Goal: Information Seeking & Learning: Learn about a topic

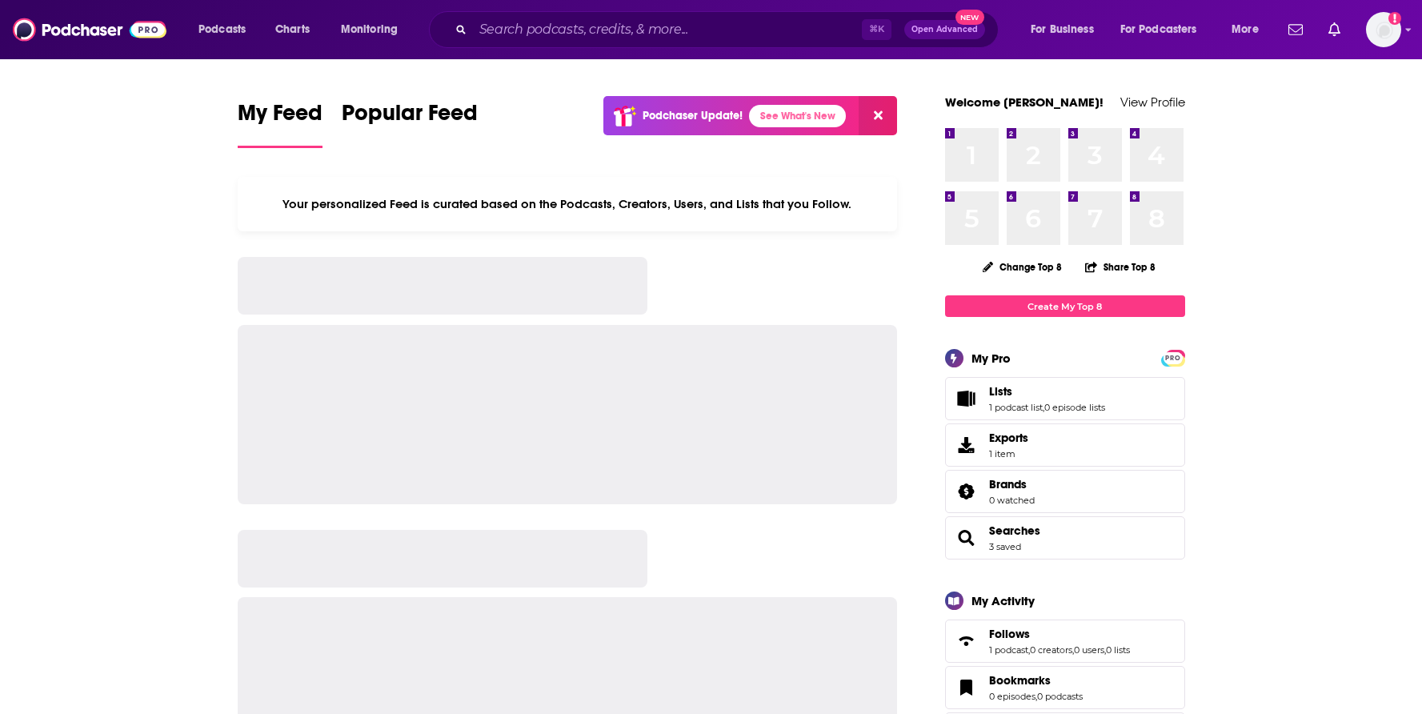
click at [744, 15] on div "⌘ K Open Advanced New" at bounding box center [714, 29] width 570 height 37
click at [716, 43] on div "⌘ K Open Advanced New" at bounding box center [714, 29] width 570 height 37
click at [716, 29] on input "Search podcasts, credits, & more..." at bounding box center [667, 30] width 389 height 26
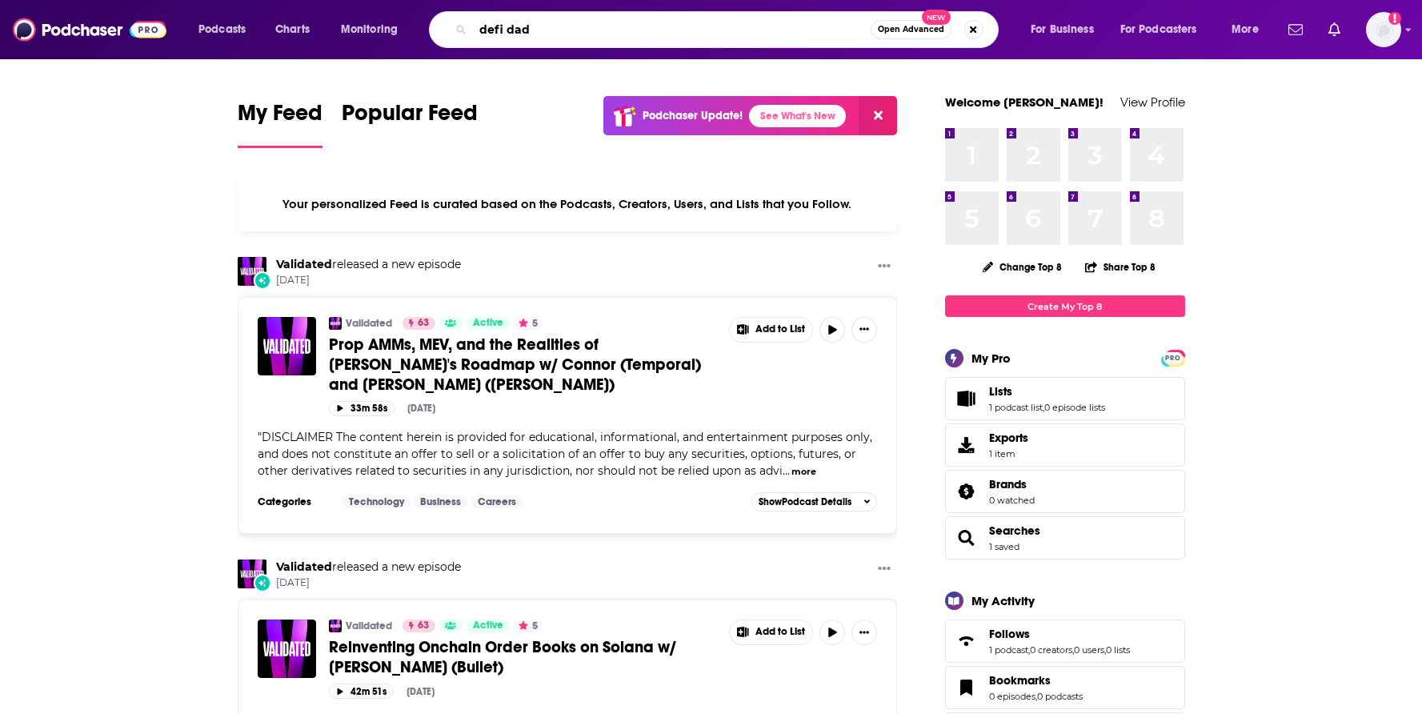
type input "defi dad"
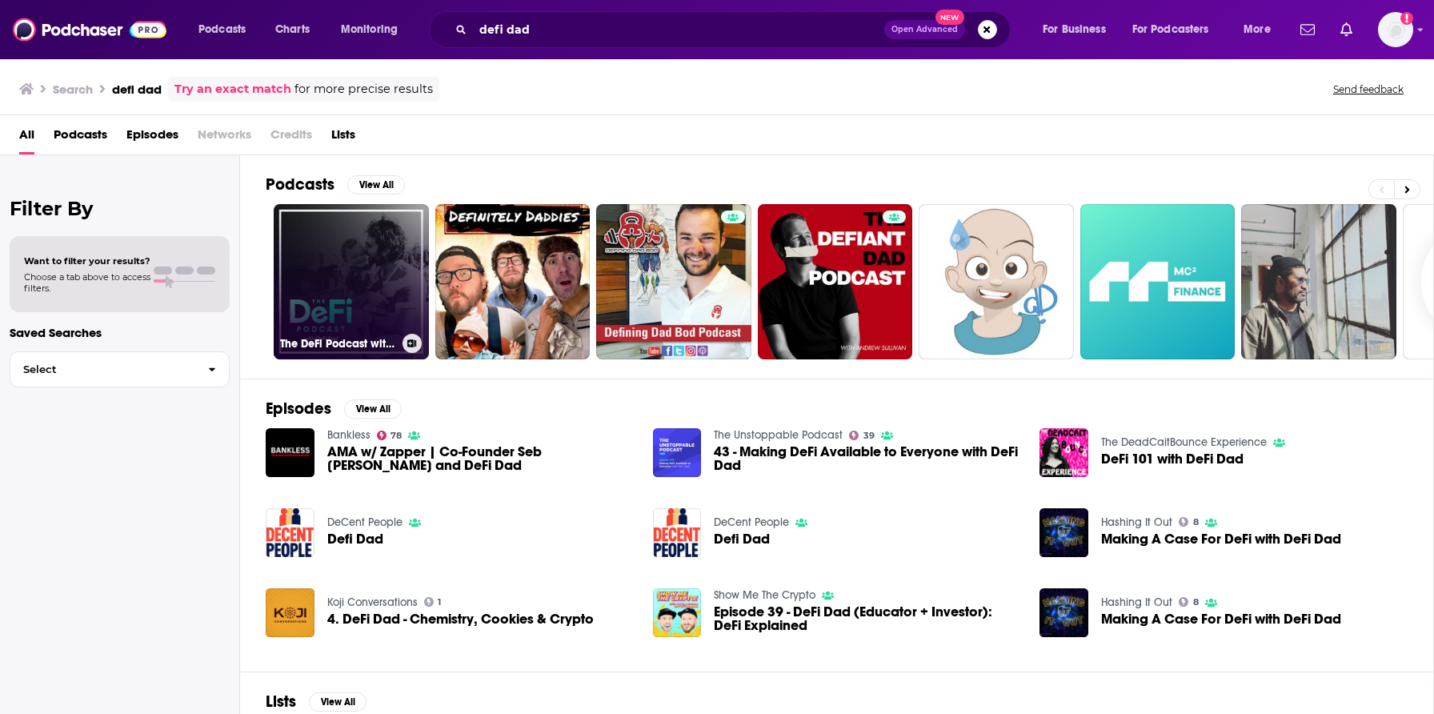
click at [360, 304] on link "The DeFi Podcast with DeFi Dad" at bounding box center [351, 281] width 155 height 155
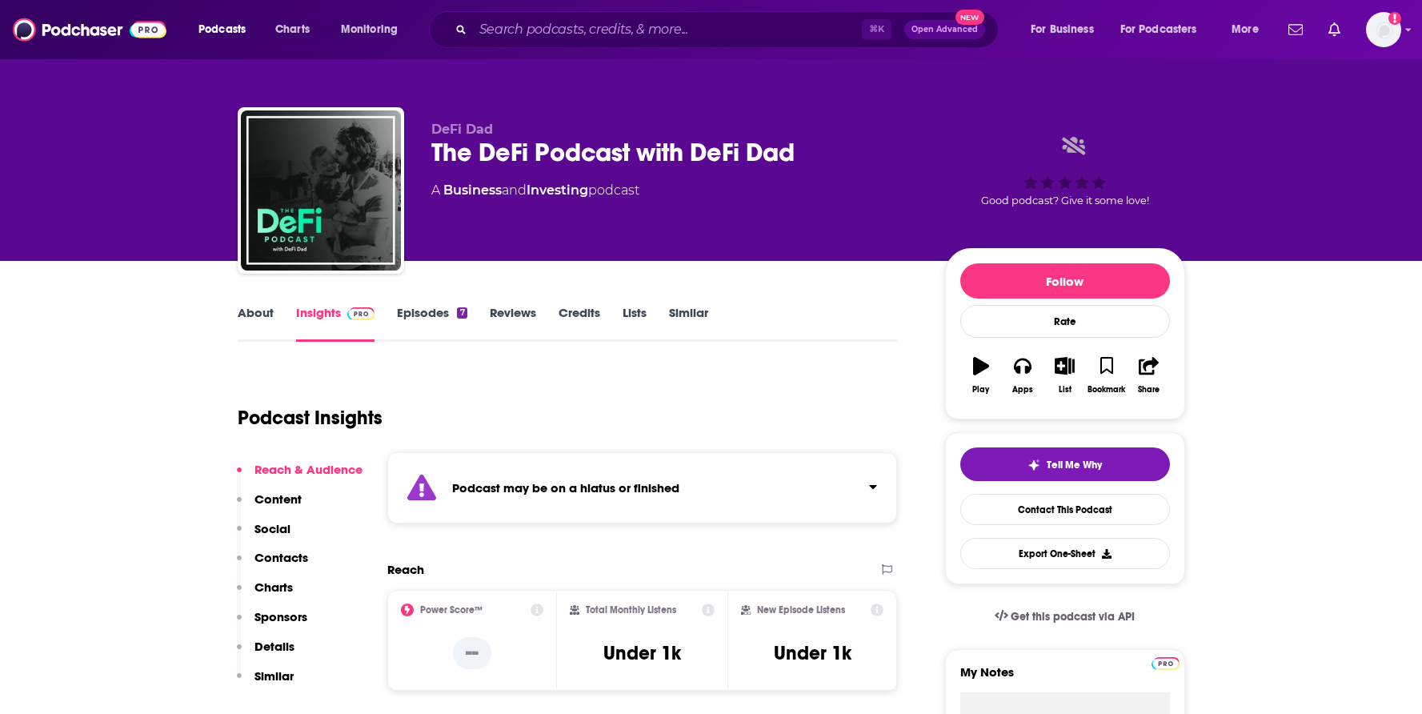
click at [309, 552] on div "Reach & Audience Content Social Contacts Charts Sponsors Details Similar" at bounding box center [300, 579] width 126 height 235
click at [283, 564] on p "Contacts" at bounding box center [282, 557] width 54 height 15
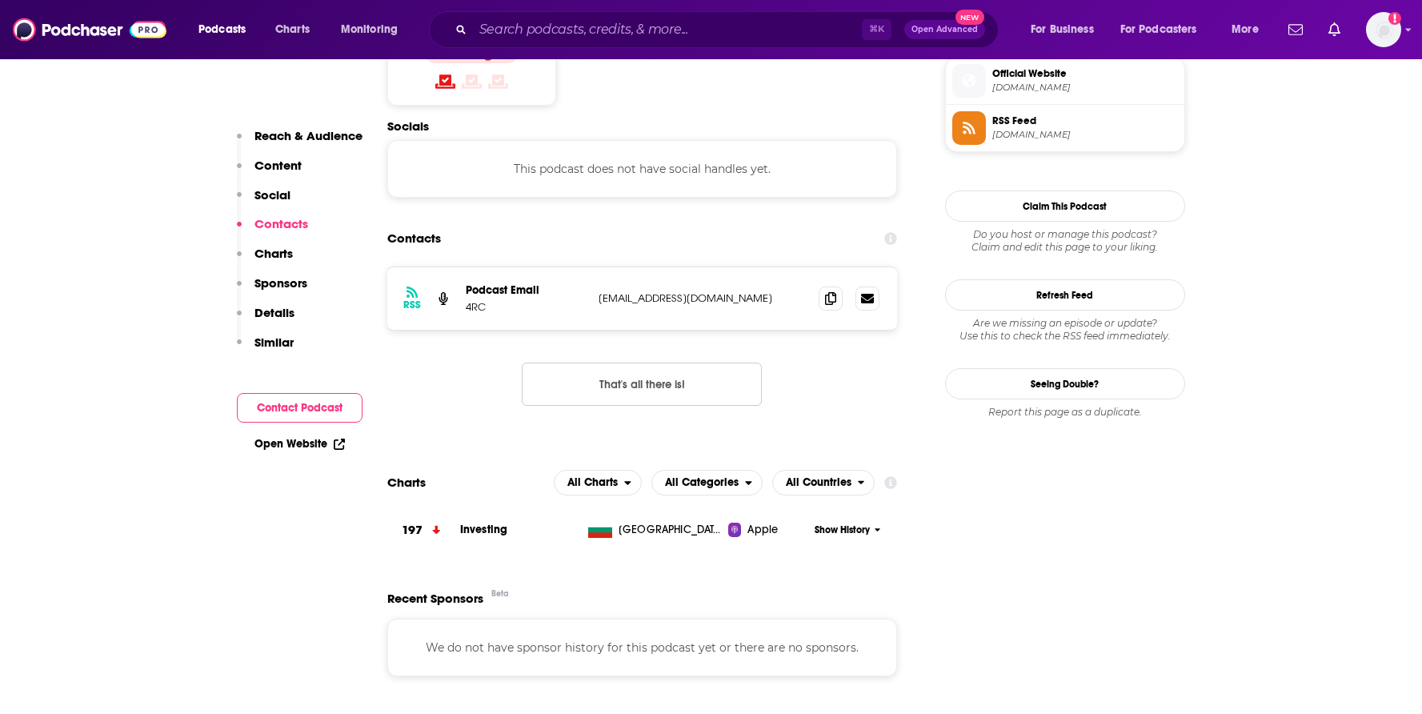
scroll to position [1175, 0]
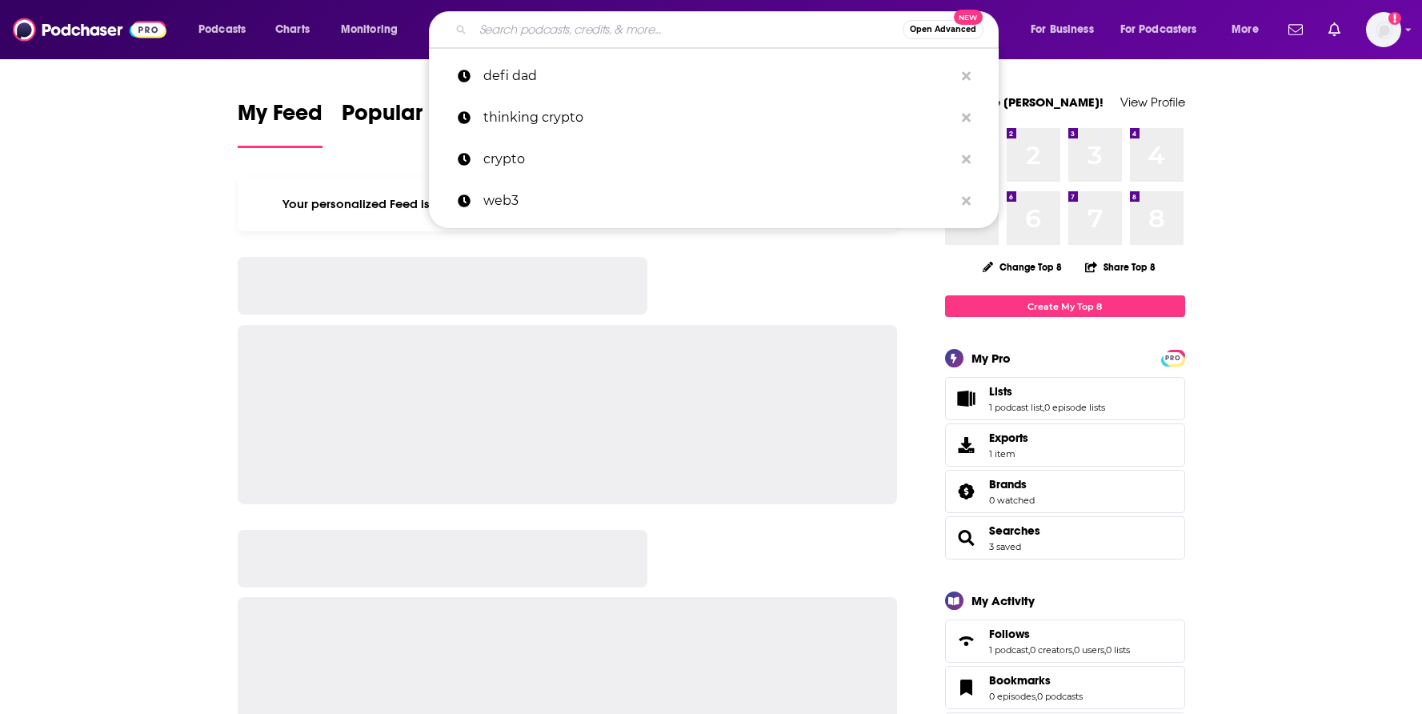
click at [652, 26] on input "Search podcasts, credits, & more..." at bounding box center [688, 30] width 430 height 26
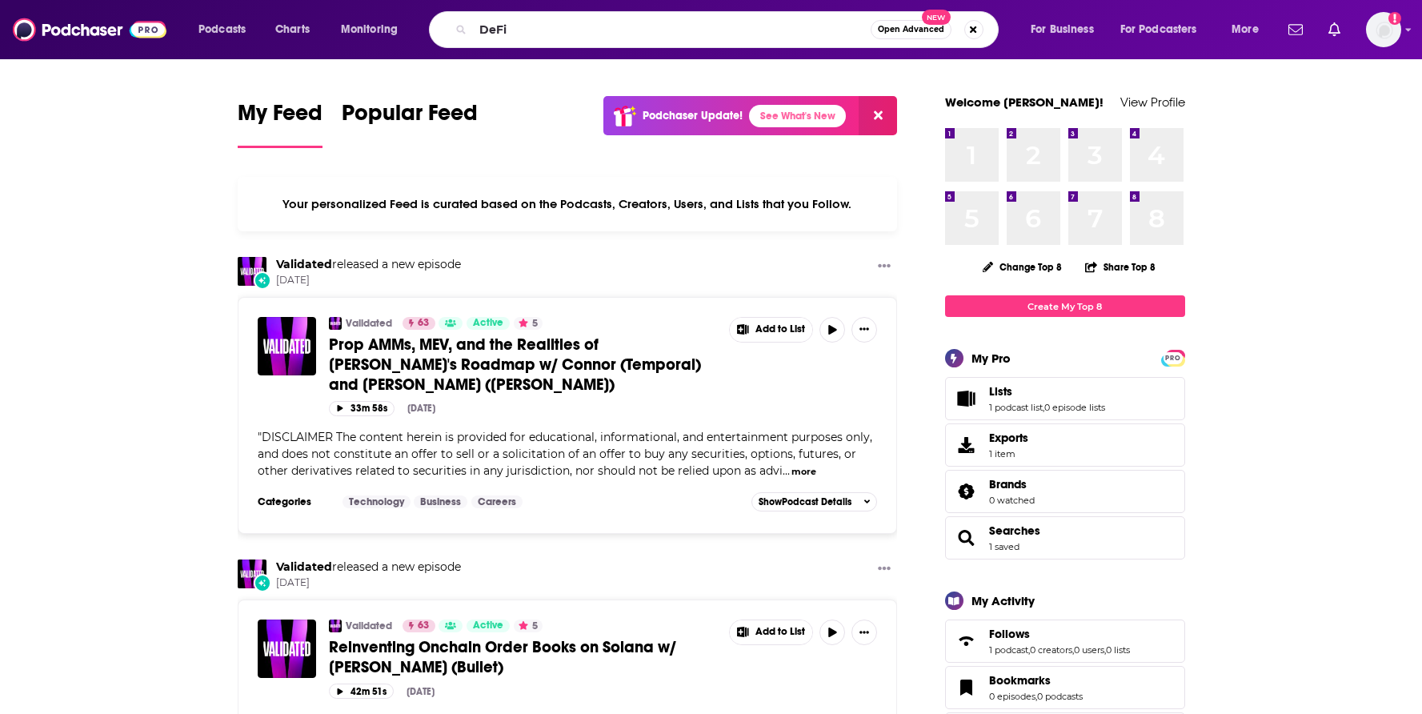
type input "DeFi"
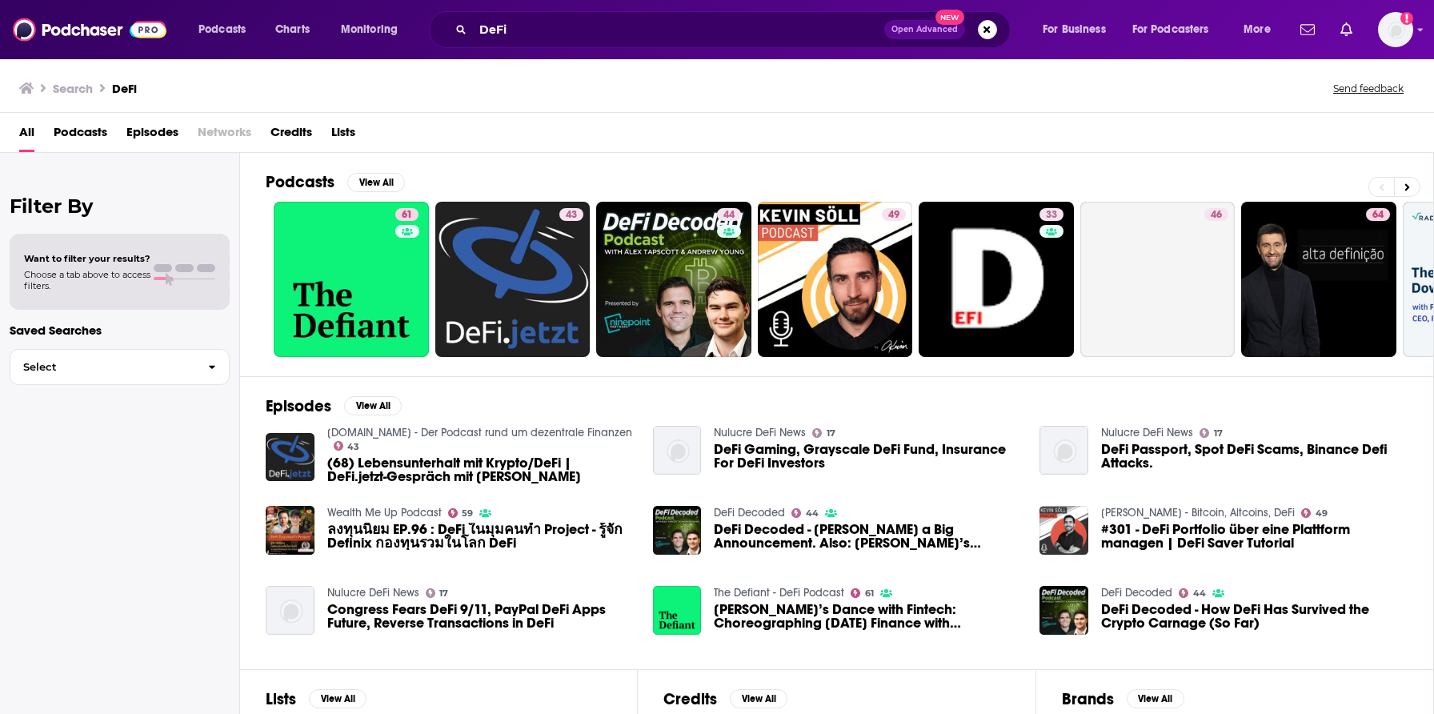
click at [100, 135] on span "Podcasts" at bounding box center [81, 135] width 54 height 33
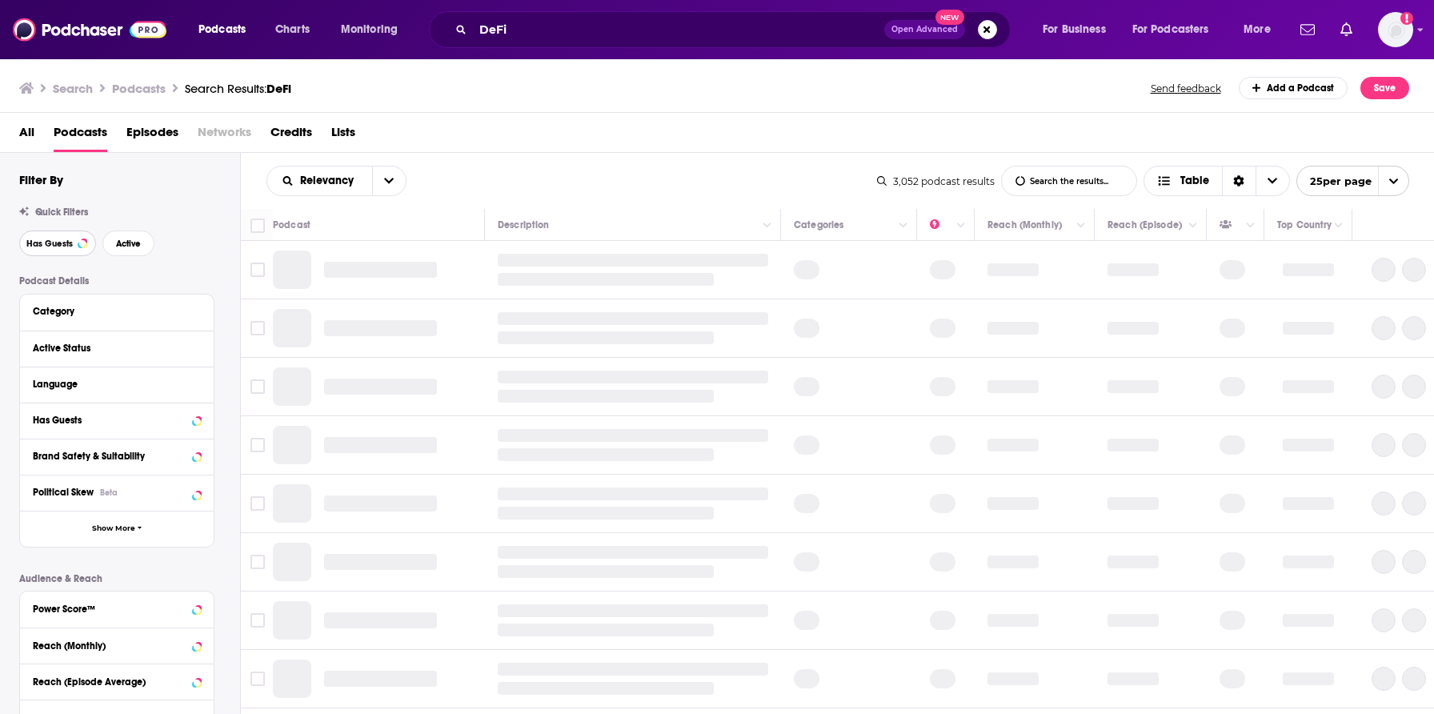
click at [73, 242] on button "Has Guests" at bounding box center [57, 244] width 77 height 26
click at [133, 243] on span "Active" at bounding box center [128, 243] width 25 height 9
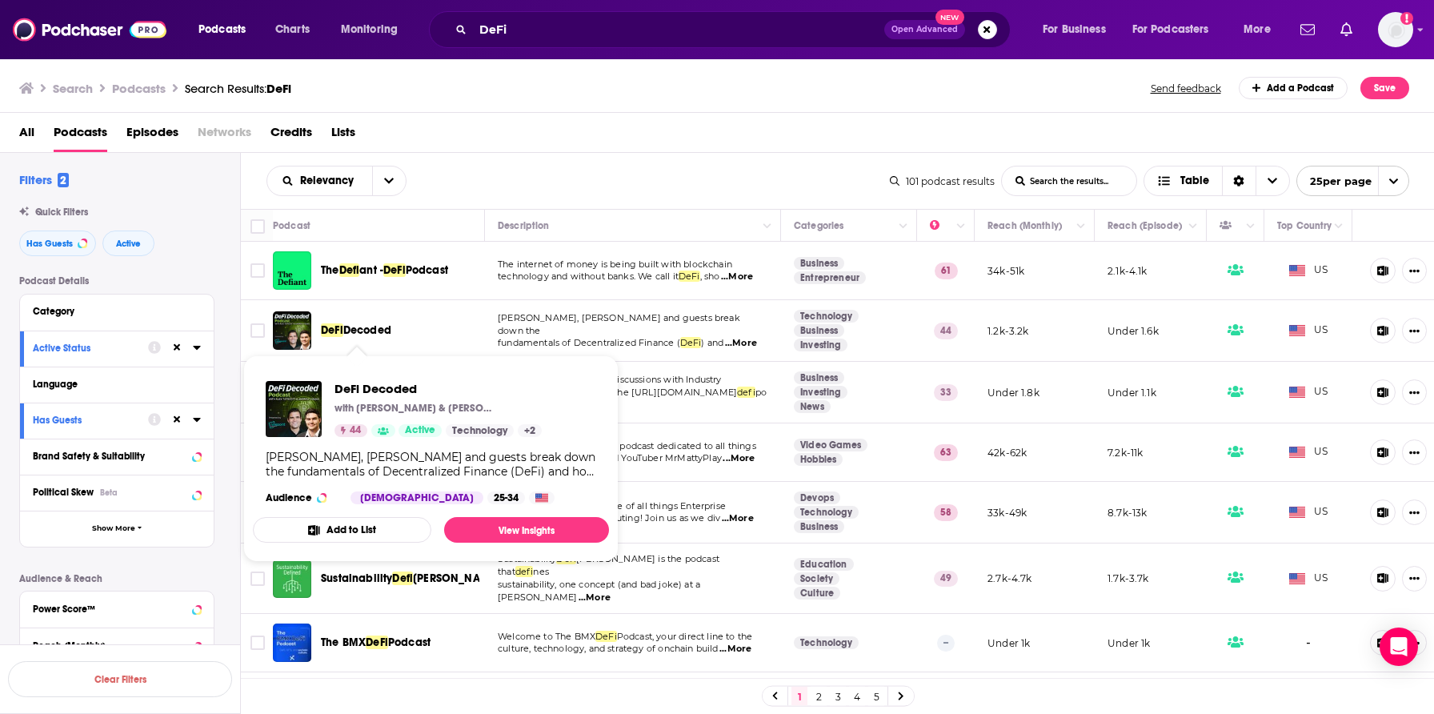
click at [357, 325] on span "Decoded" at bounding box center [367, 330] width 48 height 14
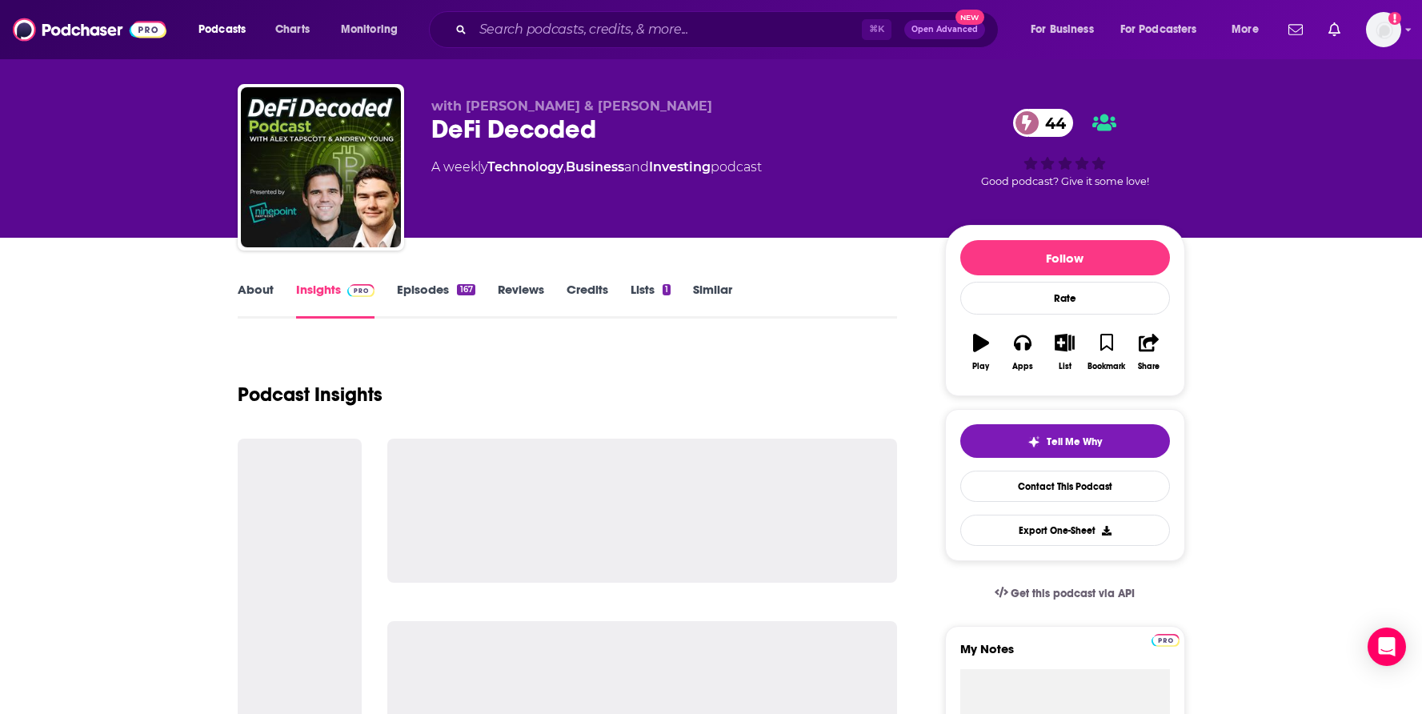
scroll to position [35, 0]
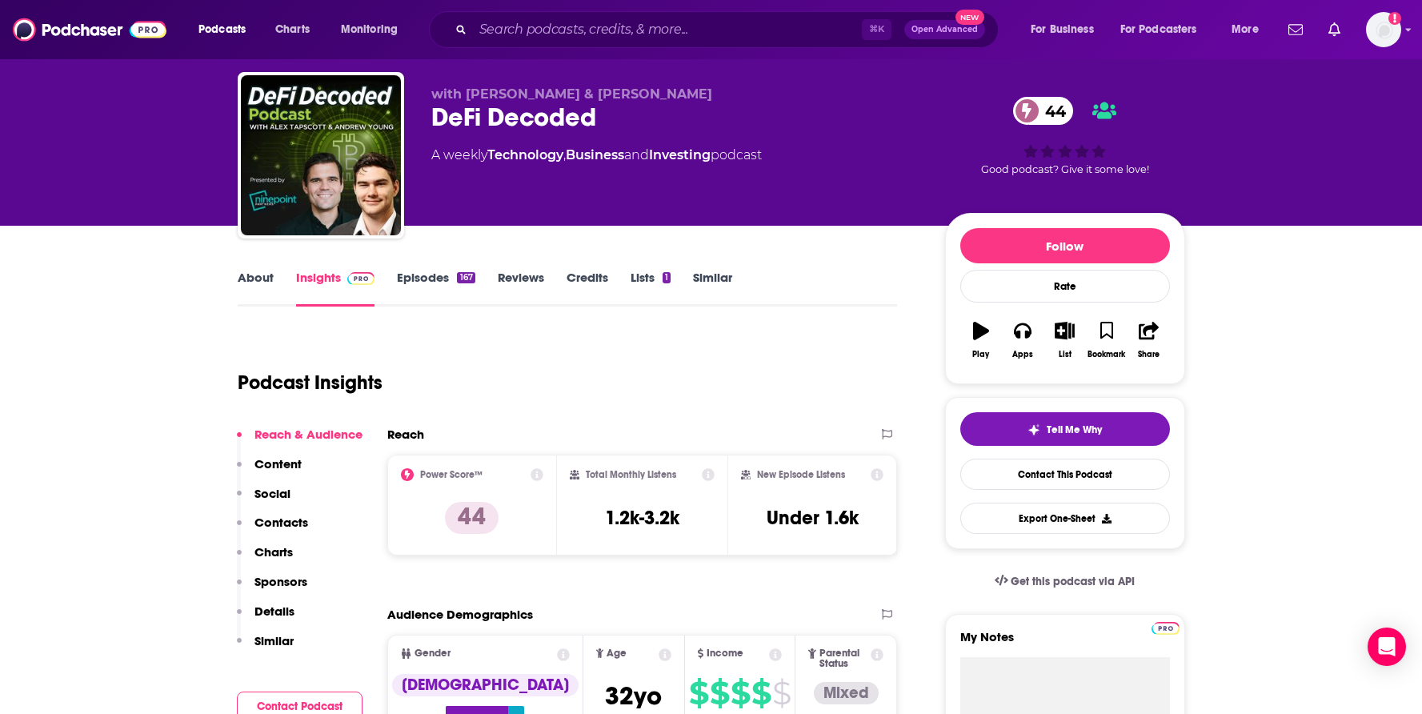
click at [294, 523] on p "Contacts" at bounding box center [282, 522] width 54 height 15
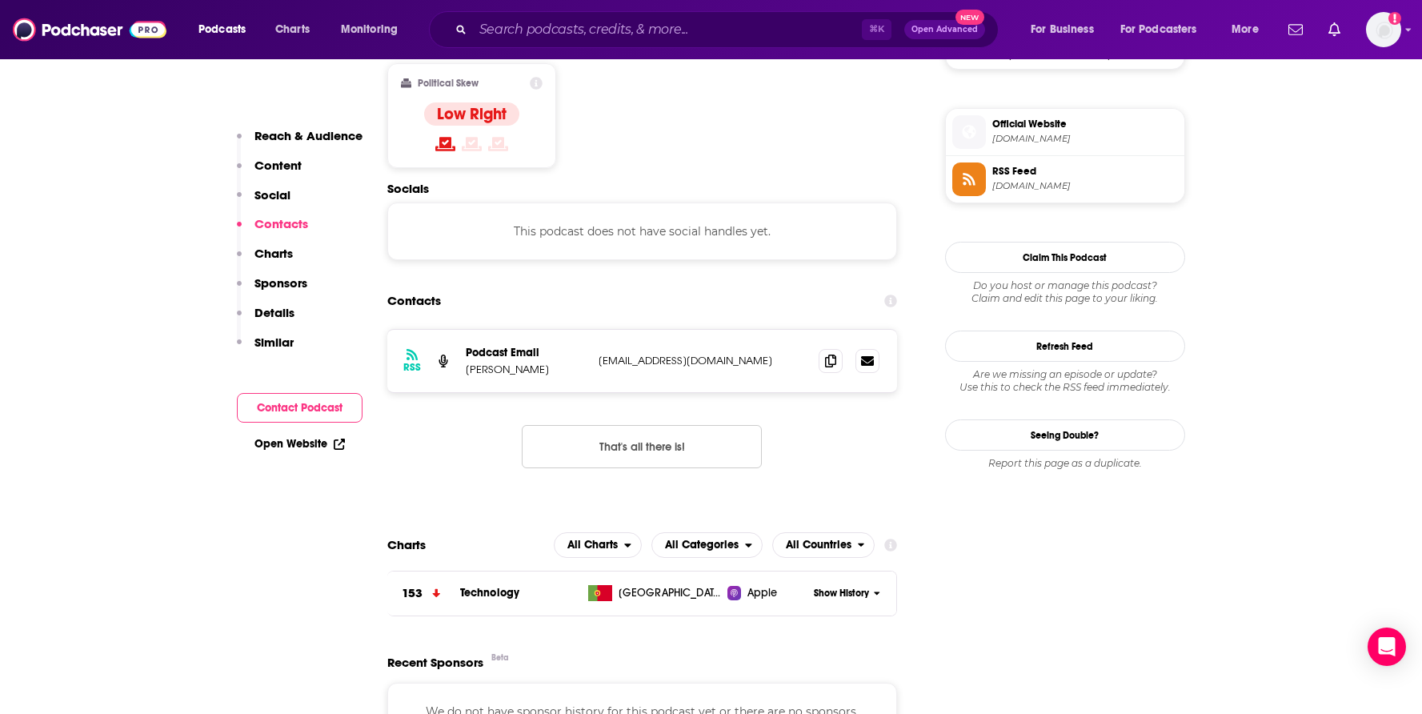
scroll to position [1270, 0]
click at [835, 352] on icon at bounding box center [830, 358] width 11 height 13
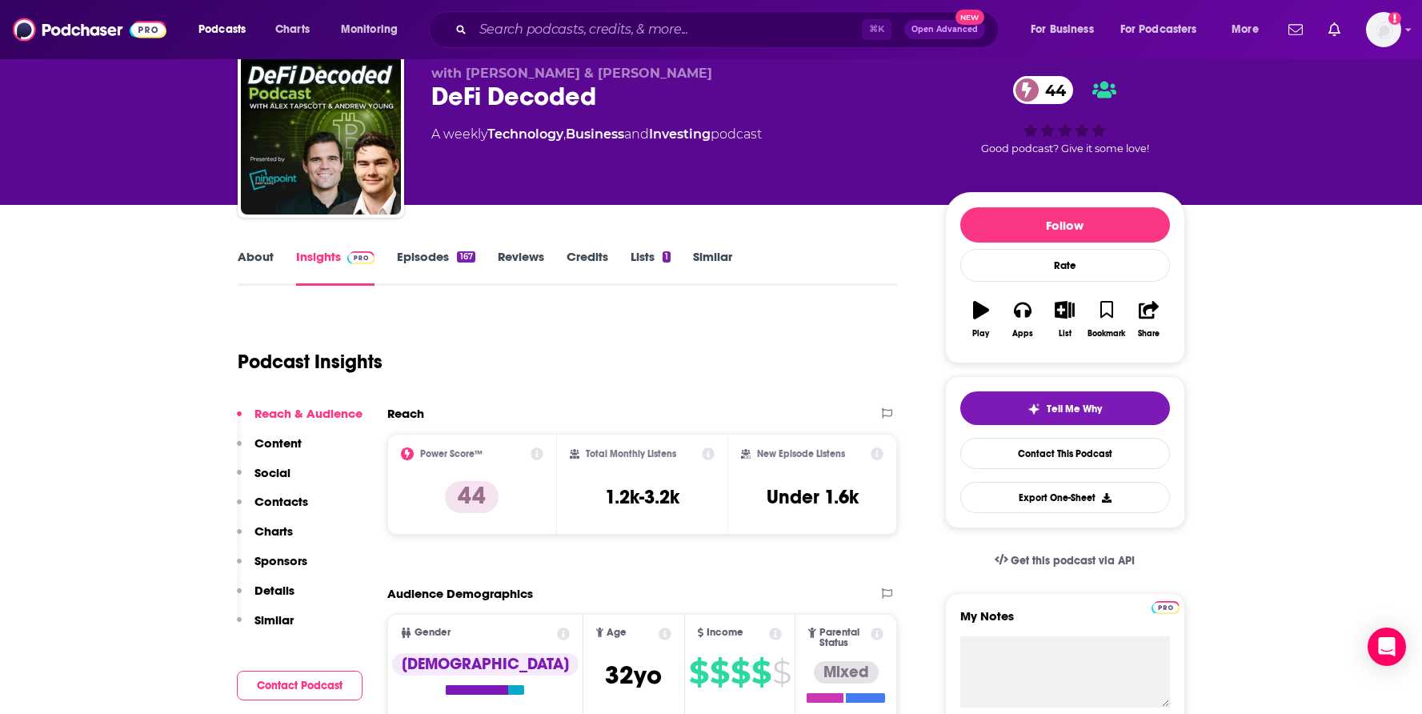
scroll to position [0, 0]
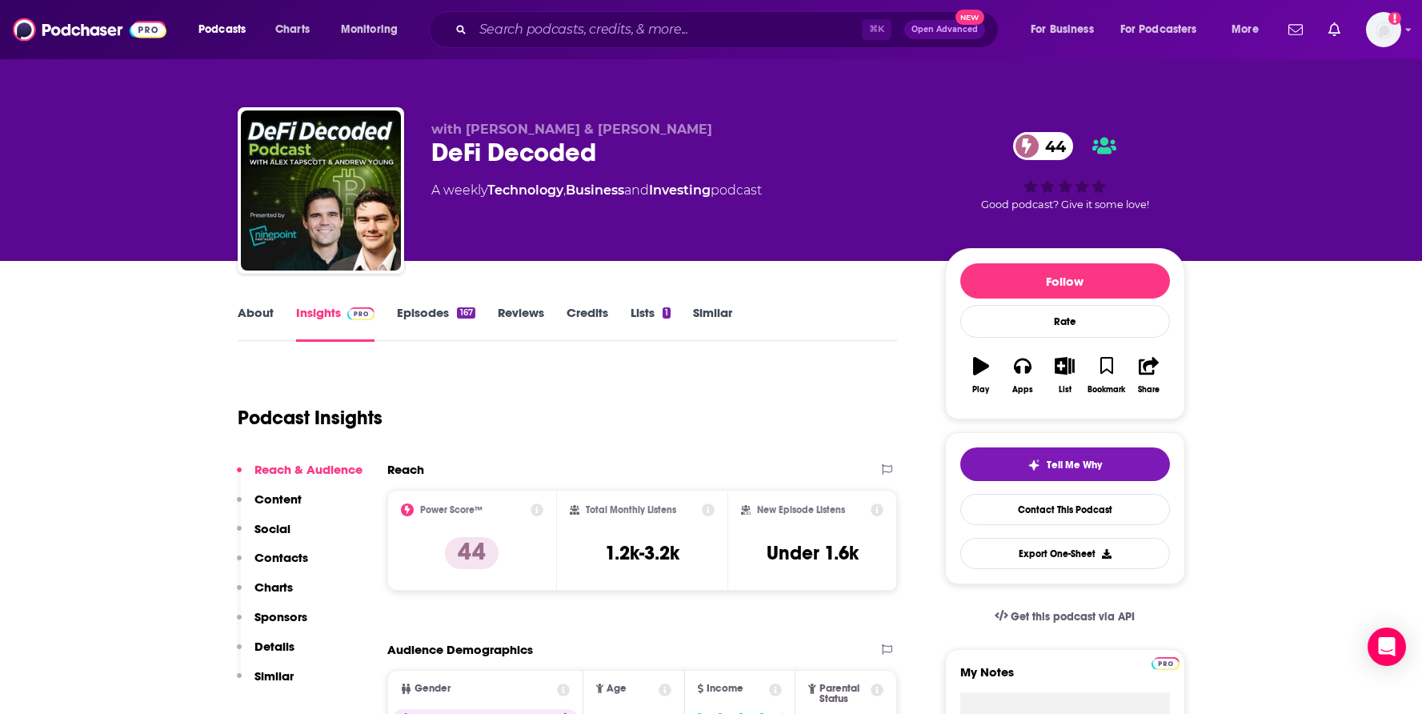
click at [421, 314] on link "Episodes 167" at bounding box center [436, 323] width 78 height 37
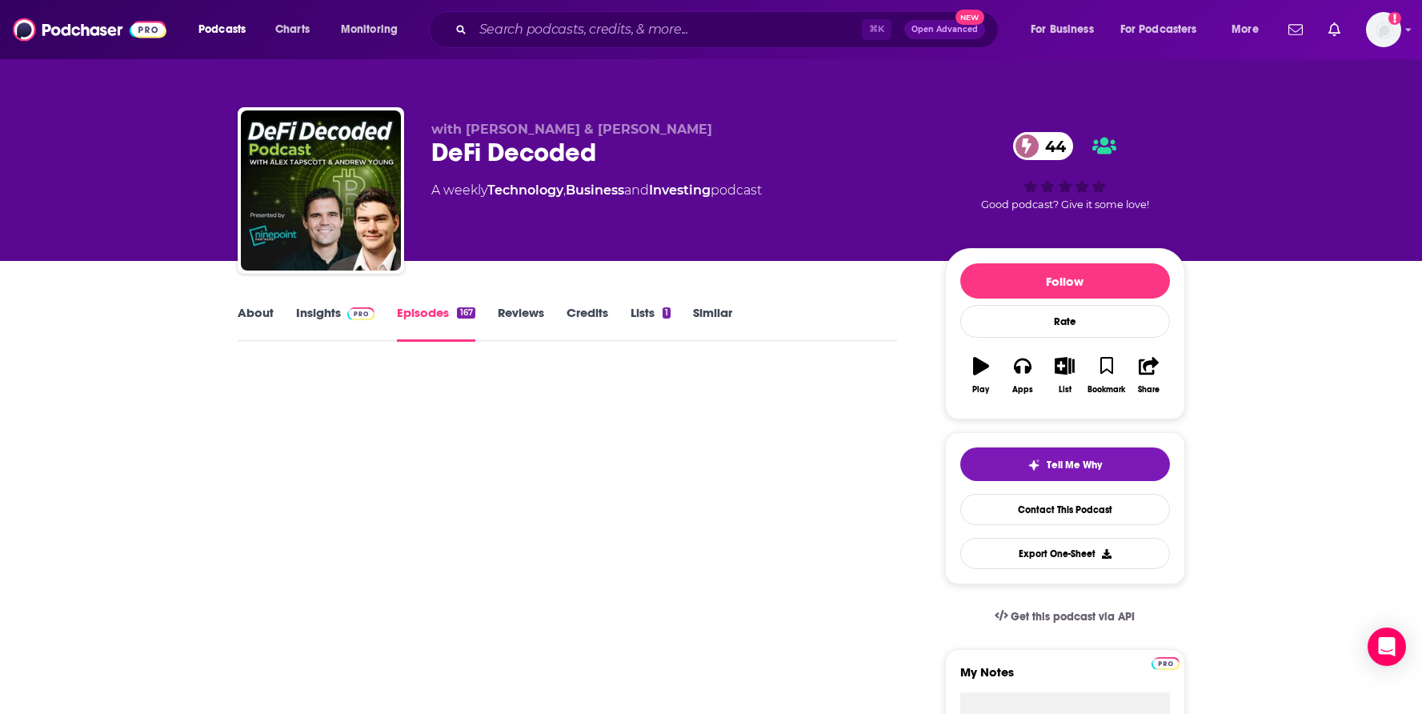
click at [441, 319] on link "Episodes 167" at bounding box center [436, 323] width 78 height 37
click at [264, 306] on link "About" at bounding box center [256, 323] width 36 height 37
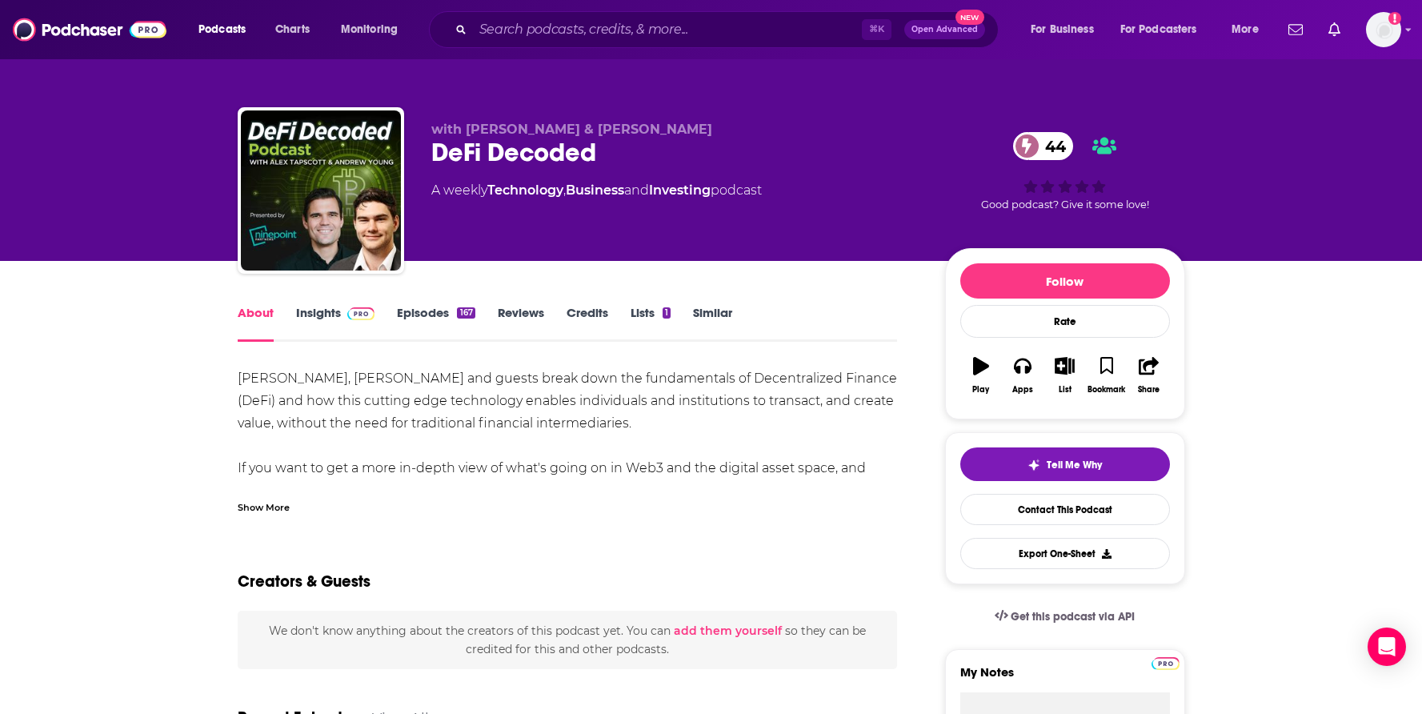
click at [333, 317] on link "Insights" at bounding box center [335, 323] width 79 height 37
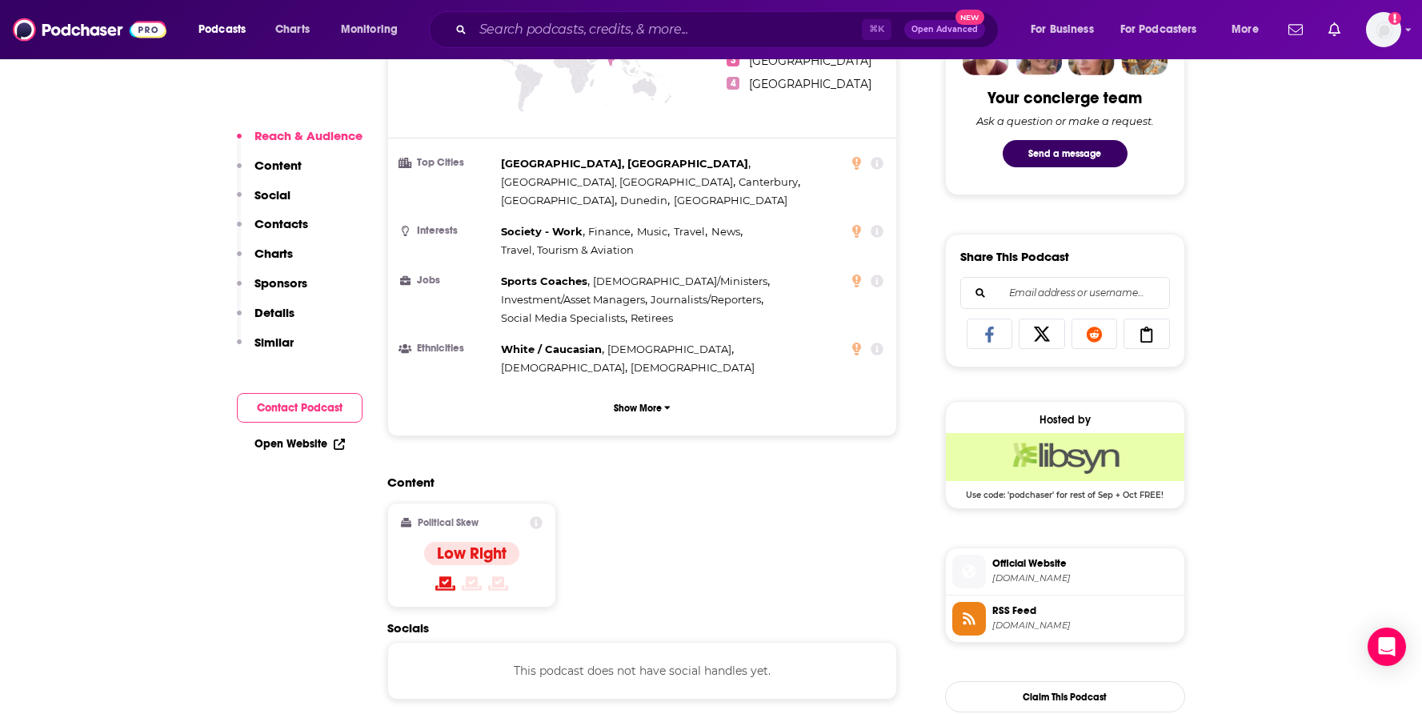
scroll to position [995, 0]
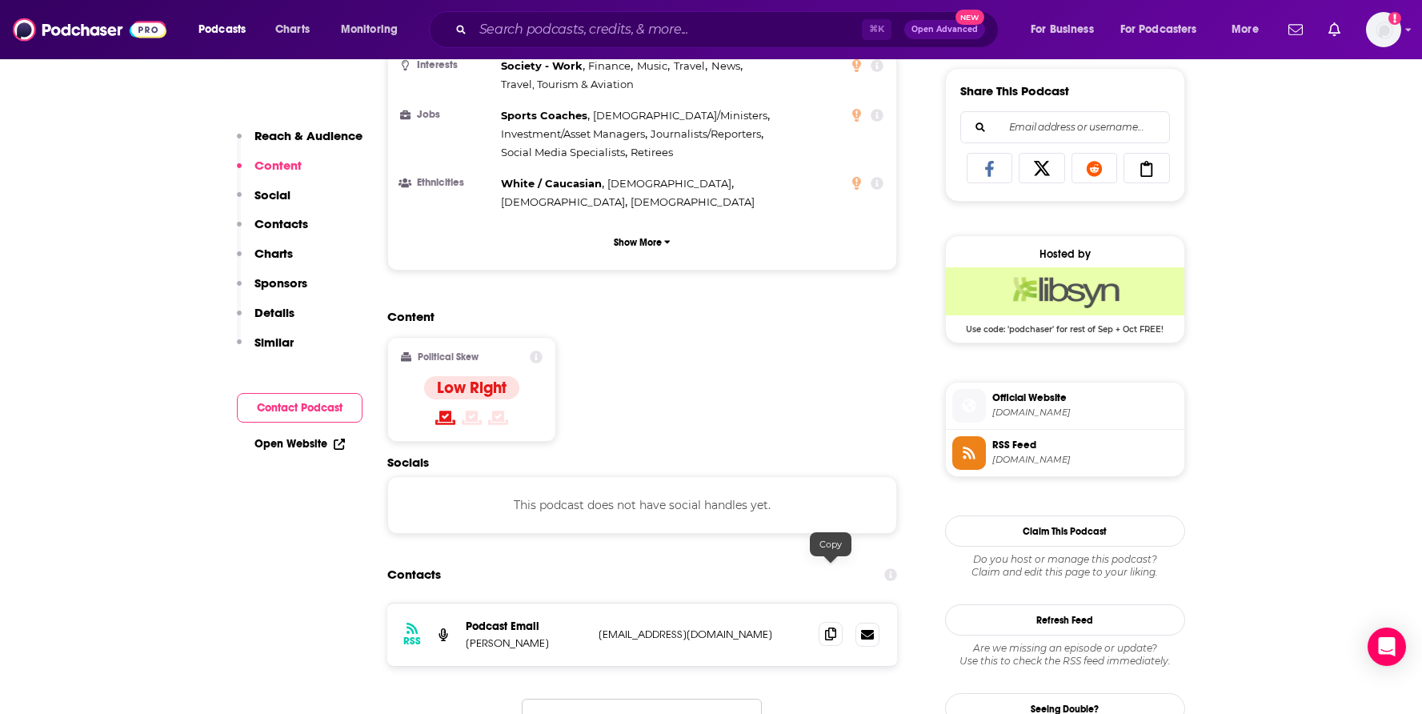
click at [830, 628] on icon at bounding box center [830, 634] width 11 height 13
click at [834, 628] on icon at bounding box center [830, 634] width 11 height 13
click at [282, 224] on p "Contacts" at bounding box center [282, 223] width 54 height 15
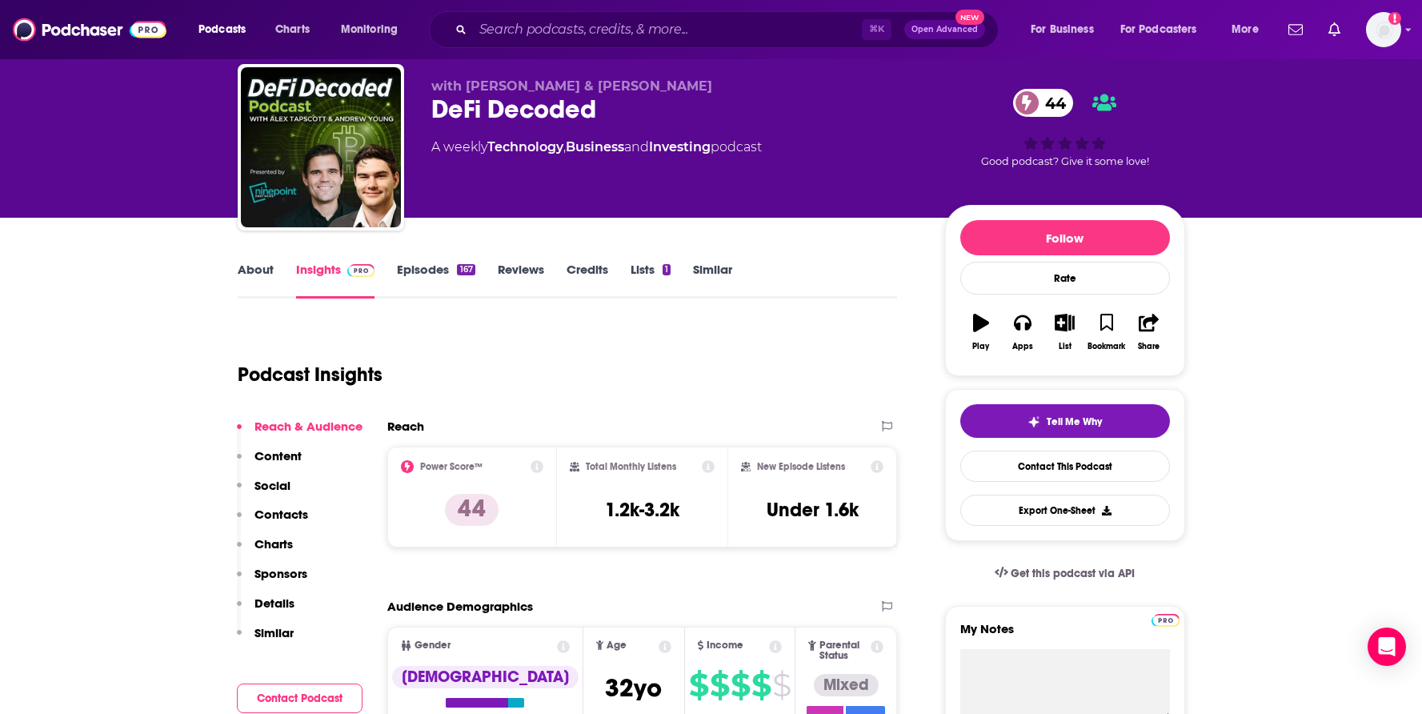
scroll to position [9, 0]
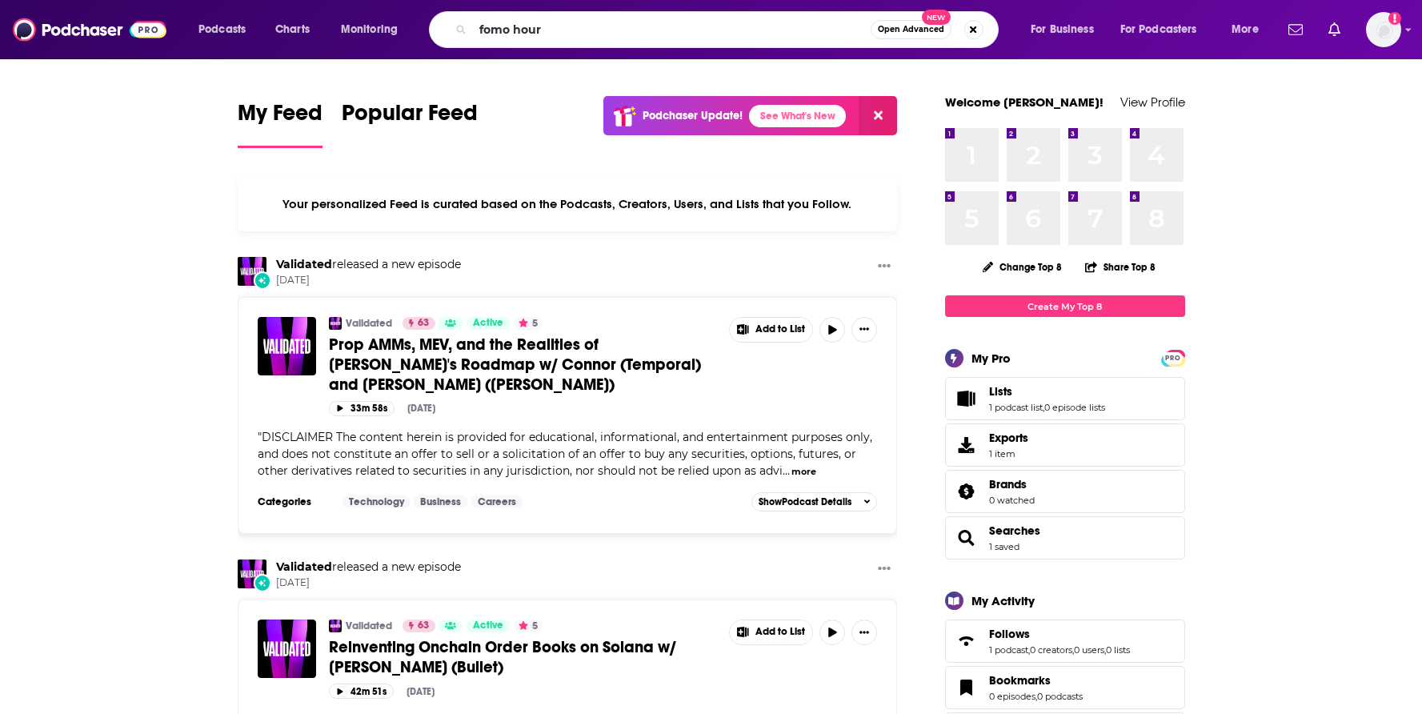
type input "fomo hour"
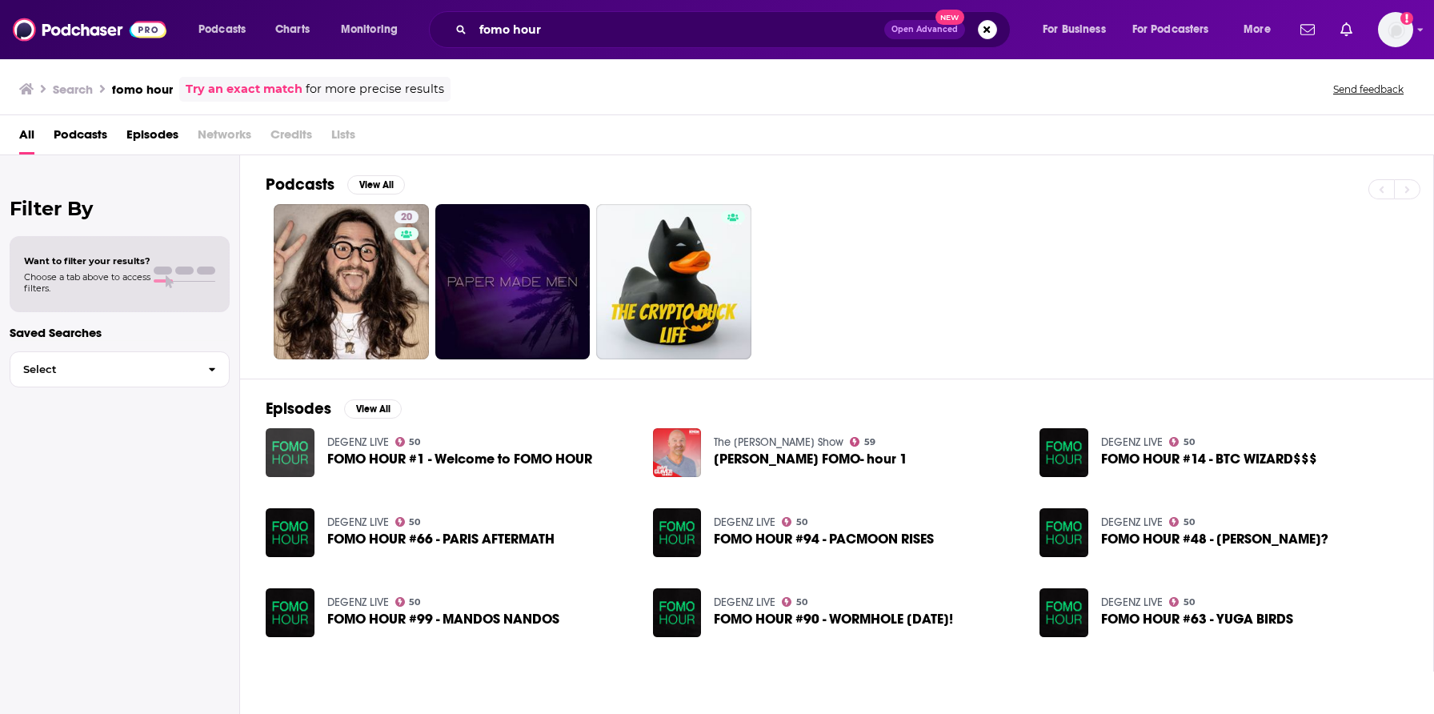
click at [276, 455] on img "FOMO HOUR #1 - Welcome to FOMO HOUR" at bounding box center [290, 452] width 49 height 49
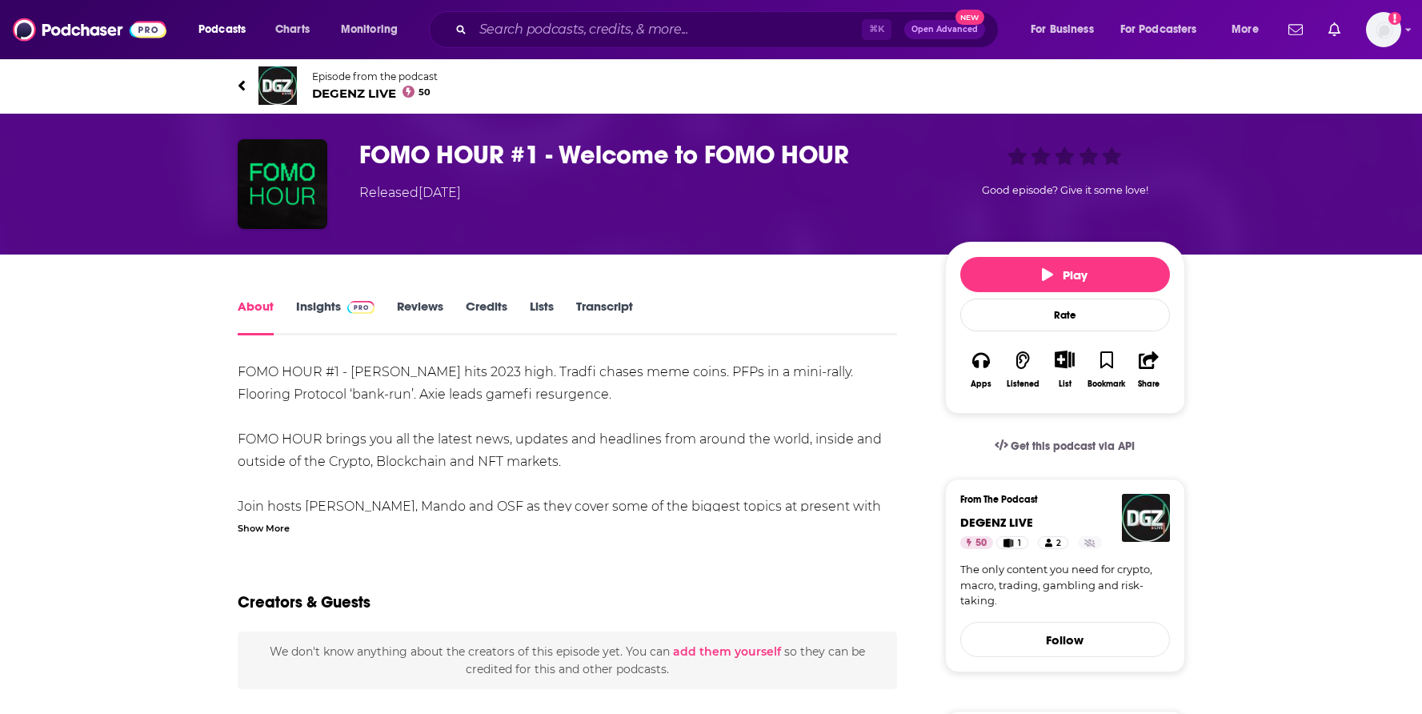
click at [311, 305] on link "Insights" at bounding box center [335, 317] width 79 height 37
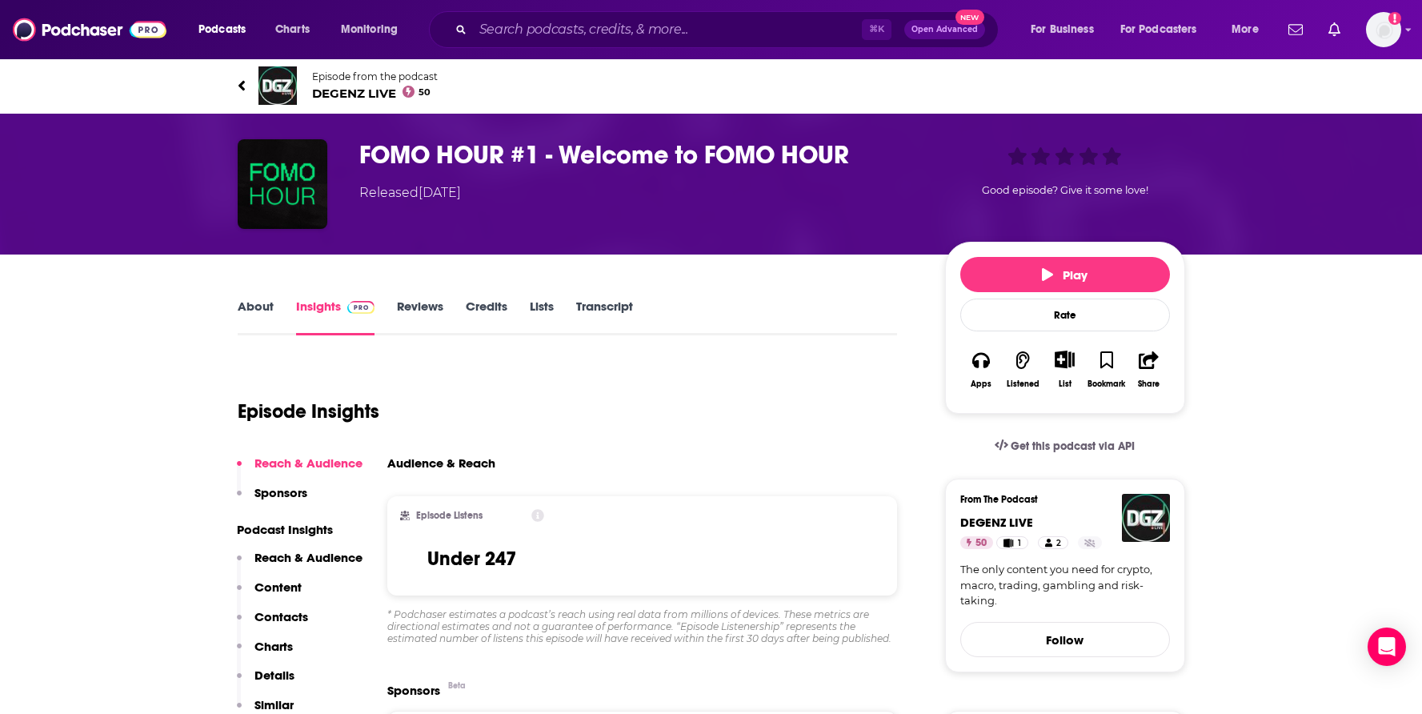
scroll to position [342, 0]
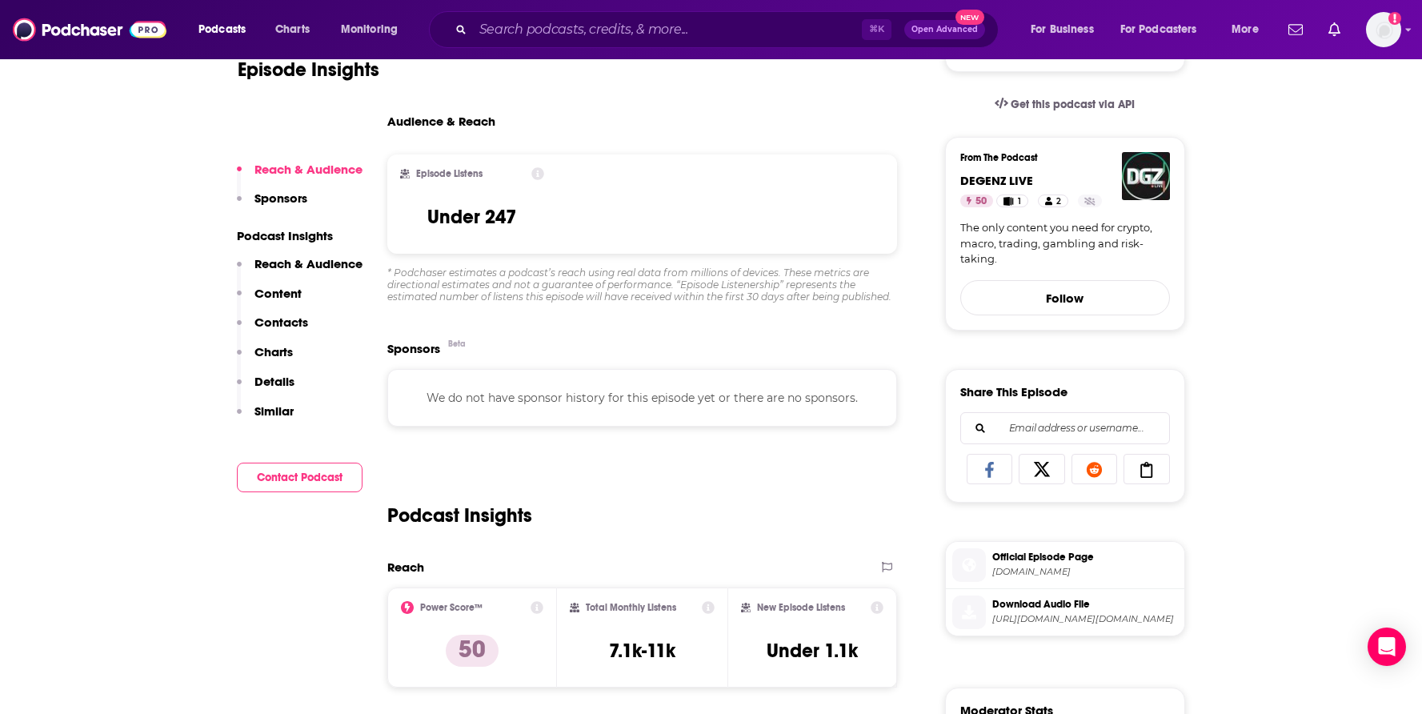
click at [325, 267] on p "Reach & Audience" at bounding box center [309, 263] width 108 height 15
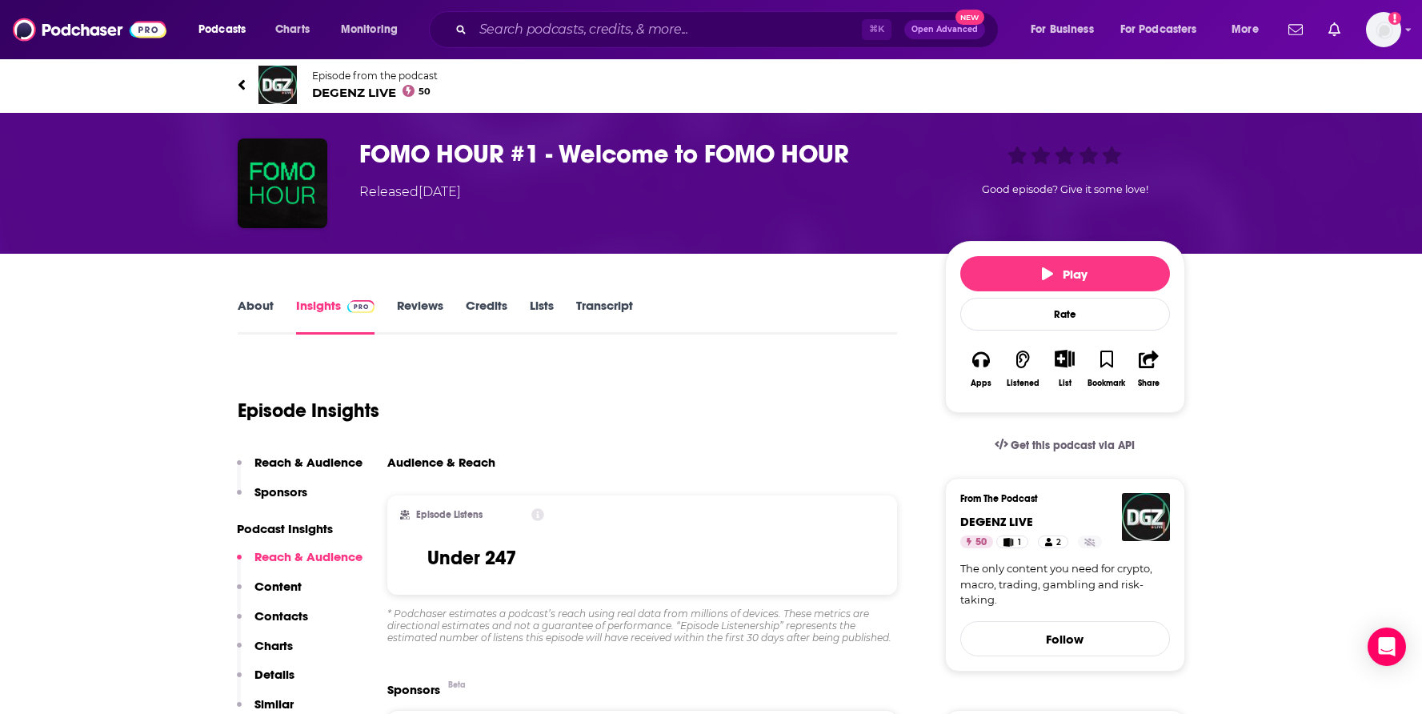
scroll to position [0, 0]
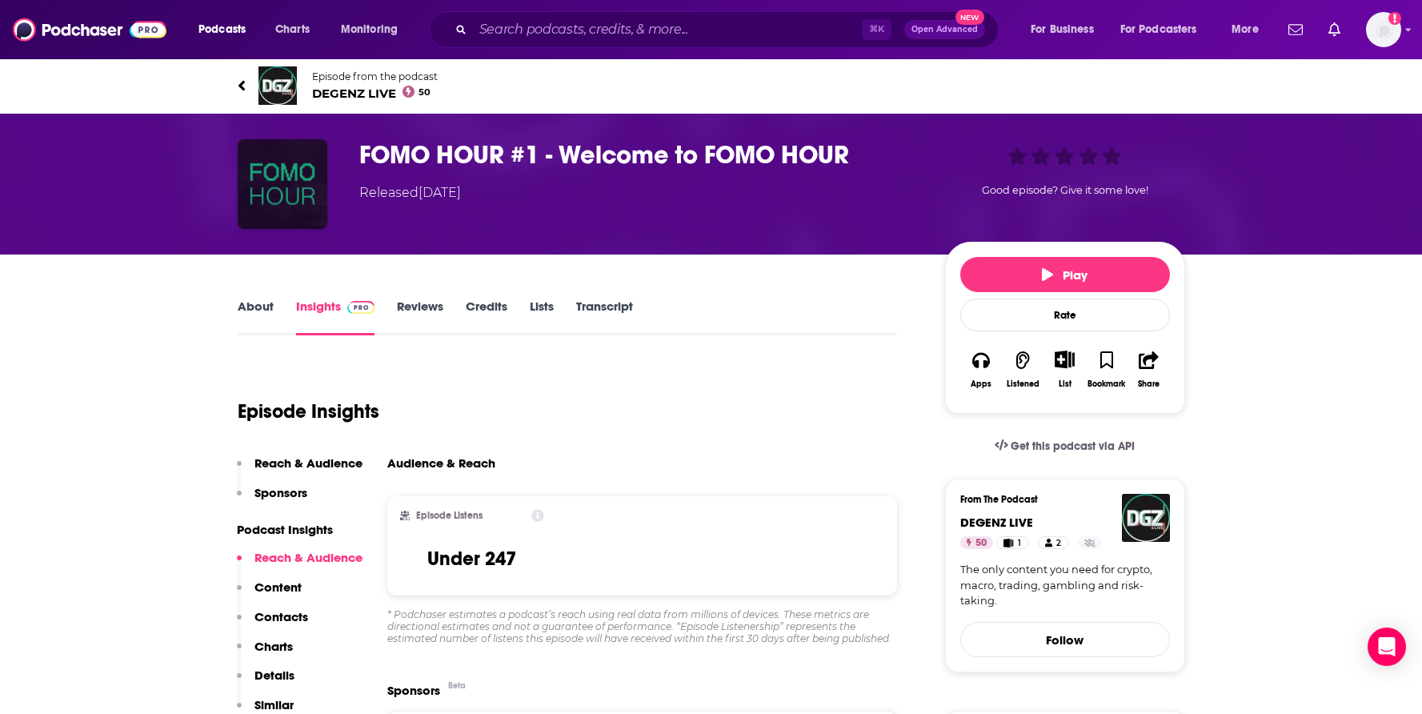
click at [285, 185] on img "FOMO HOUR #1 - Welcome to FOMO HOUR" at bounding box center [283, 184] width 90 height 90
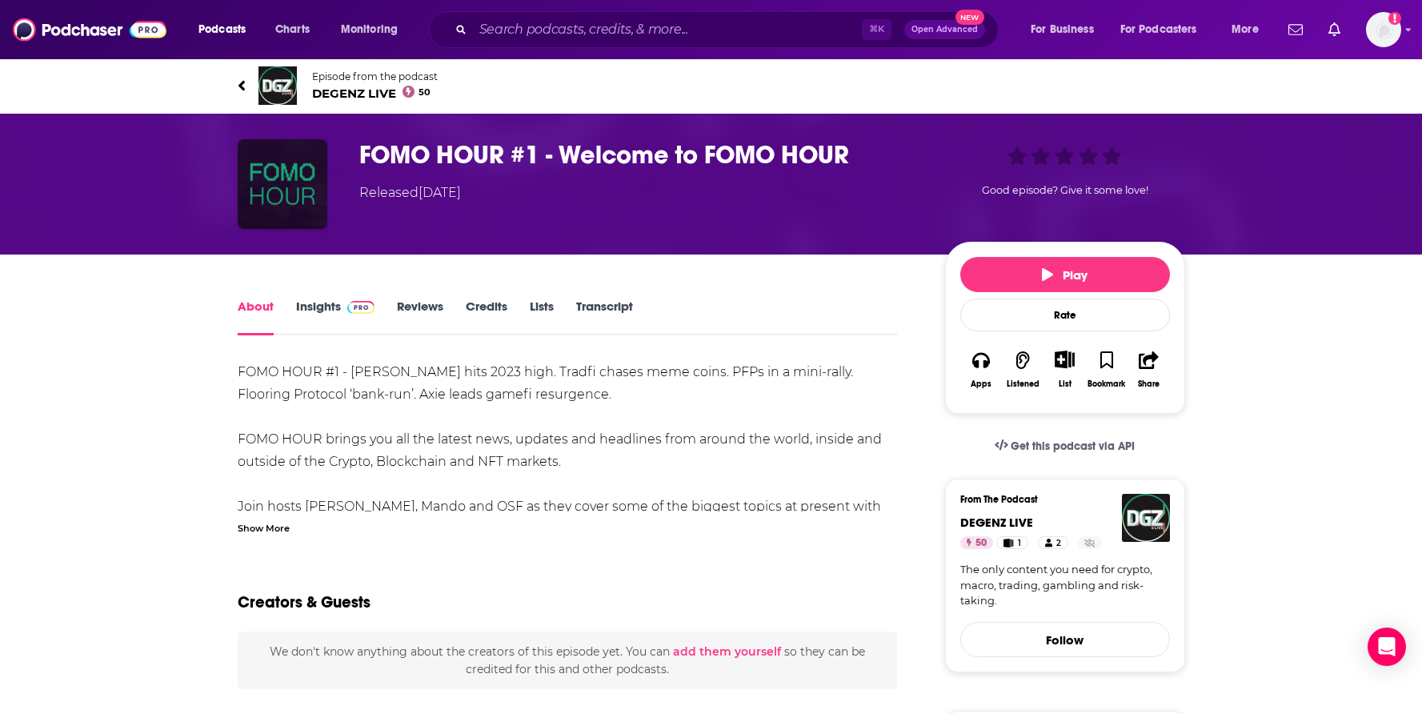
click at [284, 192] on img "FOMO HOUR #1 - Welcome to FOMO HOUR" at bounding box center [283, 184] width 90 height 90
click at [527, 22] on input "Search podcasts, credits, & more..." at bounding box center [667, 30] width 389 height 26
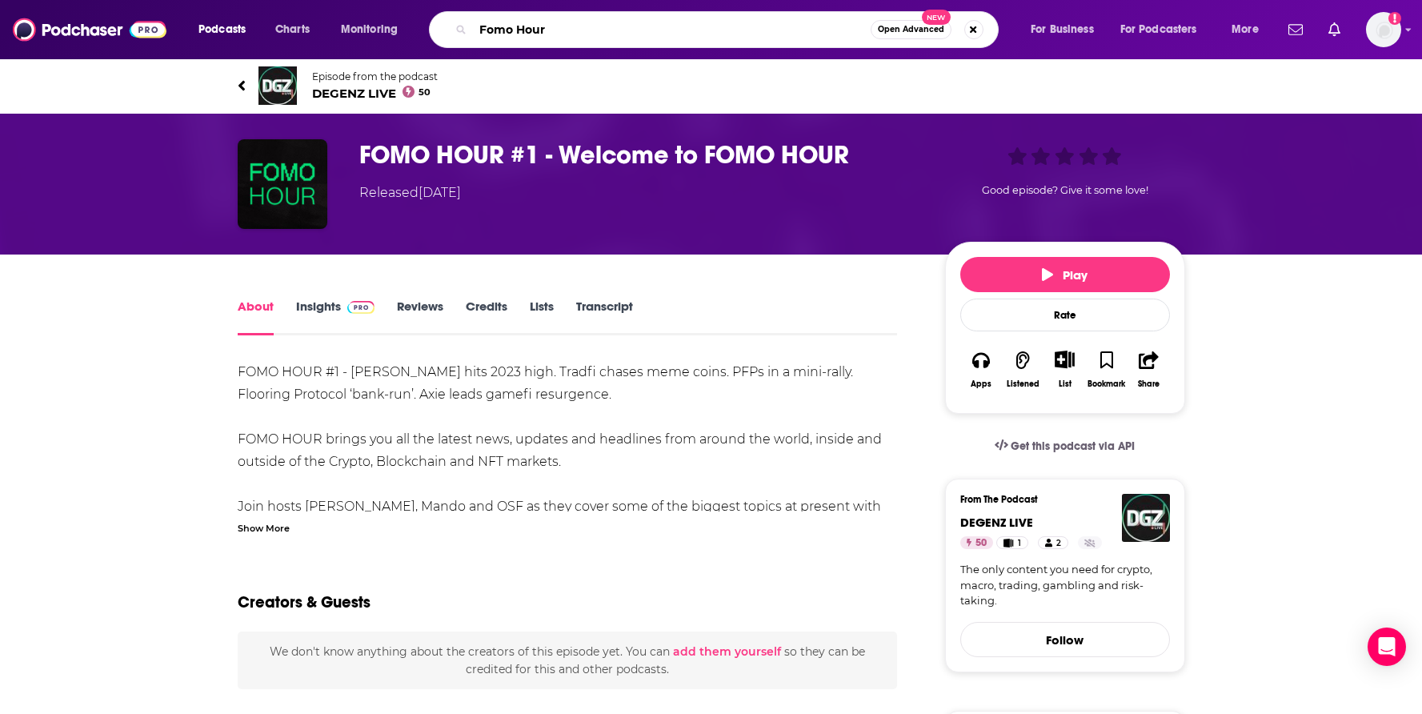
type input "Fomo Hour"
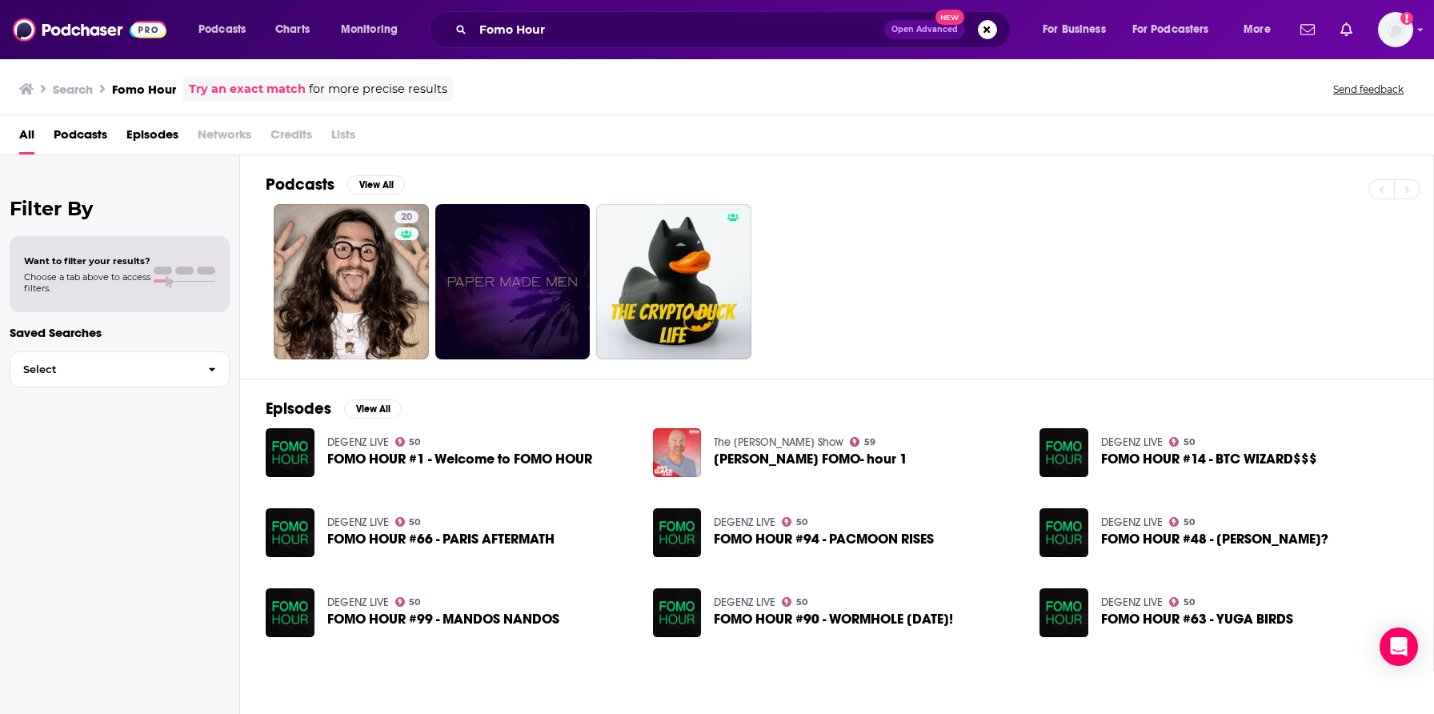
click at [95, 132] on span "Podcasts" at bounding box center [81, 138] width 54 height 33
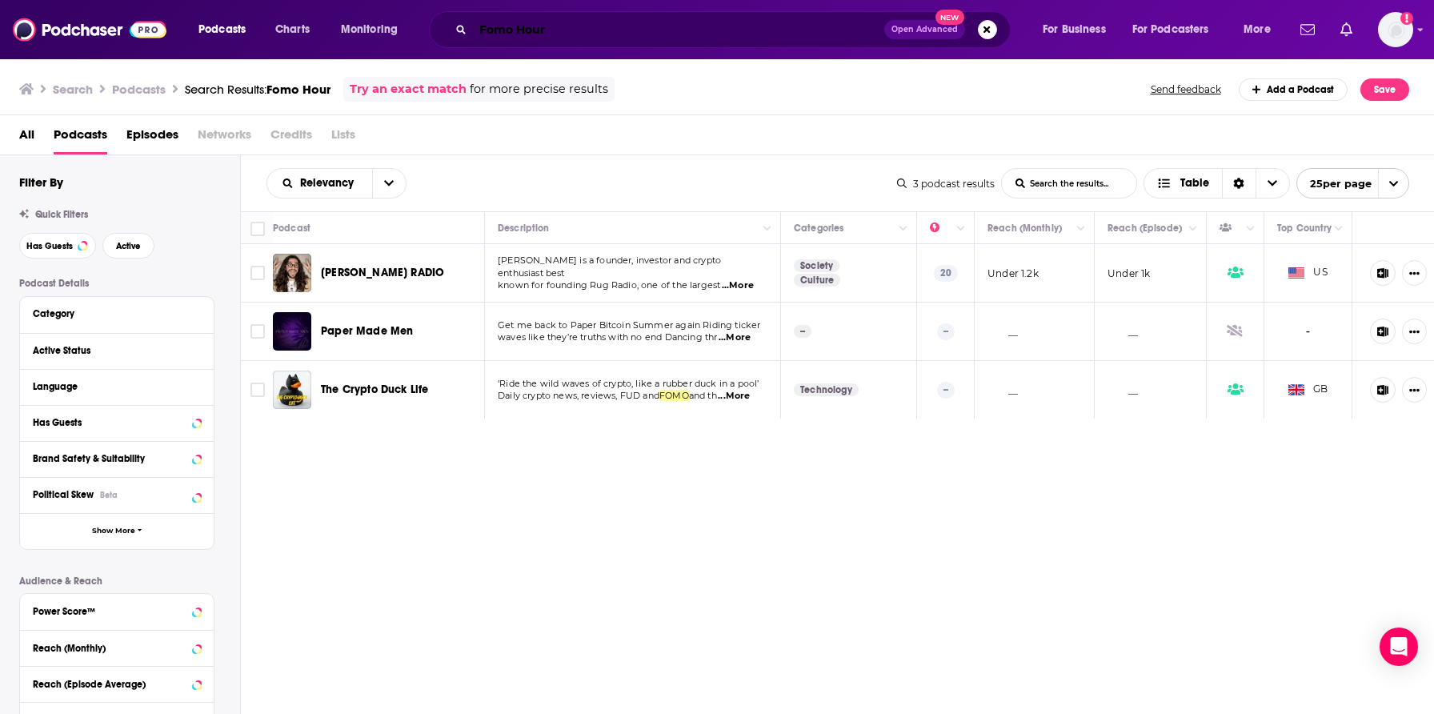
click at [542, 27] on input "Fomo Hour" at bounding box center [678, 30] width 411 height 26
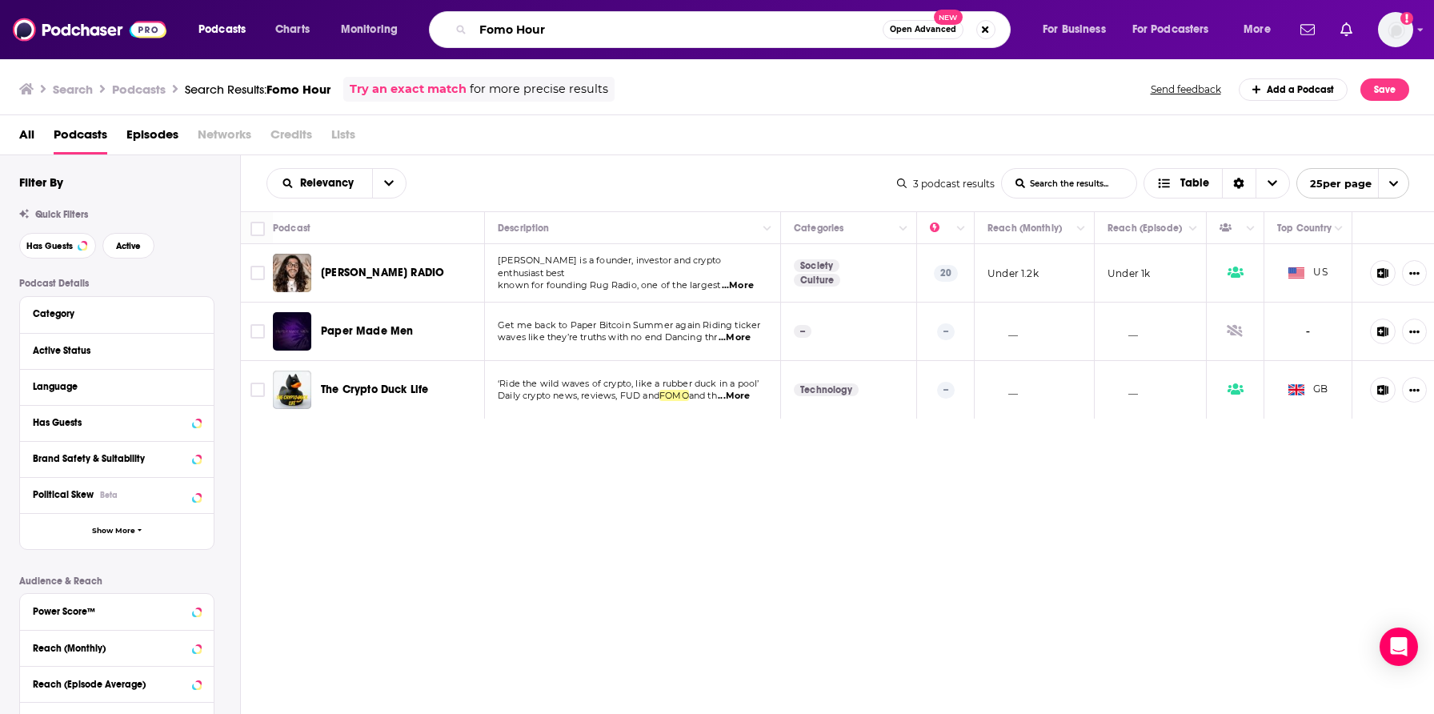
click at [542, 27] on input "Fomo Hour" at bounding box center [678, 30] width 410 height 26
type input "crypto"
click at [590, 30] on input "crypto" at bounding box center [678, 30] width 410 height 26
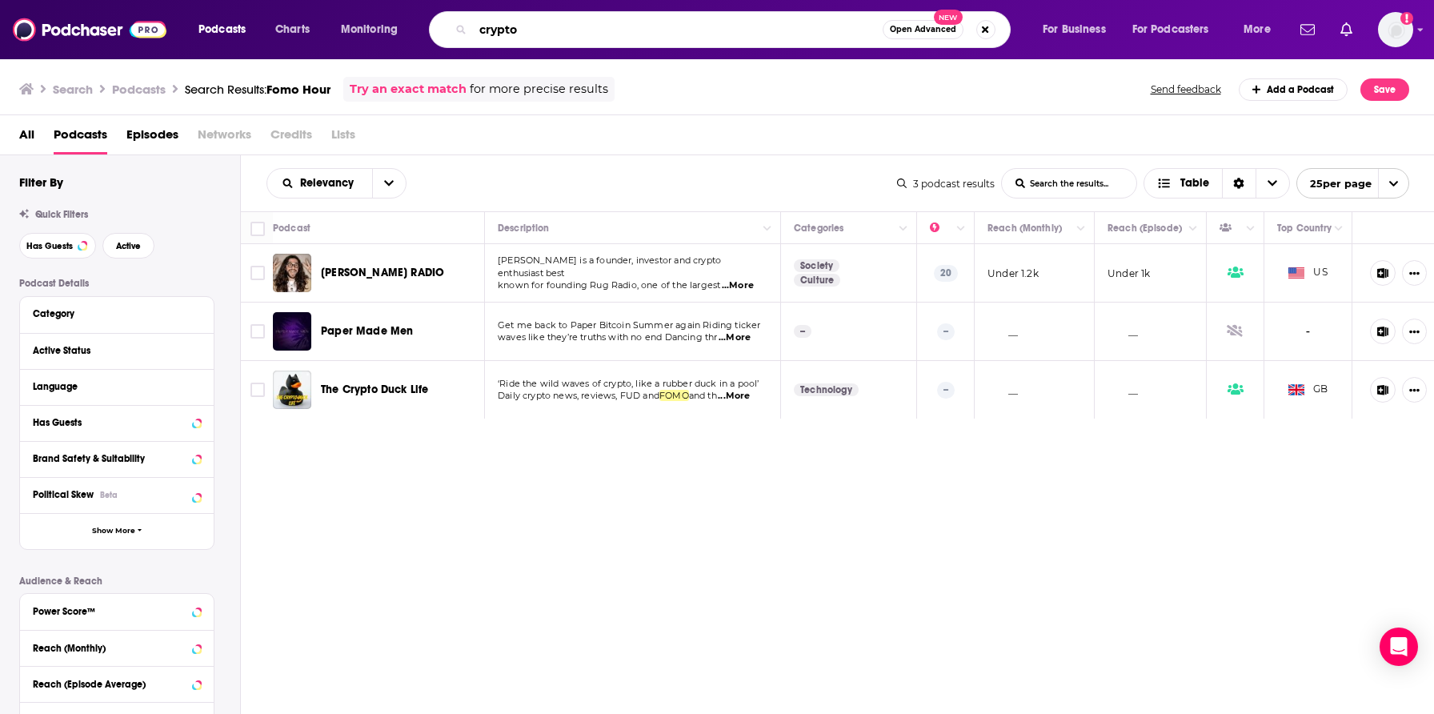
click at [590, 30] on input "crypto" at bounding box center [678, 30] width 410 height 26
type input "FOMO hour"
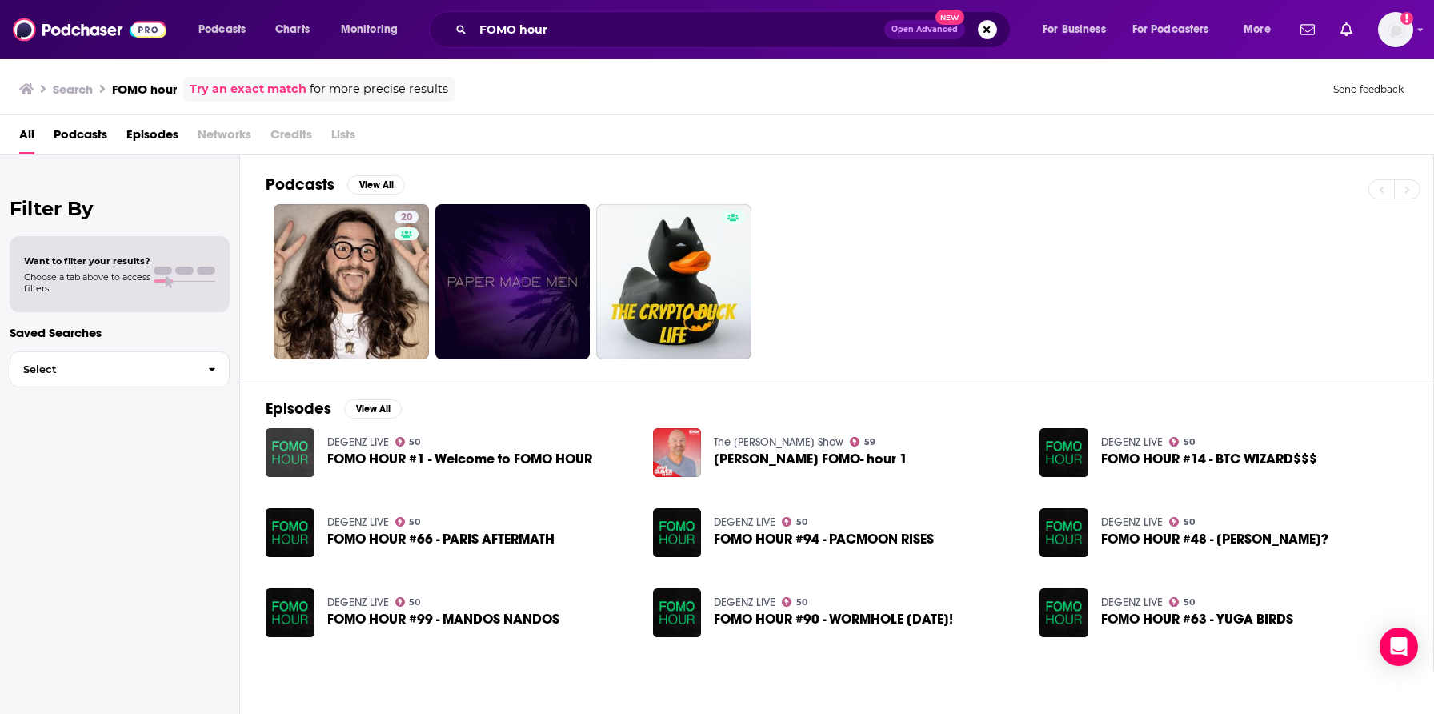
click at [297, 444] on img "FOMO HOUR #1 - Welcome to FOMO HOUR" at bounding box center [290, 452] width 49 height 49
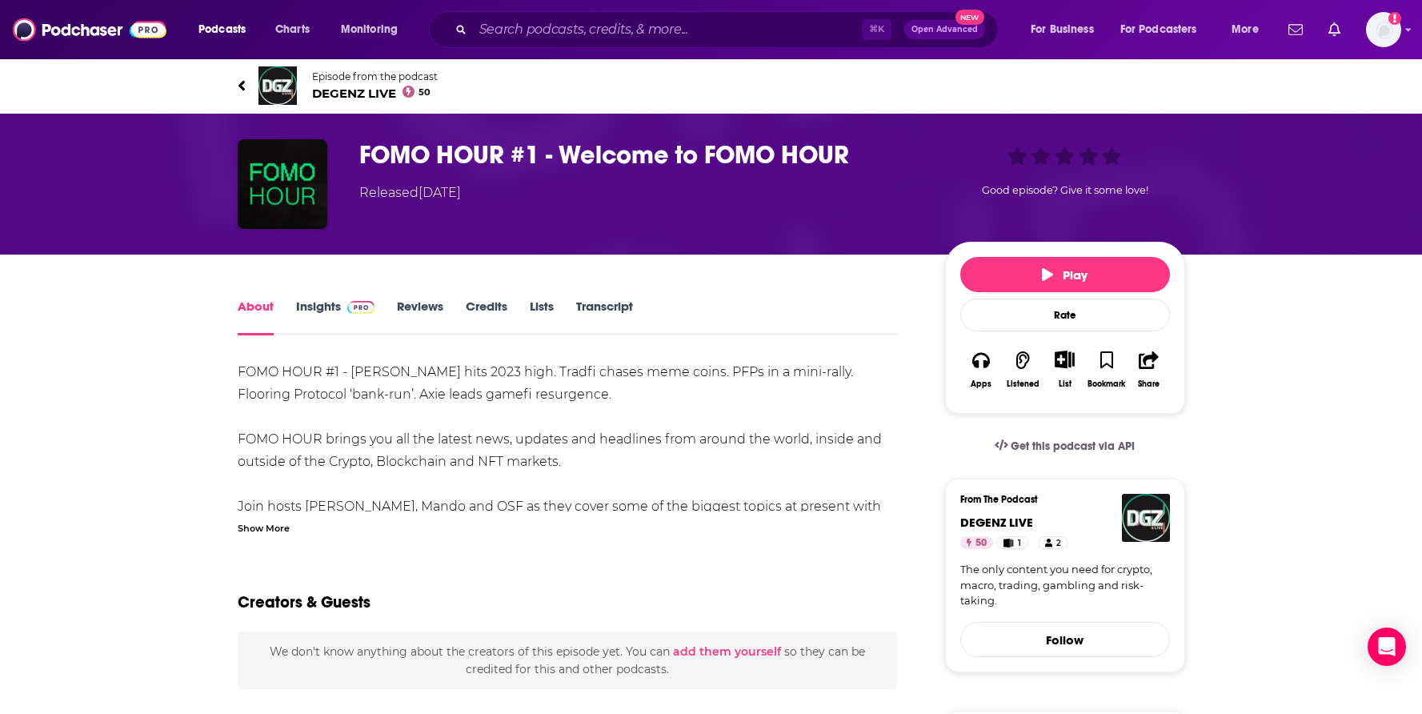
click at [298, 306] on link "Insights" at bounding box center [335, 317] width 79 height 37
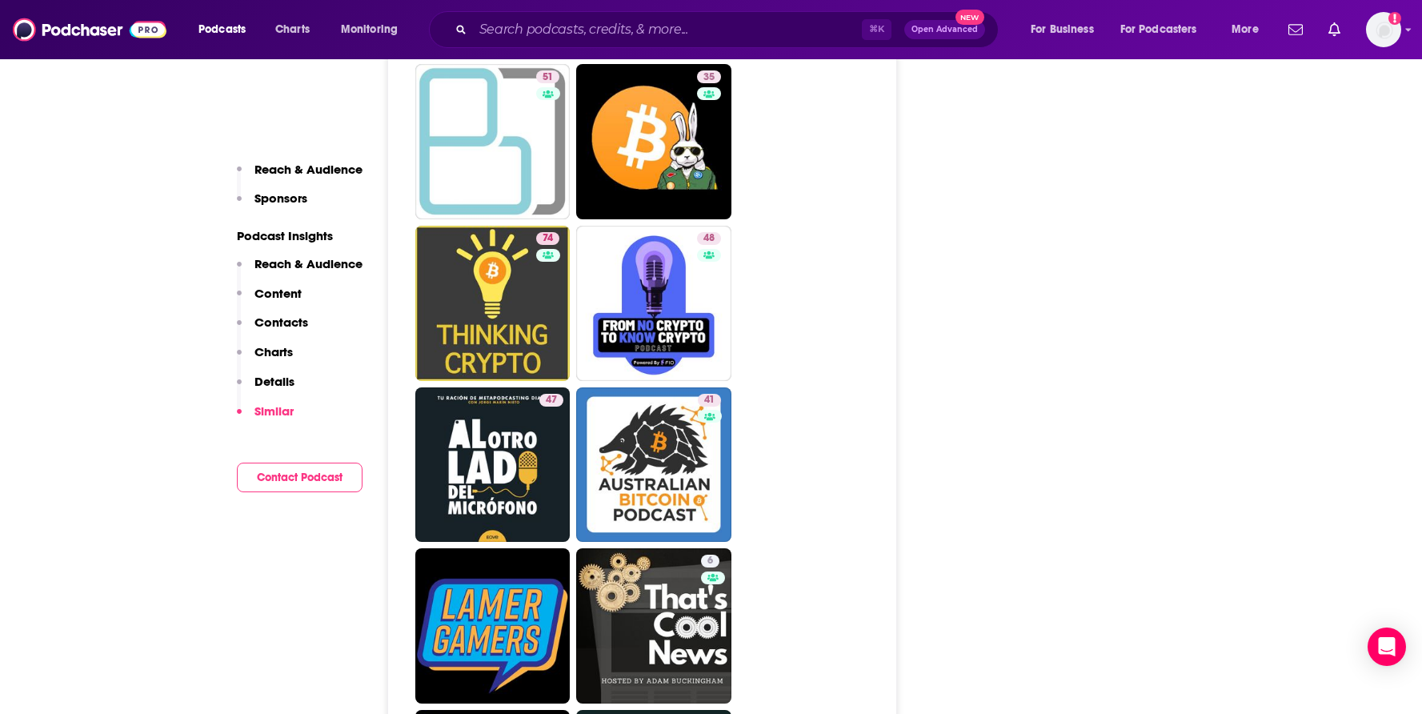
scroll to position [6496, 0]
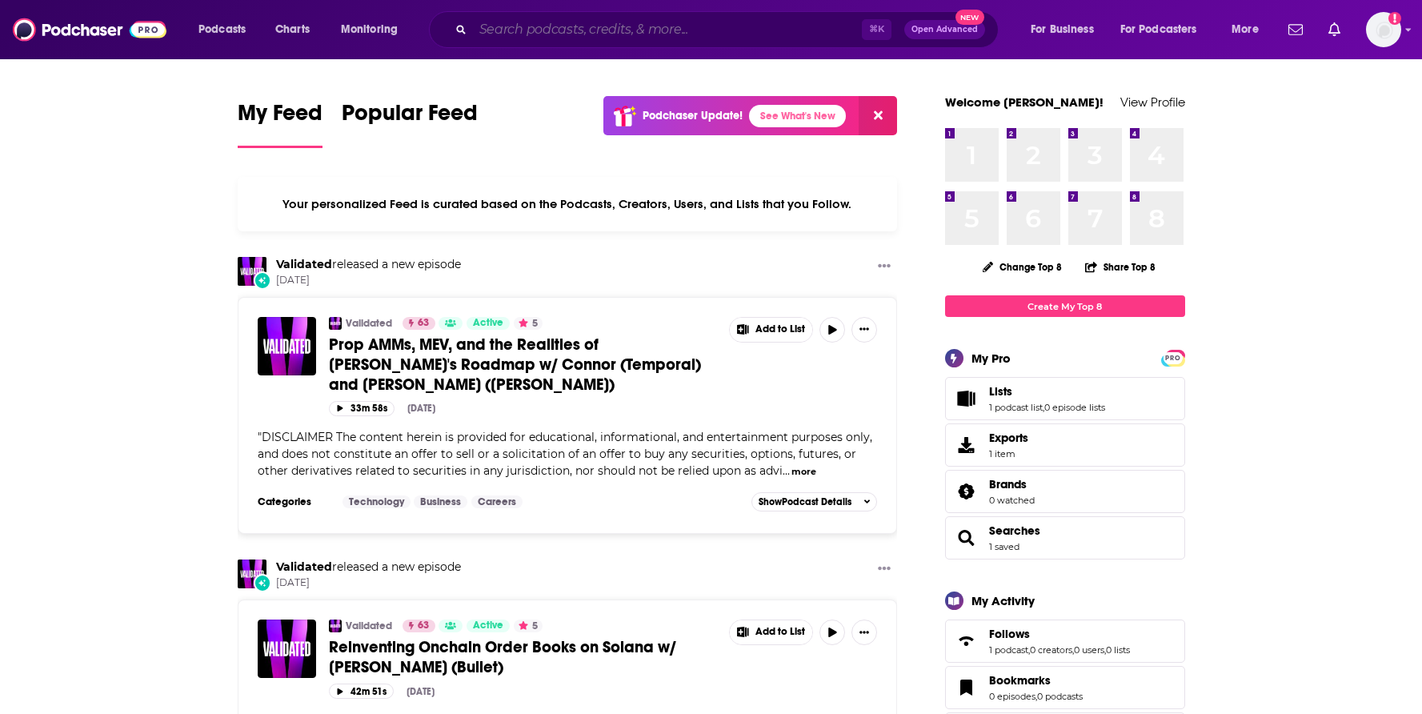
click at [621, 22] on input "Search podcasts, credits, & more..." at bounding box center [667, 30] width 389 height 26
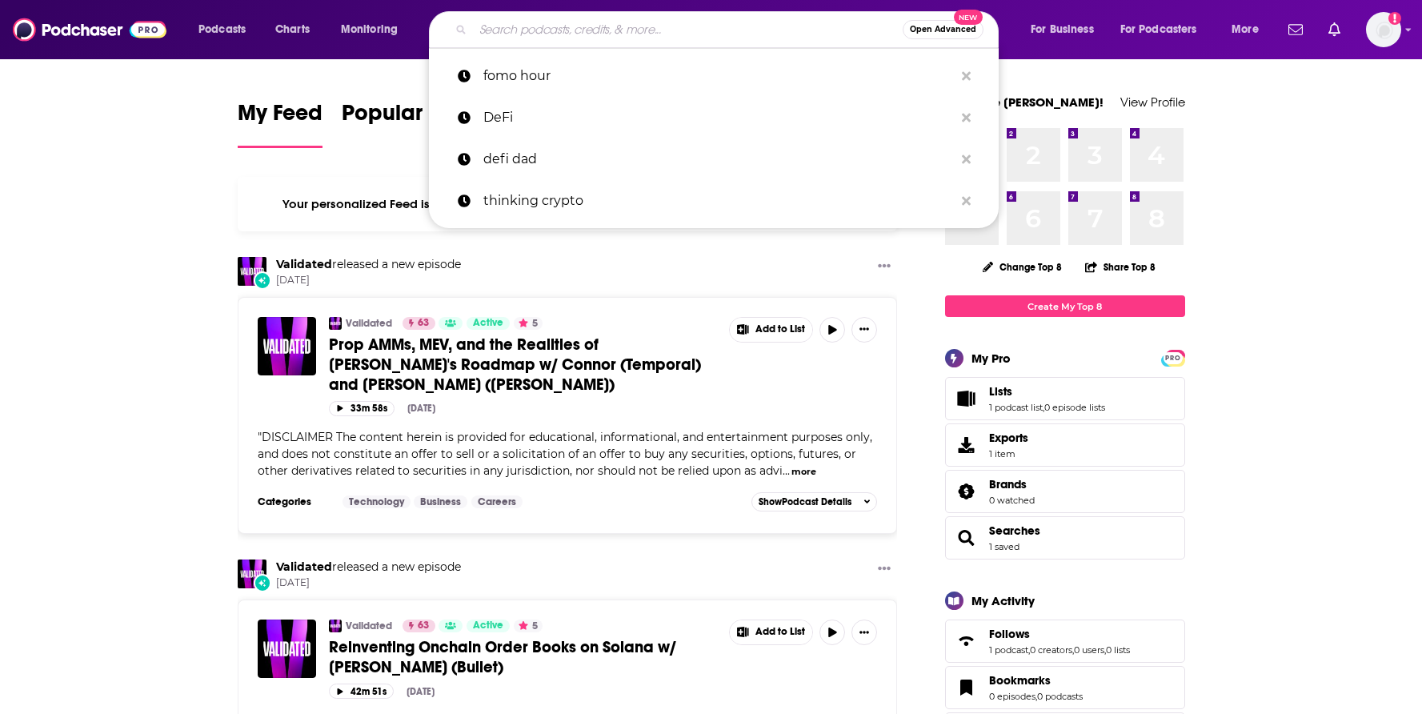
paste input "etherealize?"
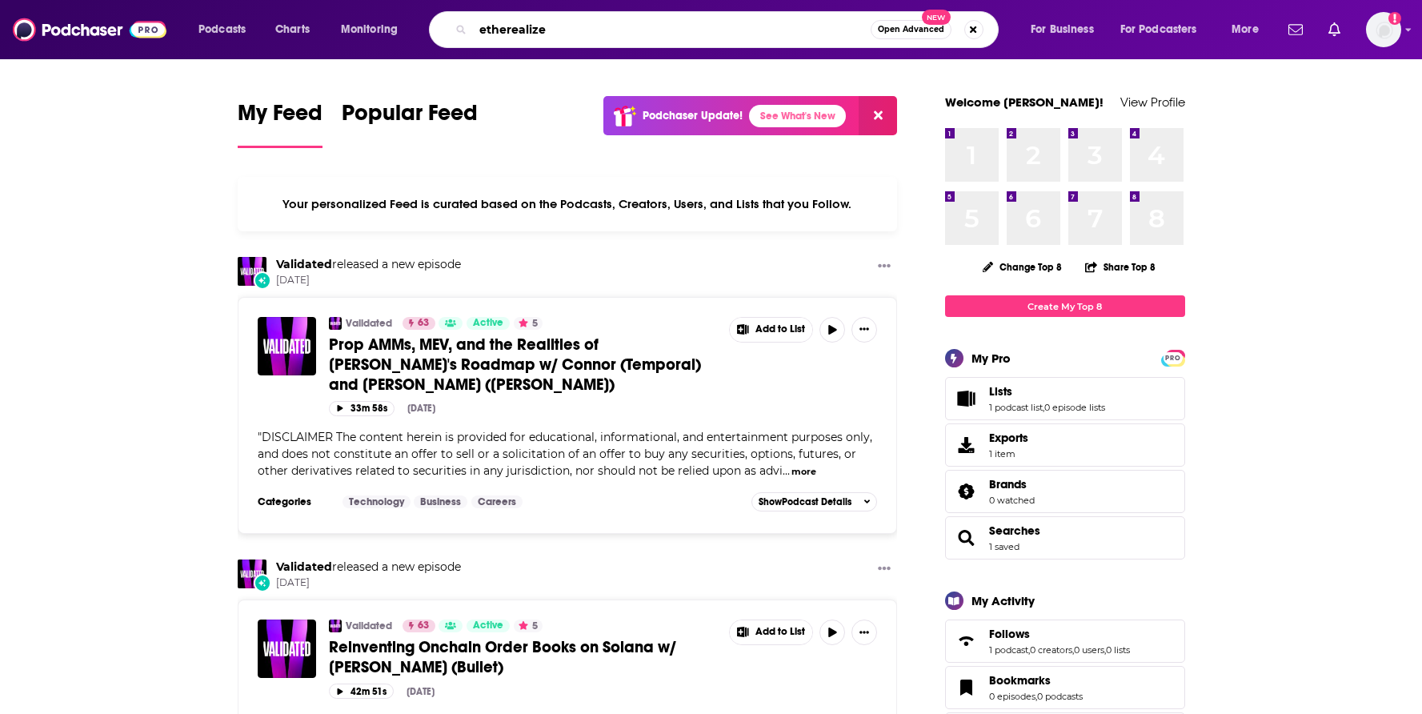
type input "etherealize"
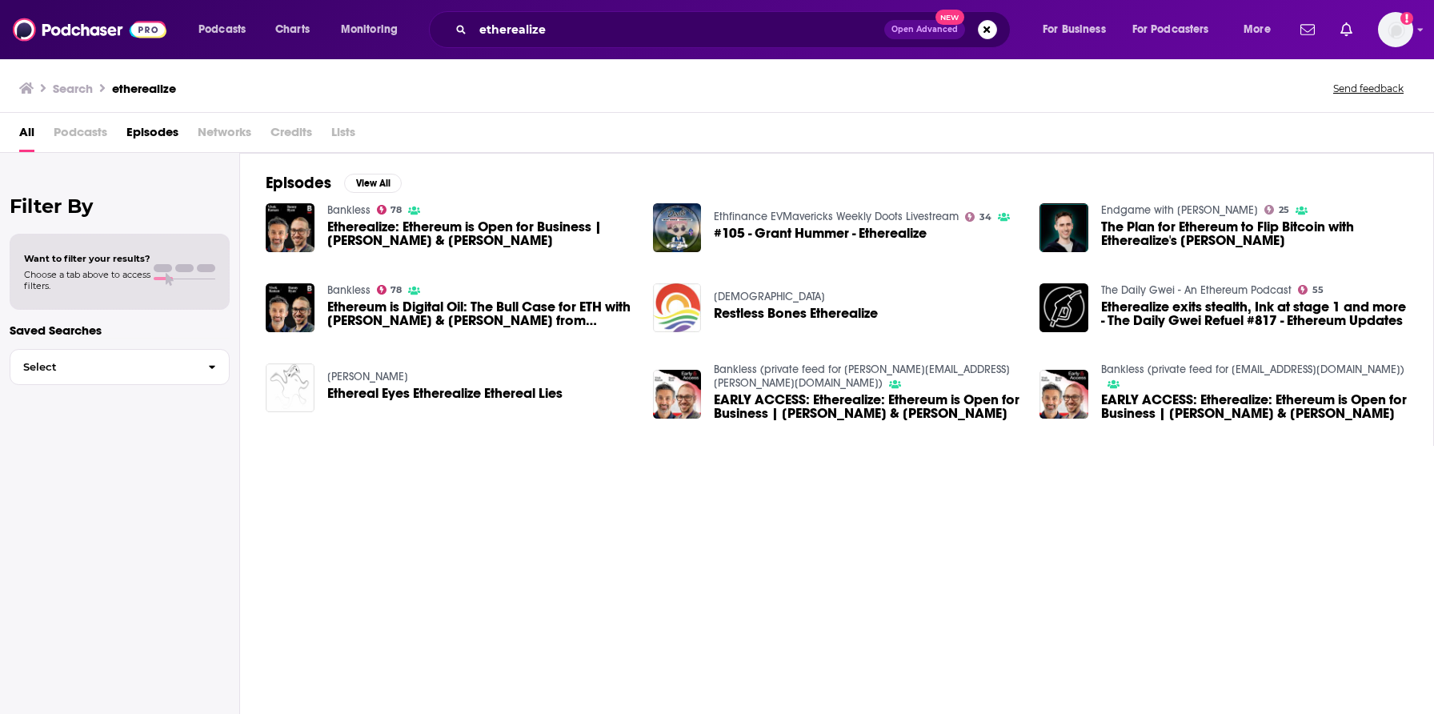
click at [98, 132] on span "Podcasts" at bounding box center [81, 135] width 54 height 33
click at [588, 20] on input "etherealize" at bounding box center [678, 30] width 411 height 26
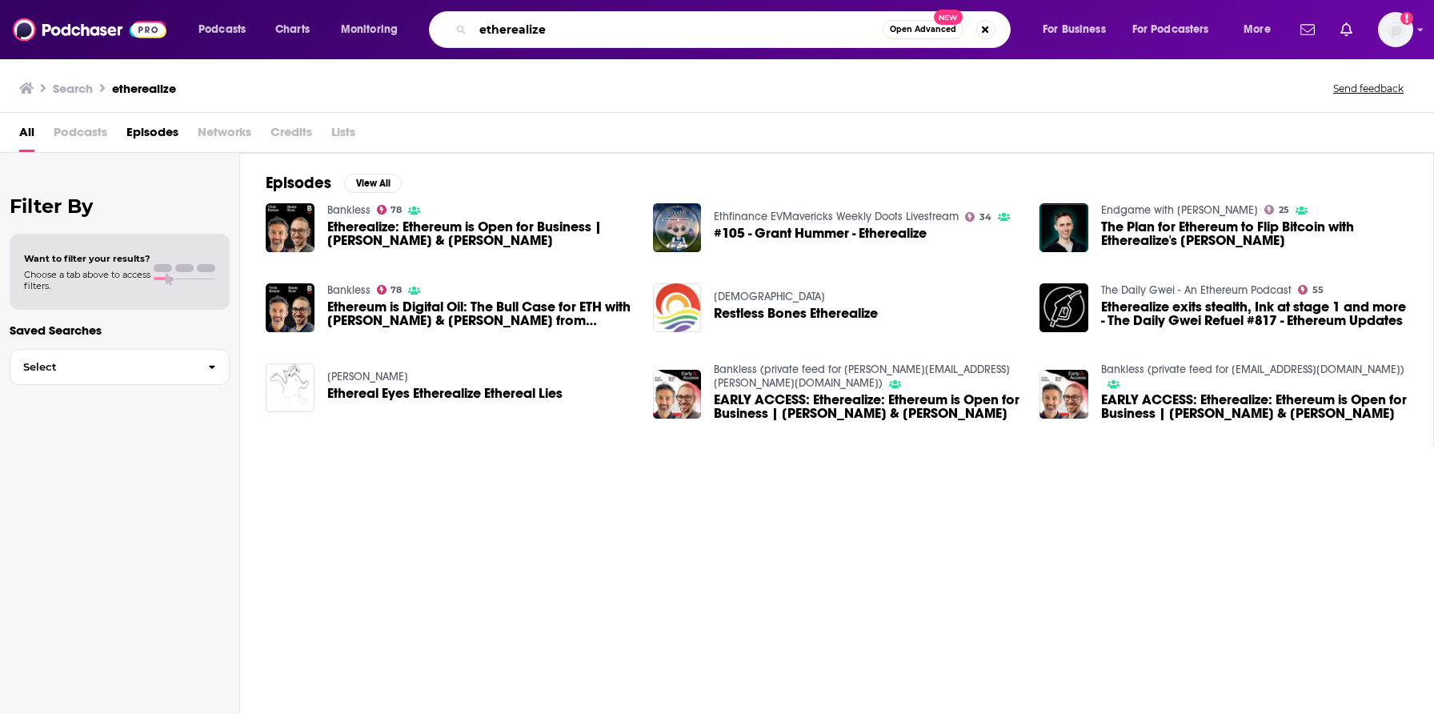
click at [587, 24] on input "etherealize" at bounding box center [678, 30] width 410 height 26
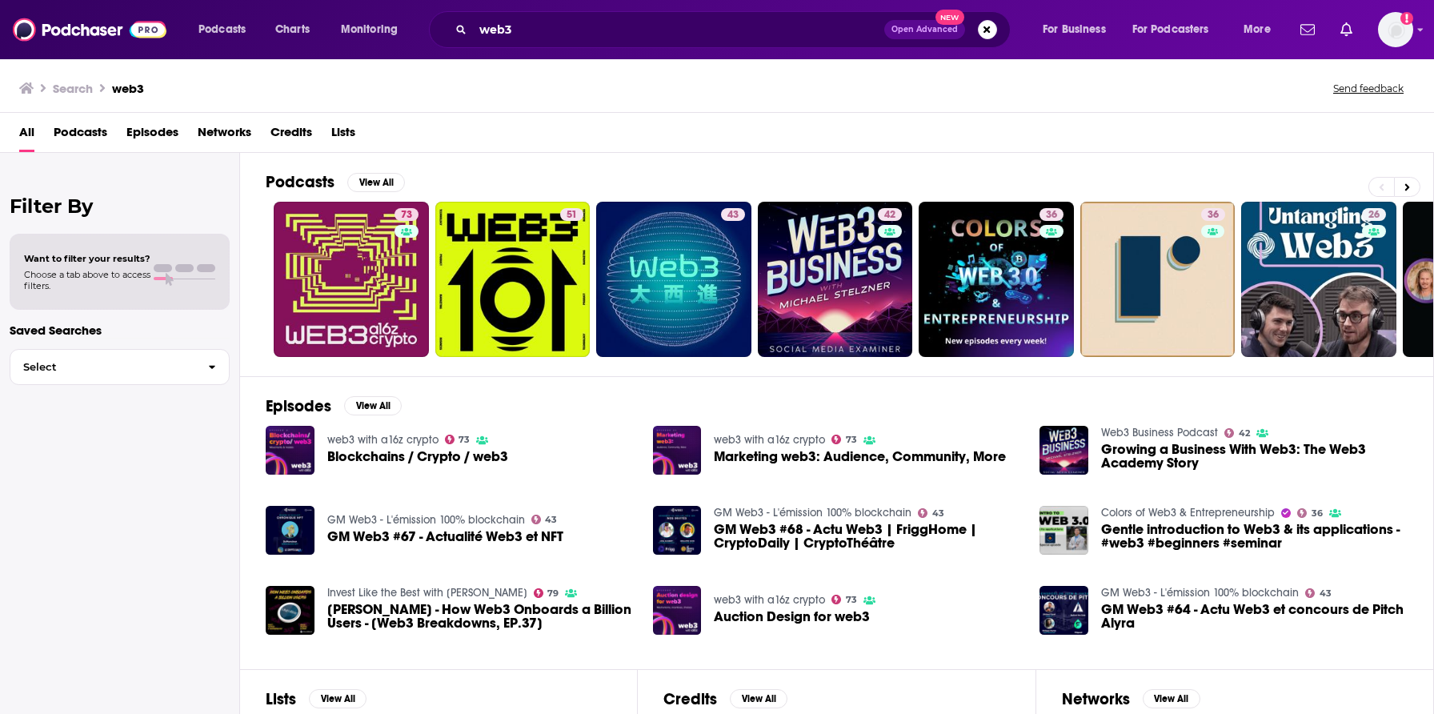
click at [86, 133] on span "Podcasts" at bounding box center [81, 135] width 54 height 33
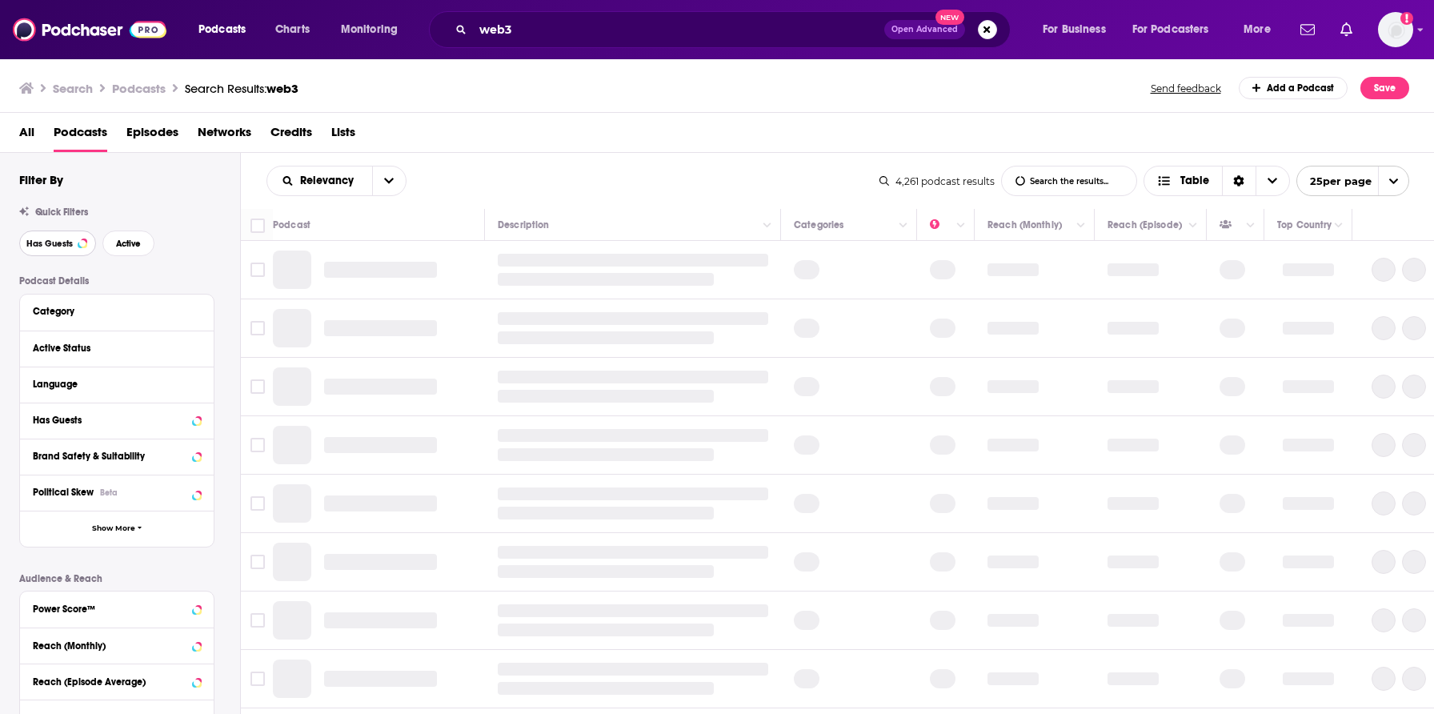
click at [63, 248] on span "Has Guests" at bounding box center [49, 243] width 46 height 9
click at [130, 247] on span "Active" at bounding box center [128, 243] width 25 height 9
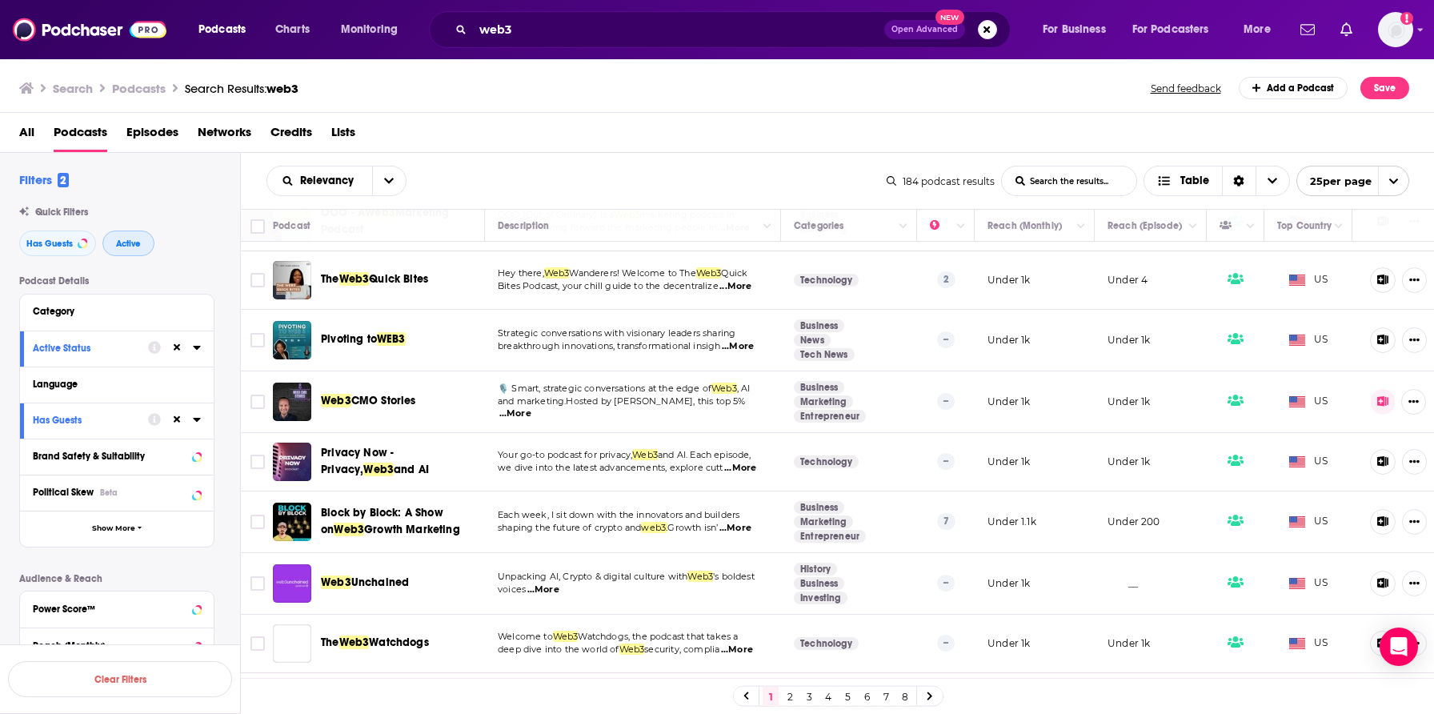
scroll to position [1109, 0]
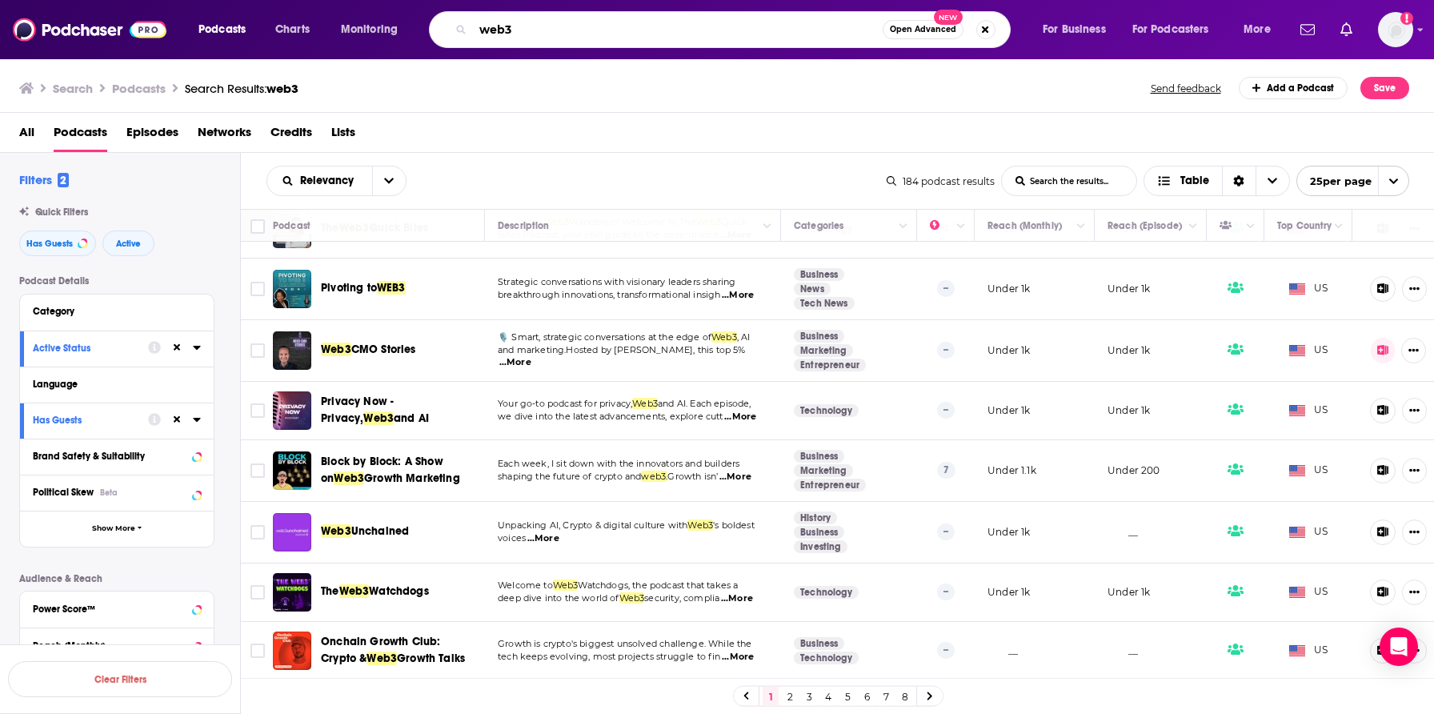
click at [529, 38] on input "web3" at bounding box center [678, 30] width 410 height 26
type input "bitcoin"
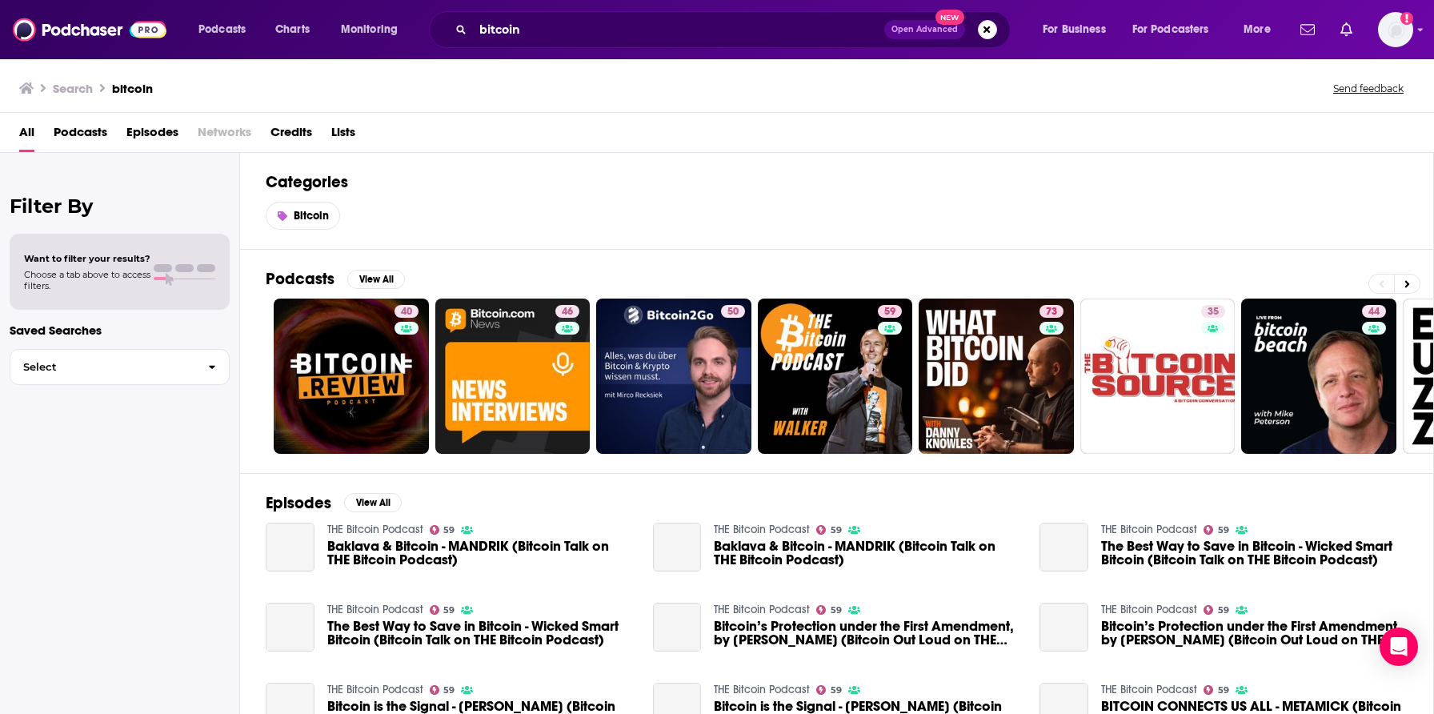
click at [94, 134] on span "Podcasts" at bounding box center [81, 135] width 54 height 33
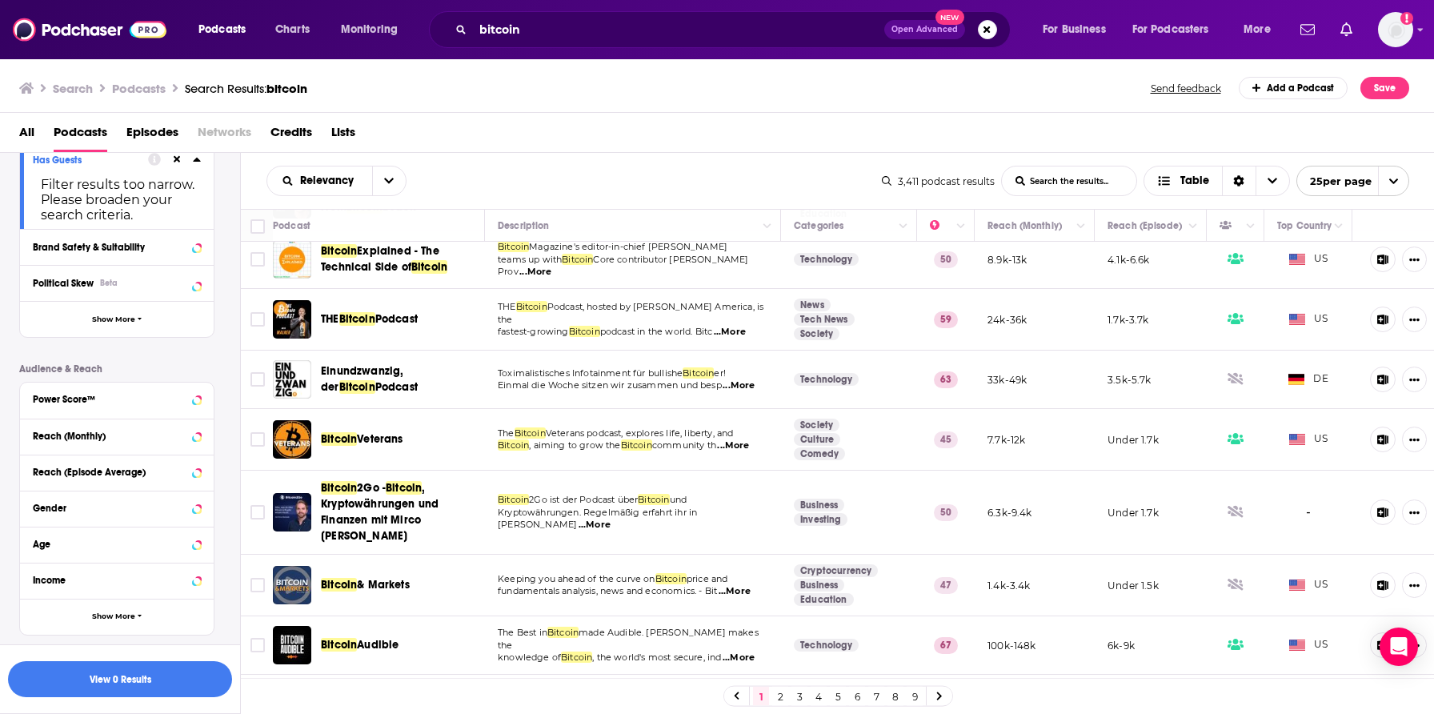
scroll to position [362, 0]
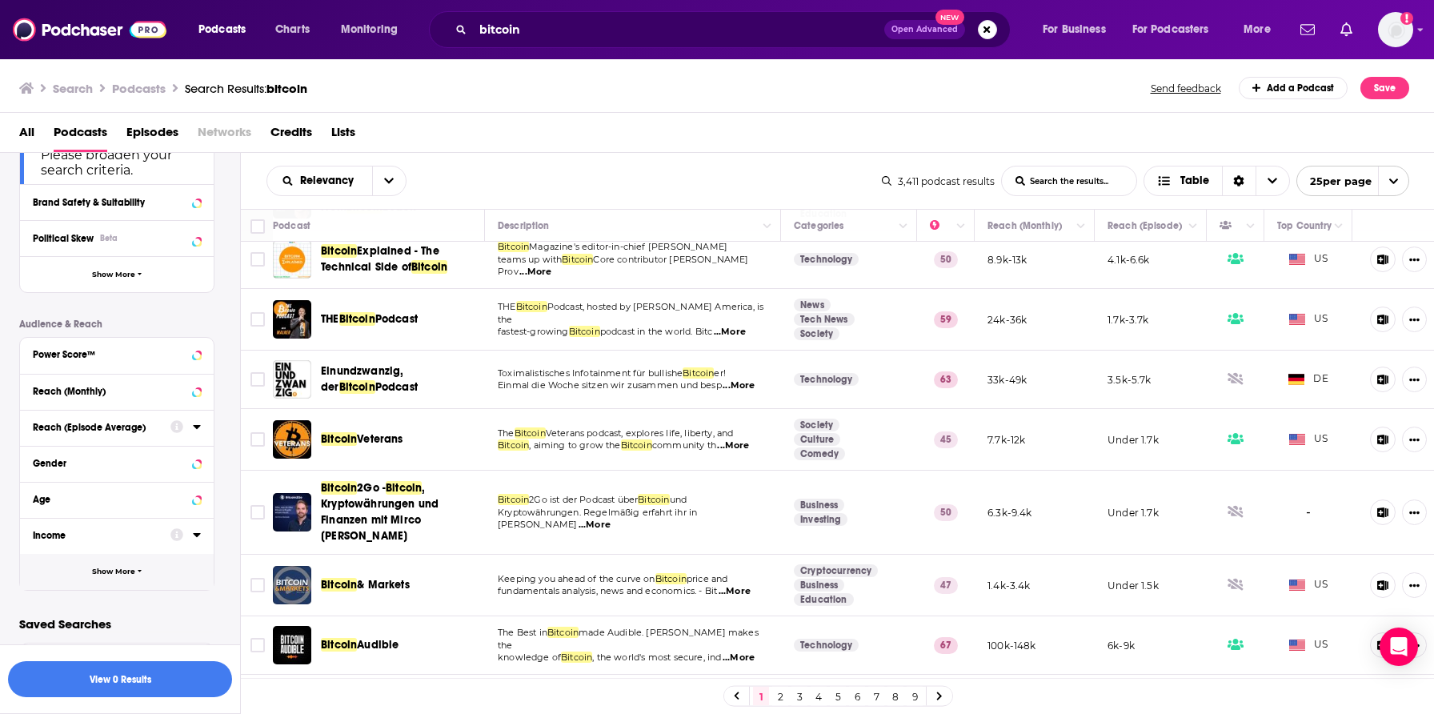
click at [106, 562] on button "Show More" at bounding box center [117, 572] width 194 height 36
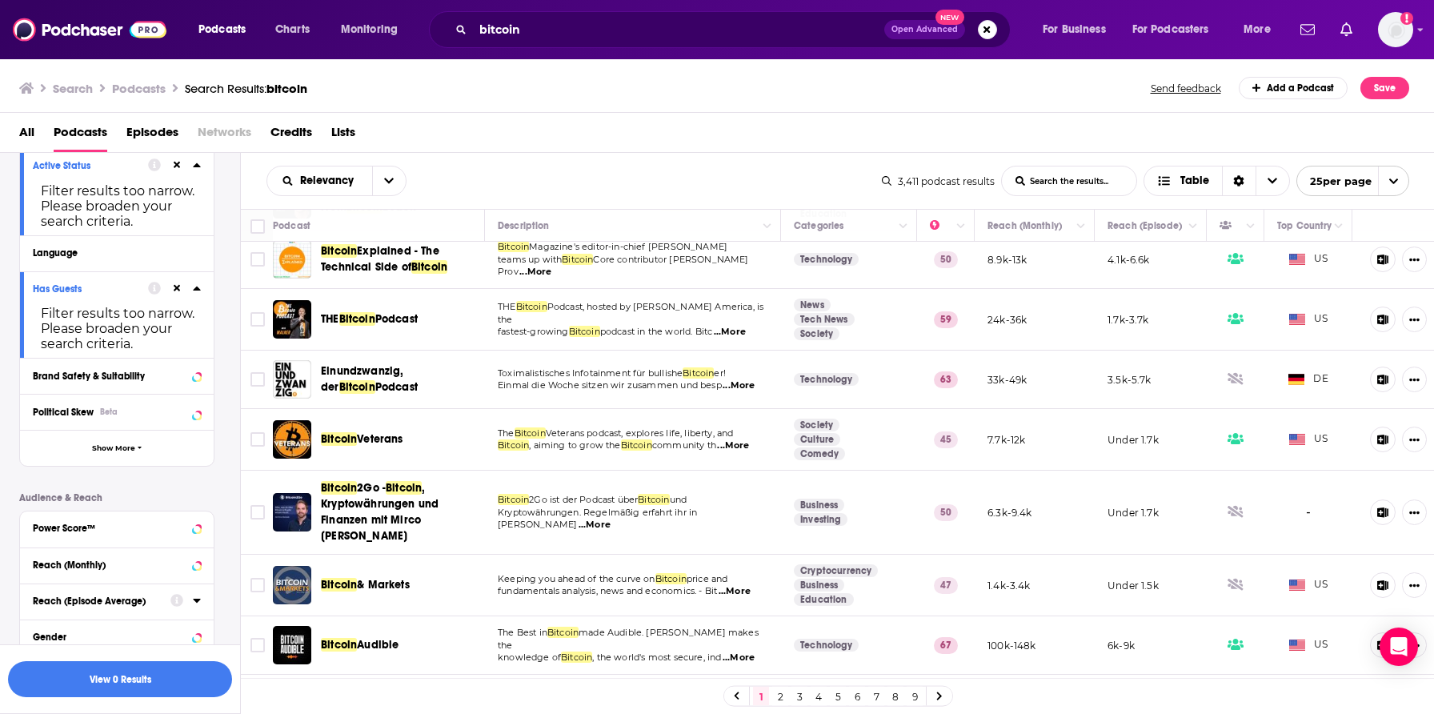
scroll to position [54, 0]
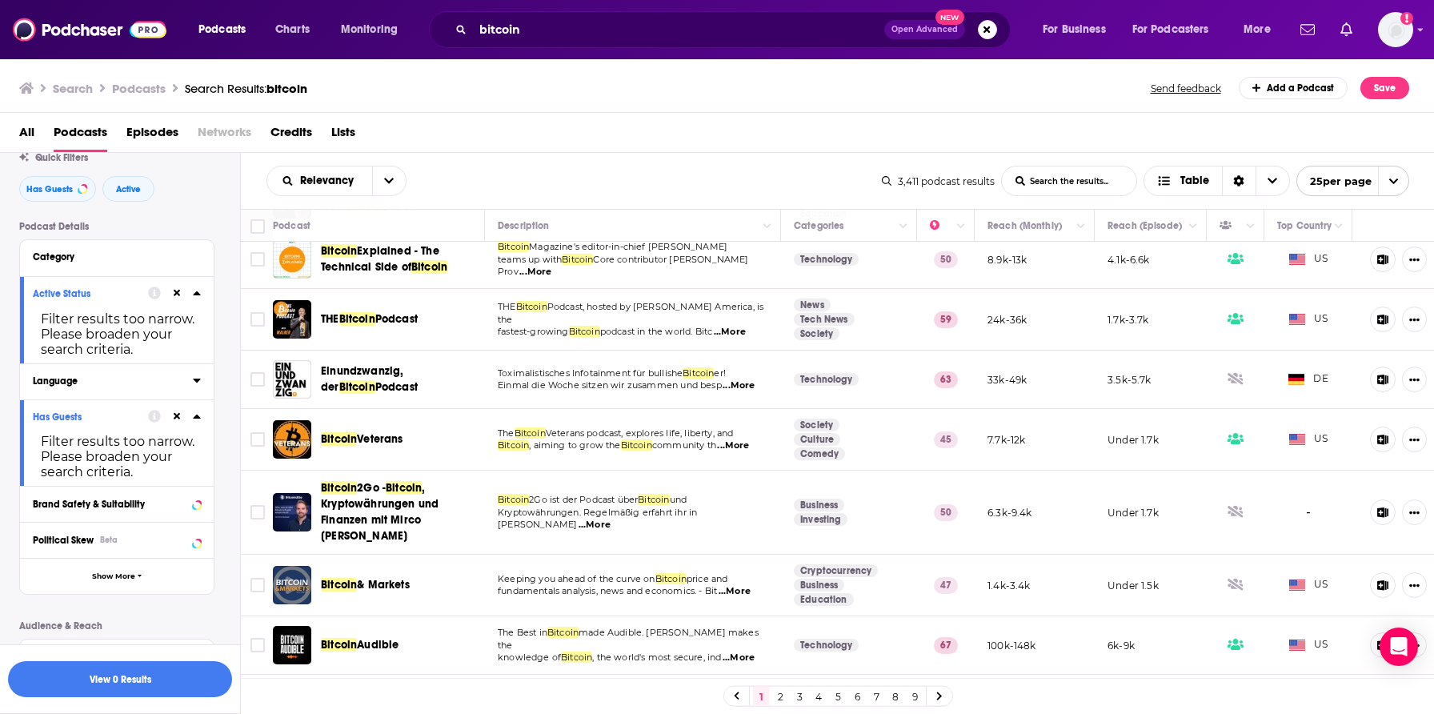
click at [103, 385] on div "Language" at bounding box center [108, 380] width 150 height 11
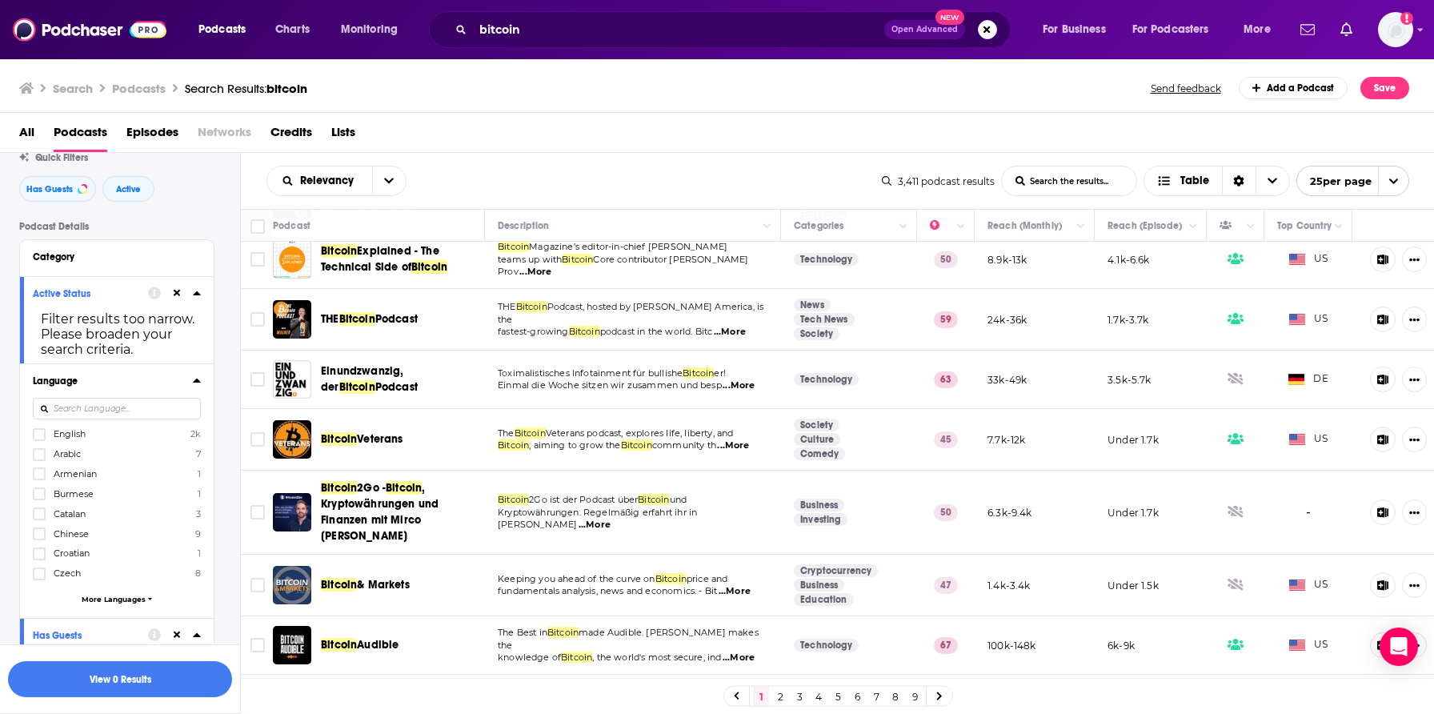
click at [116, 411] on input at bounding box center [117, 409] width 168 height 22
click at [42, 433] on icon at bounding box center [39, 435] width 10 height 10
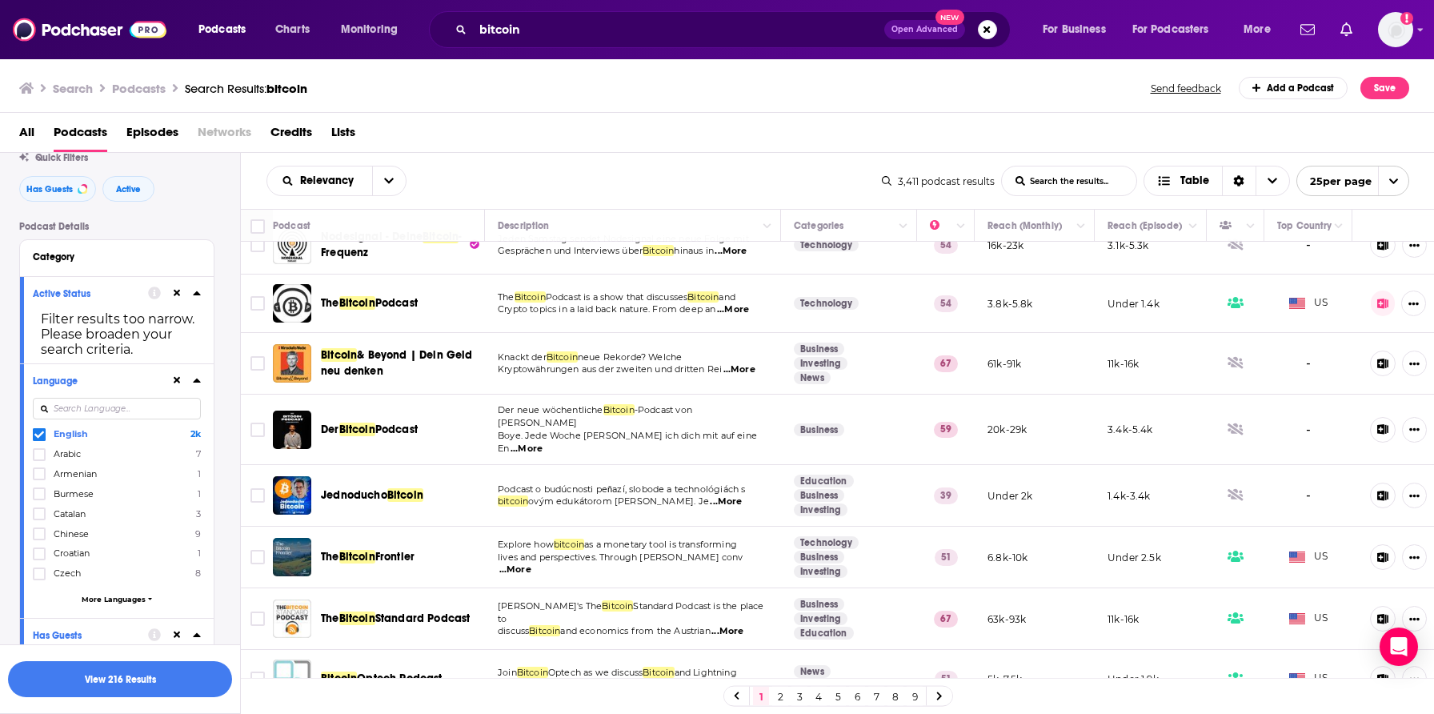
scroll to position [1086, 0]
click at [775, 697] on link "2" at bounding box center [780, 696] width 16 height 19
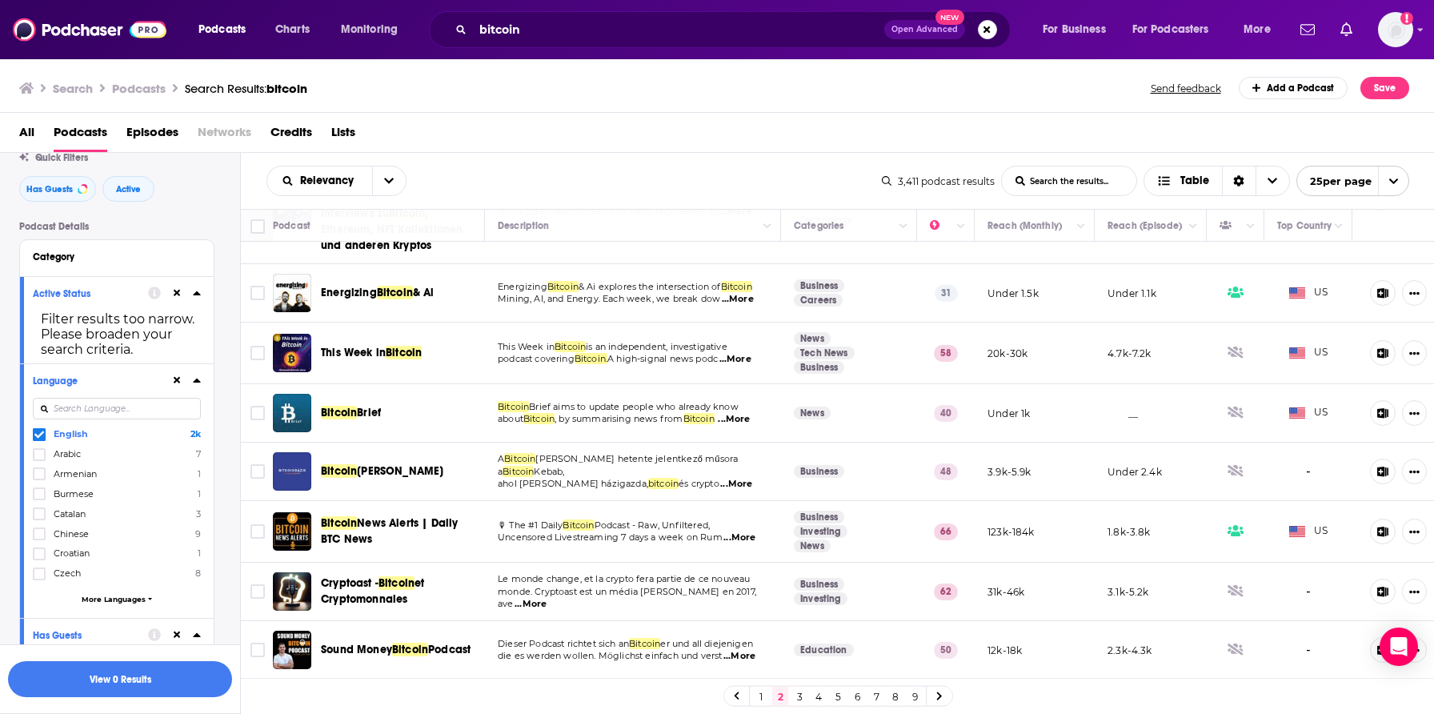
scroll to position [1118, 0]
click at [796, 695] on link "3" at bounding box center [800, 696] width 16 height 19
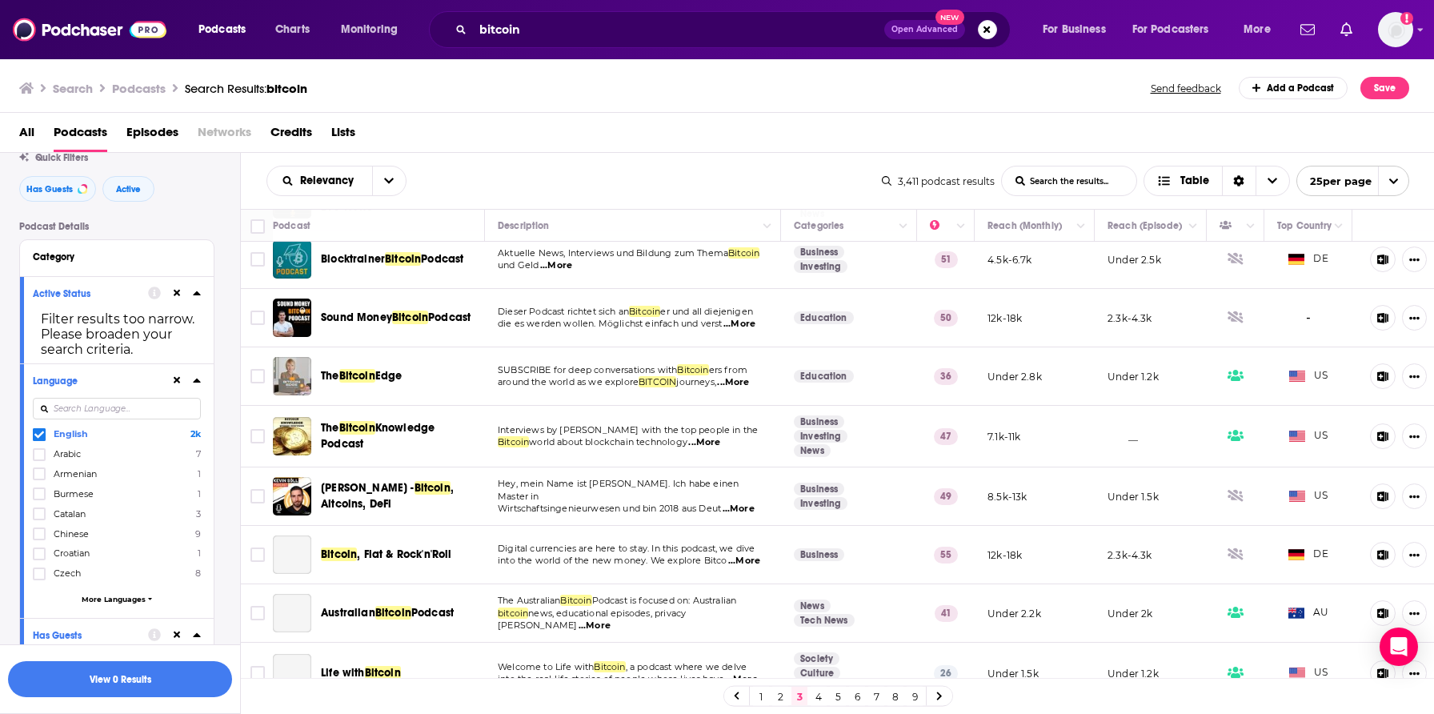
scroll to position [1057, 0]
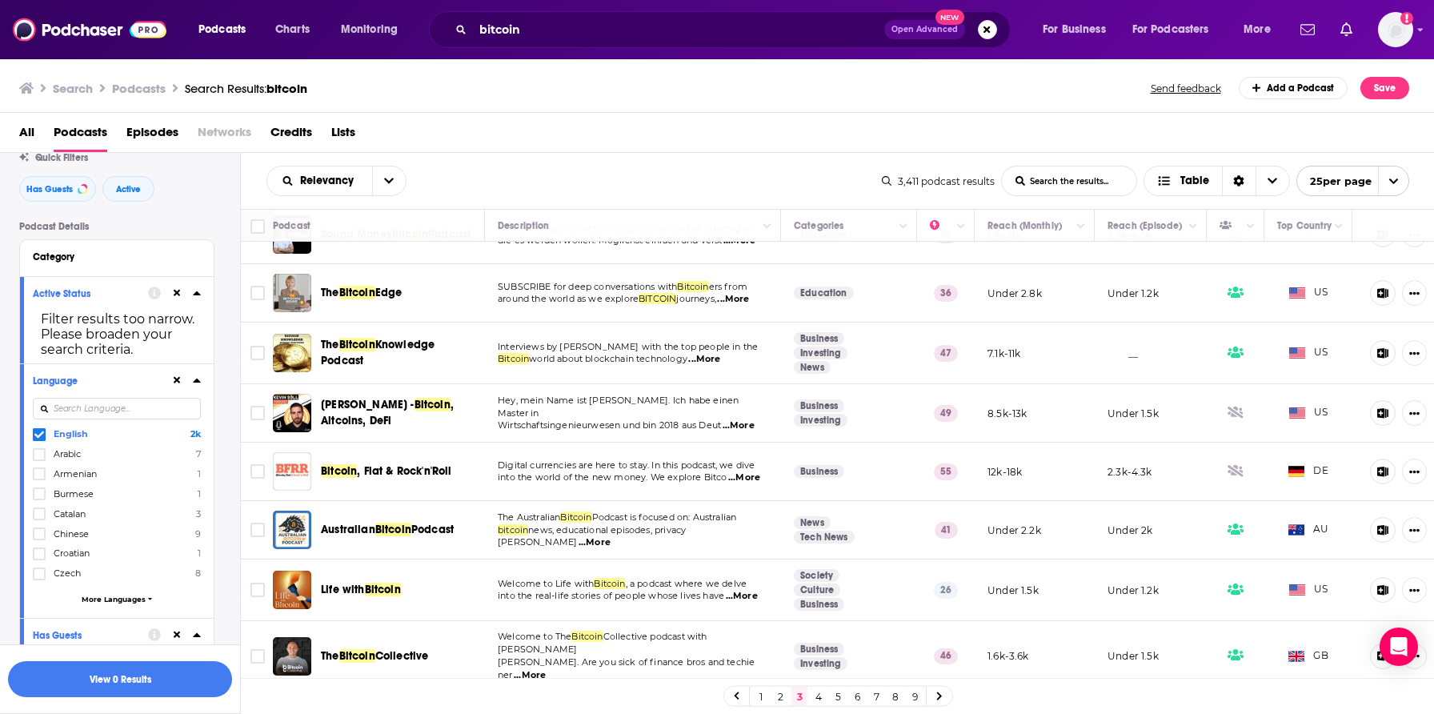
click at [816, 698] on link "4" at bounding box center [819, 696] width 16 height 19
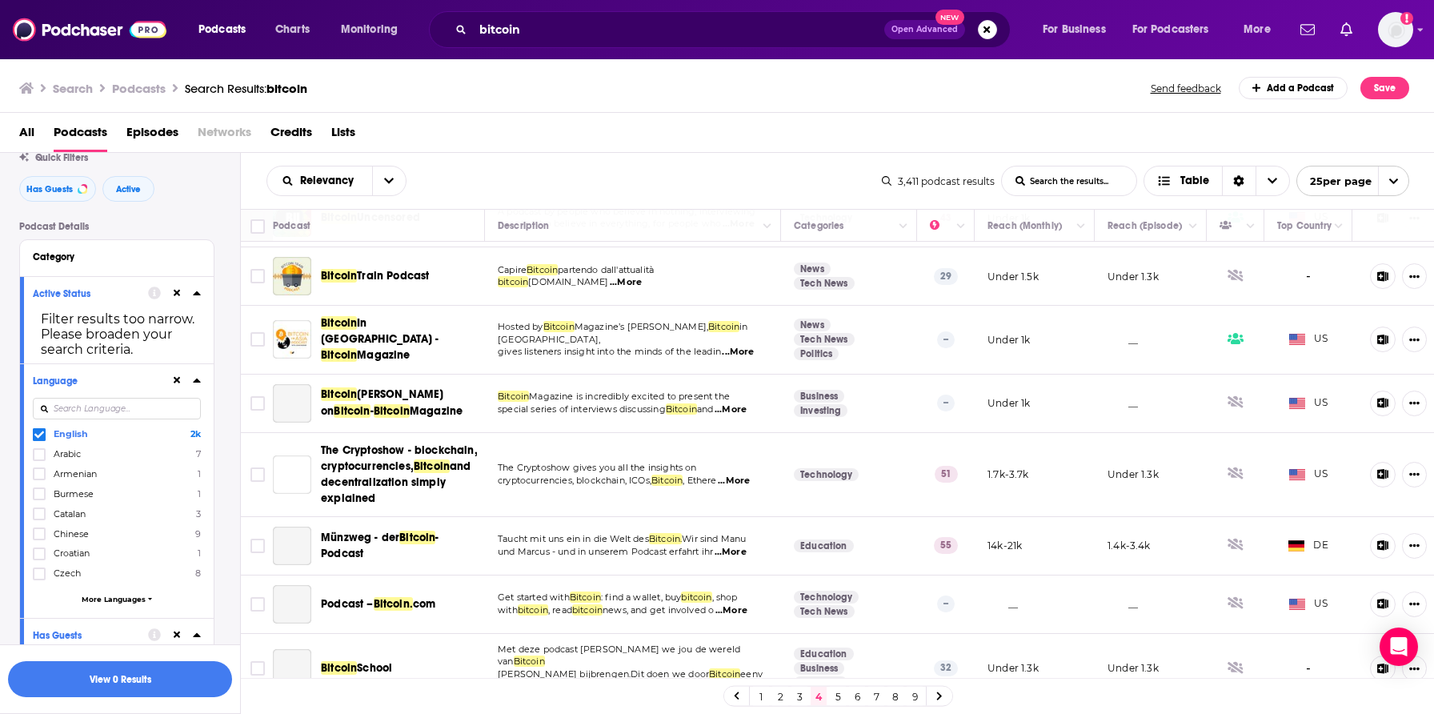
scroll to position [1033, 0]
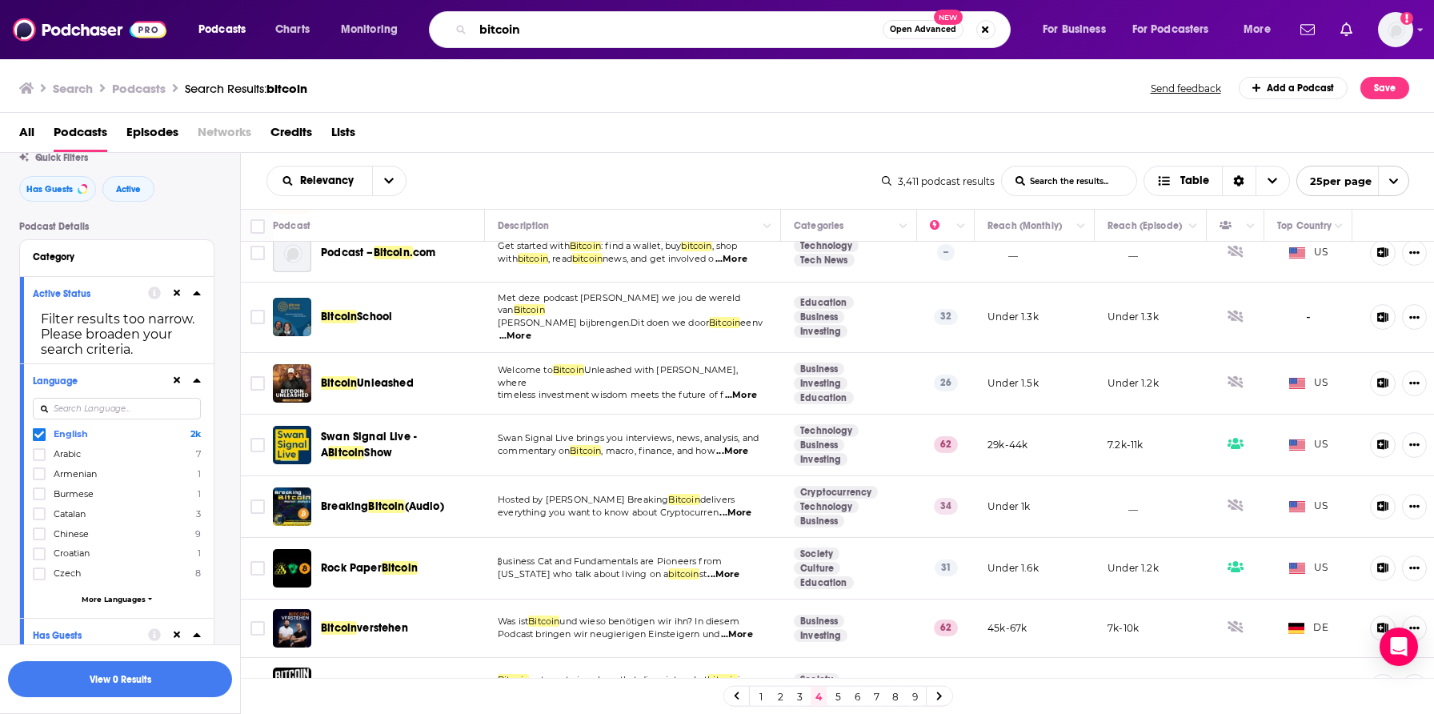
click at [548, 35] on input "bitcoin" at bounding box center [678, 30] width 410 height 26
type input "Defi TVL"
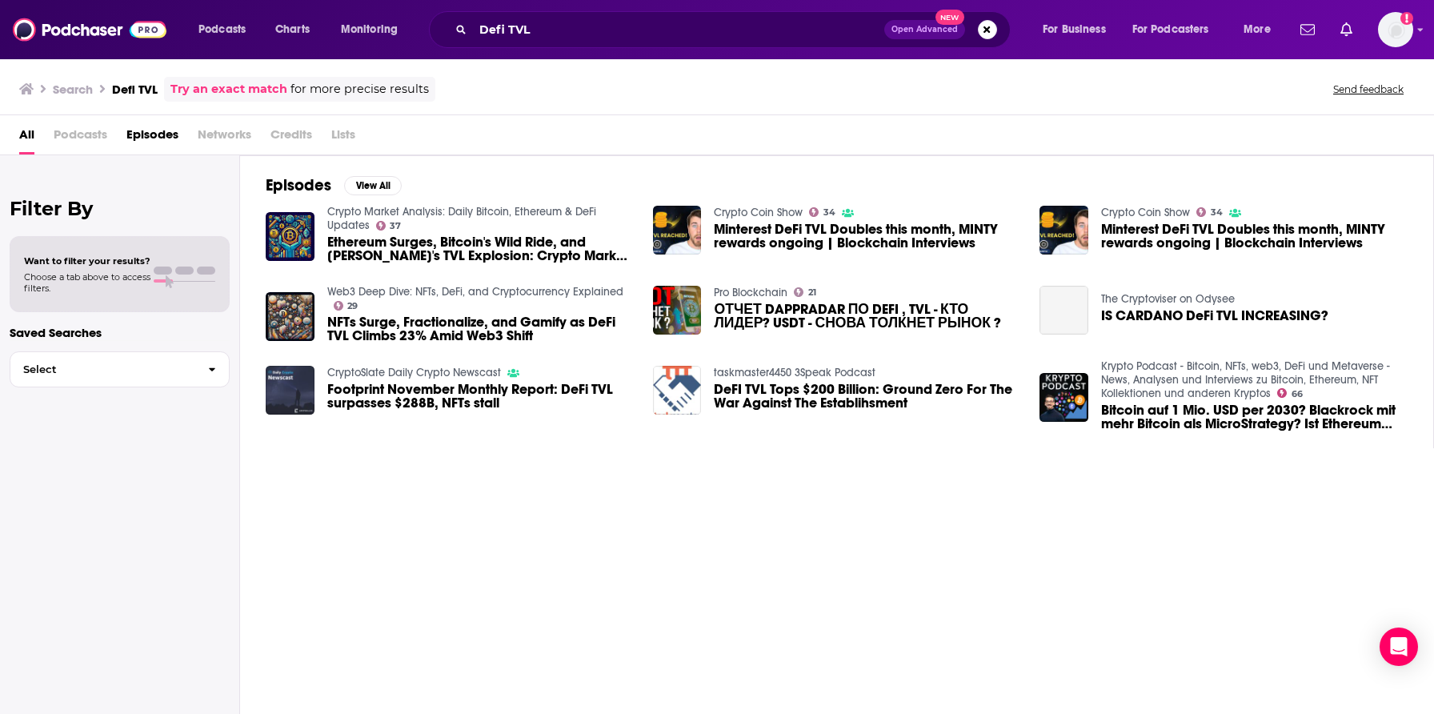
click at [174, 133] on span "Episodes" at bounding box center [152, 138] width 52 height 33
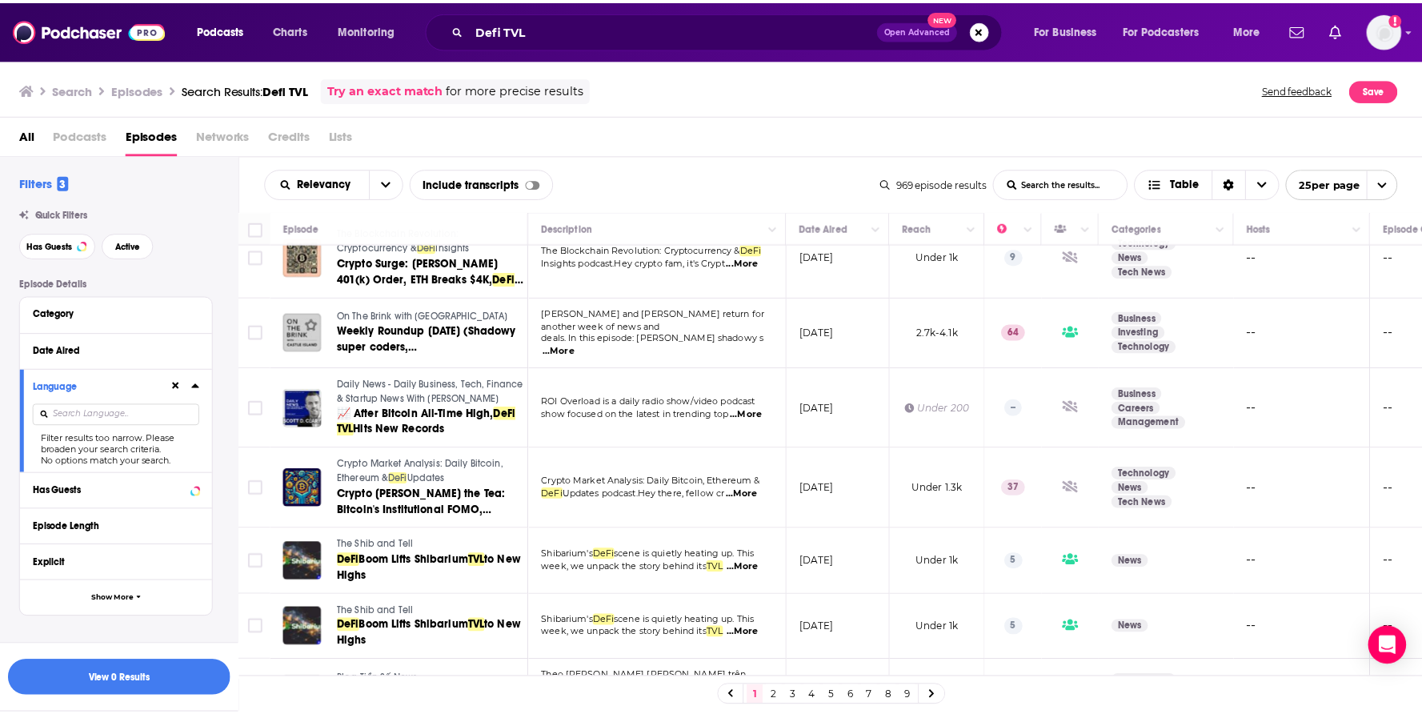
scroll to position [865, 0]
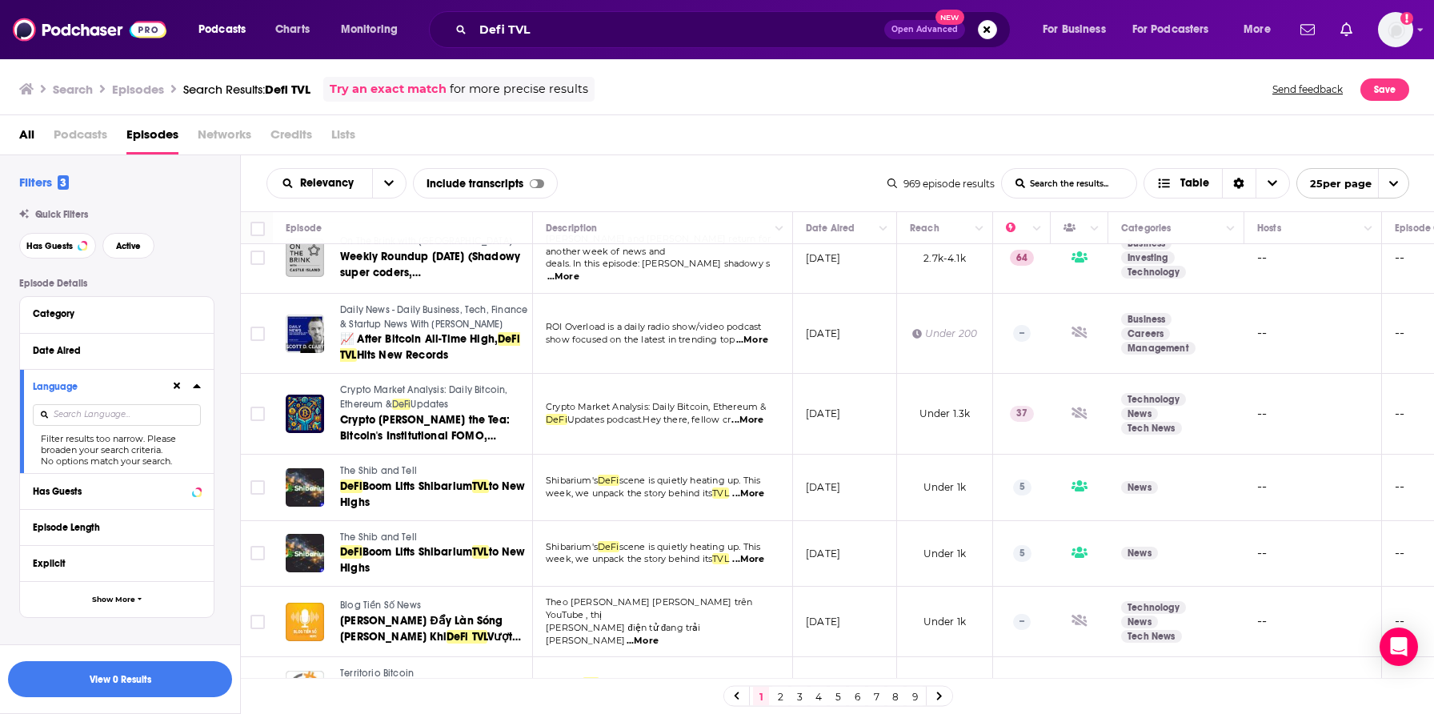
click at [367, 532] on span "The Shib and Tell" at bounding box center [378, 537] width 77 height 11
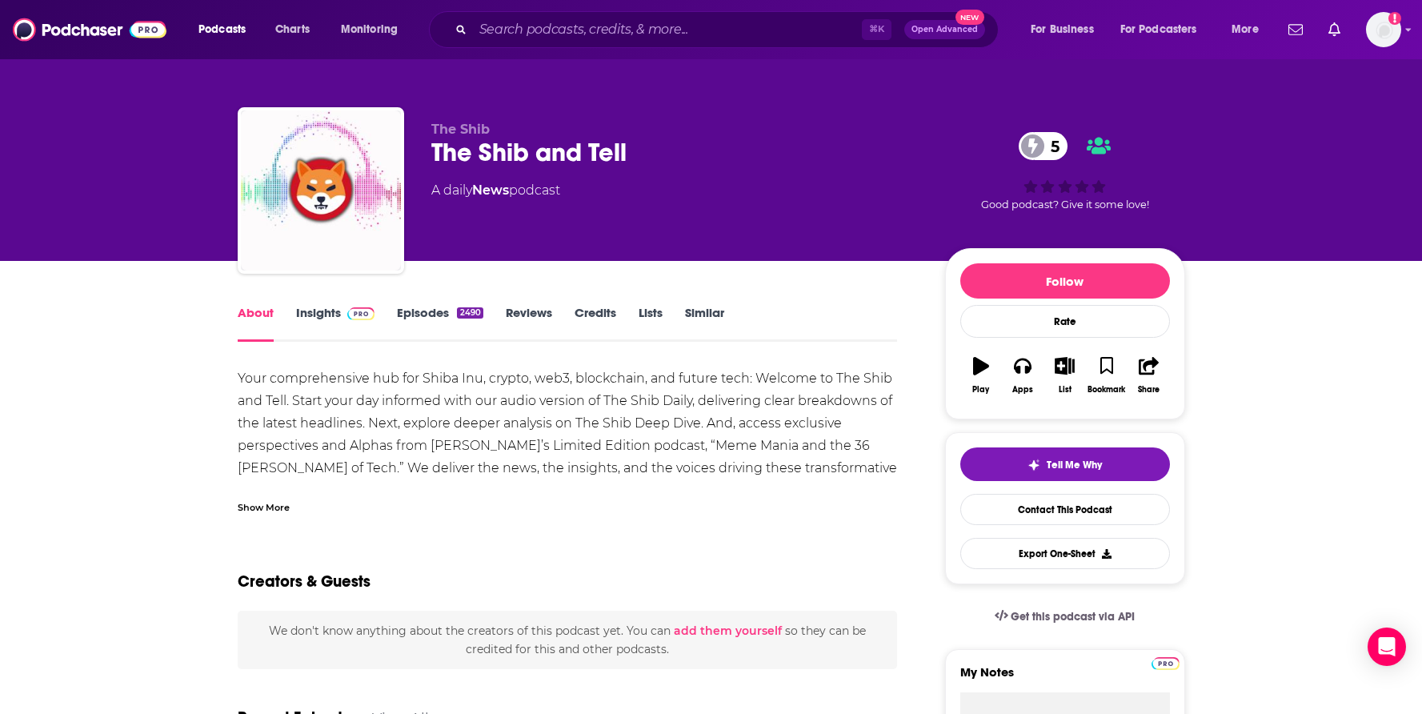
click at [335, 311] on link "Insights" at bounding box center [335, 323] width 79 height 37
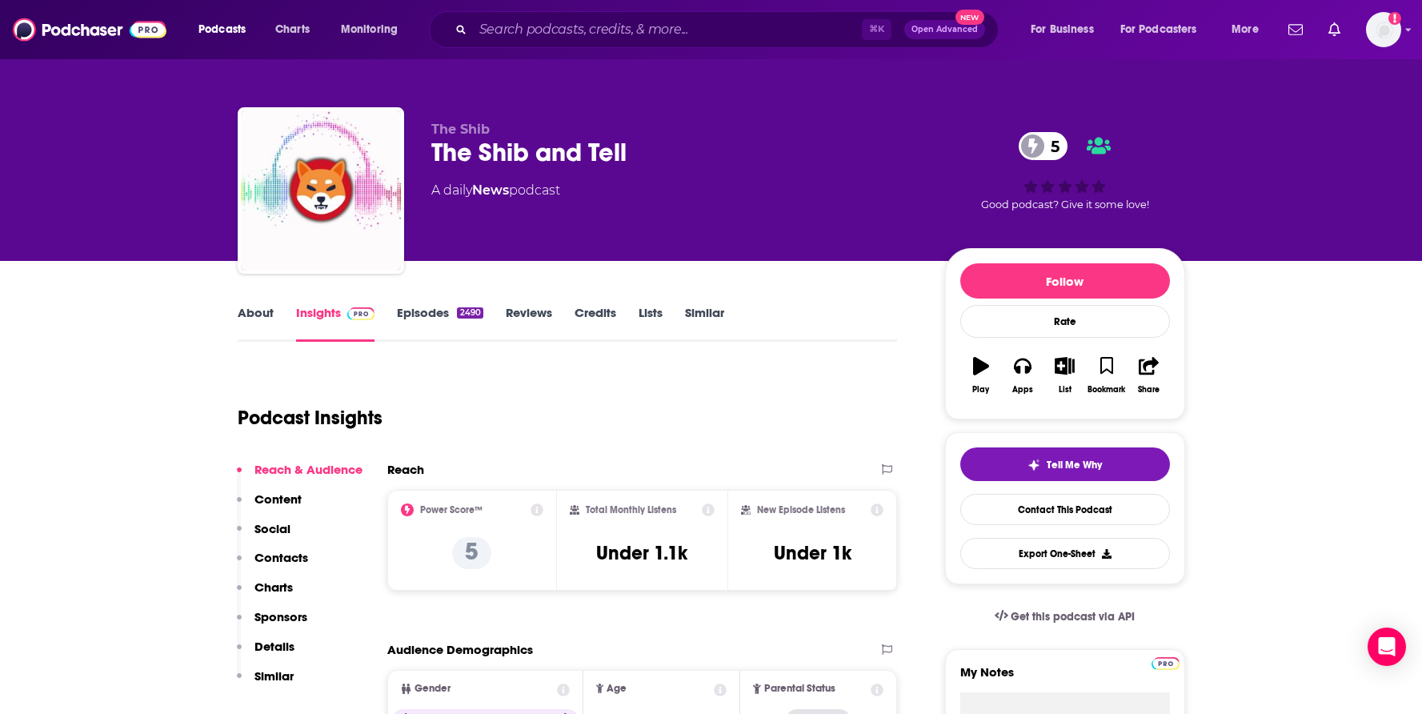
scroll to position [153, 0]
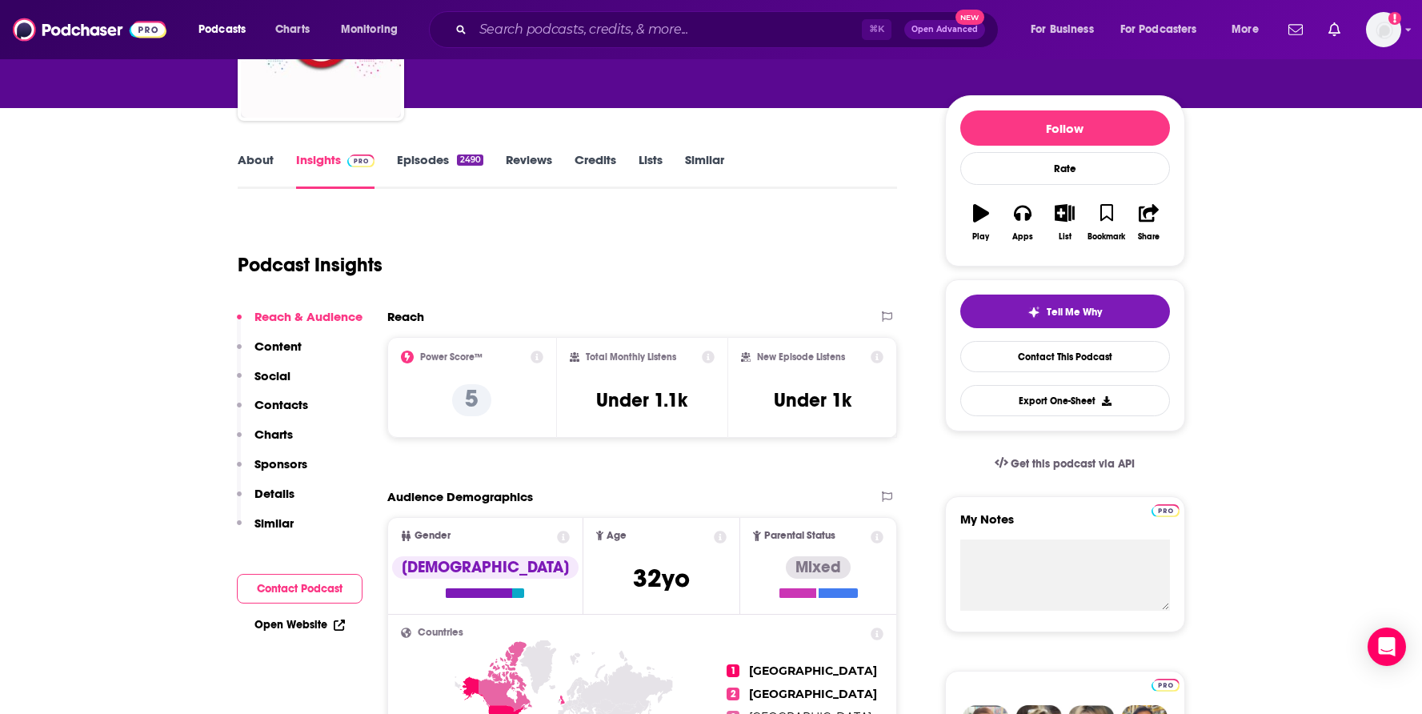
click at [314, 405] on div "Reach & Audience Content Social Contacts Charts Sponsors Details Similar" at bounding box center [300, 426] width 126 height 235
click at [269, 408] on p "Contacts" at bounding box center [282, 404] width 54 height 15
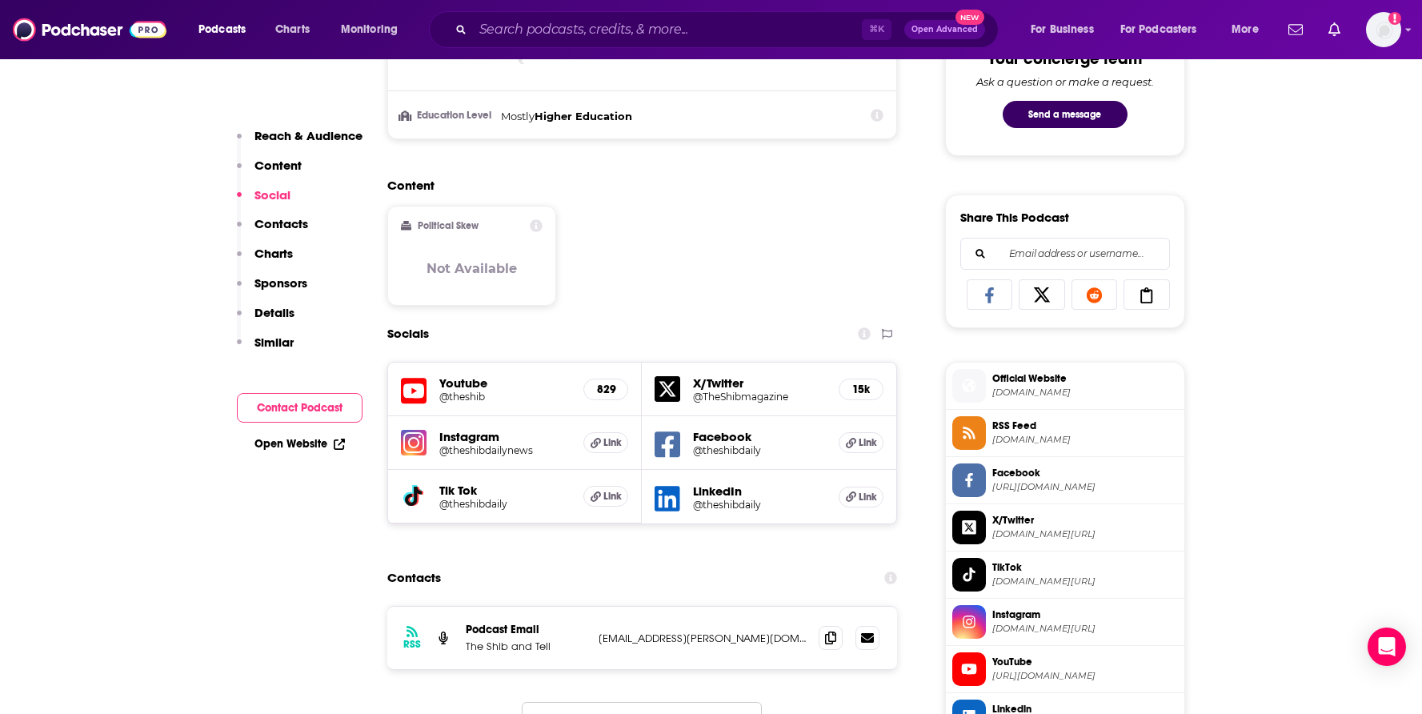
scroll to position [1005, 0]
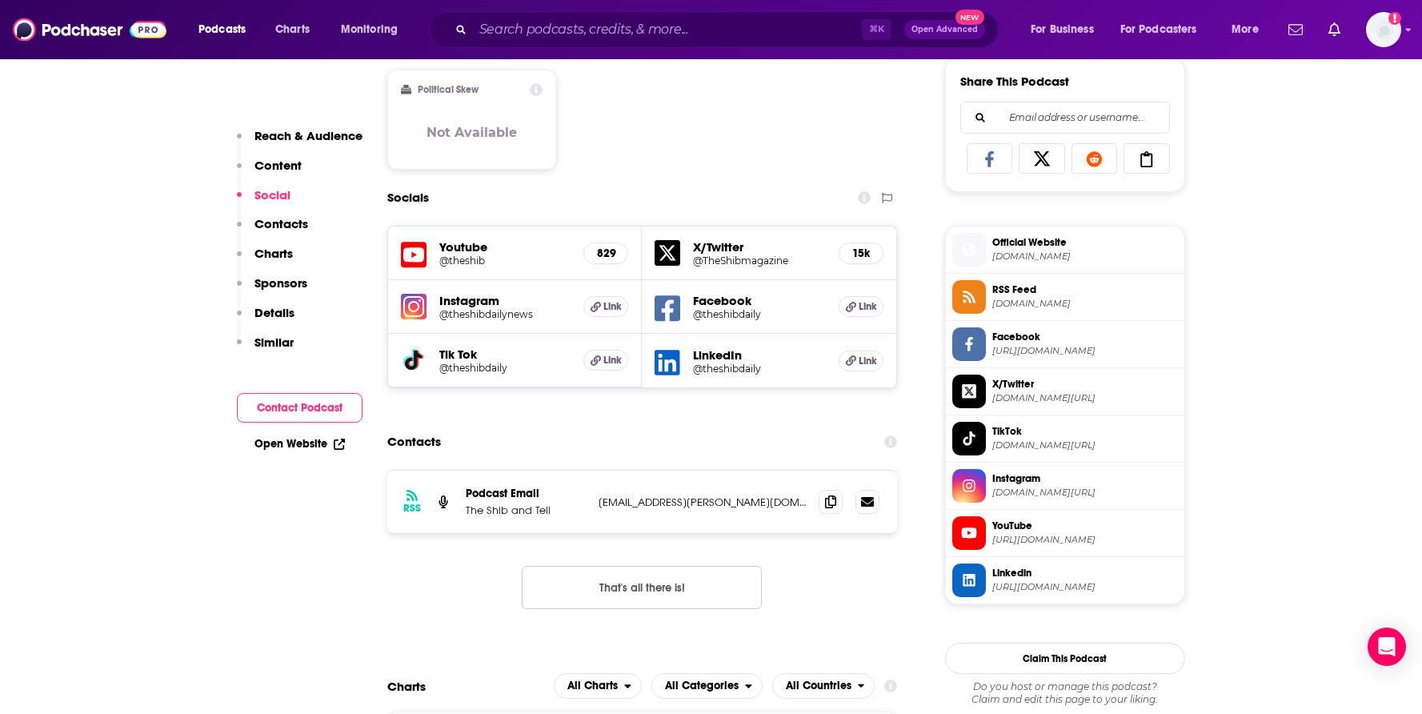
click at [1020, 252] on span "[DOMAIN_NAME]" at bounding box center [1086, 257] width 186 height 12
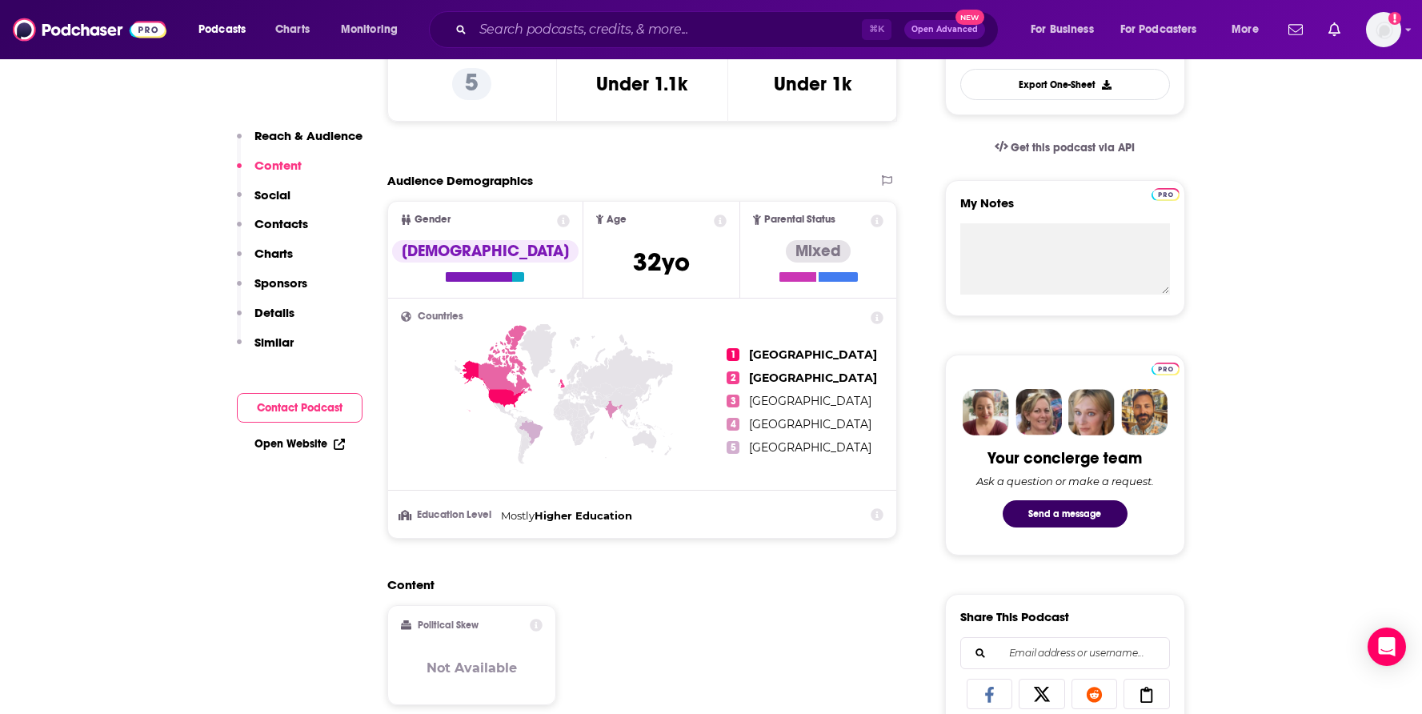
scroll to position [423, 0]
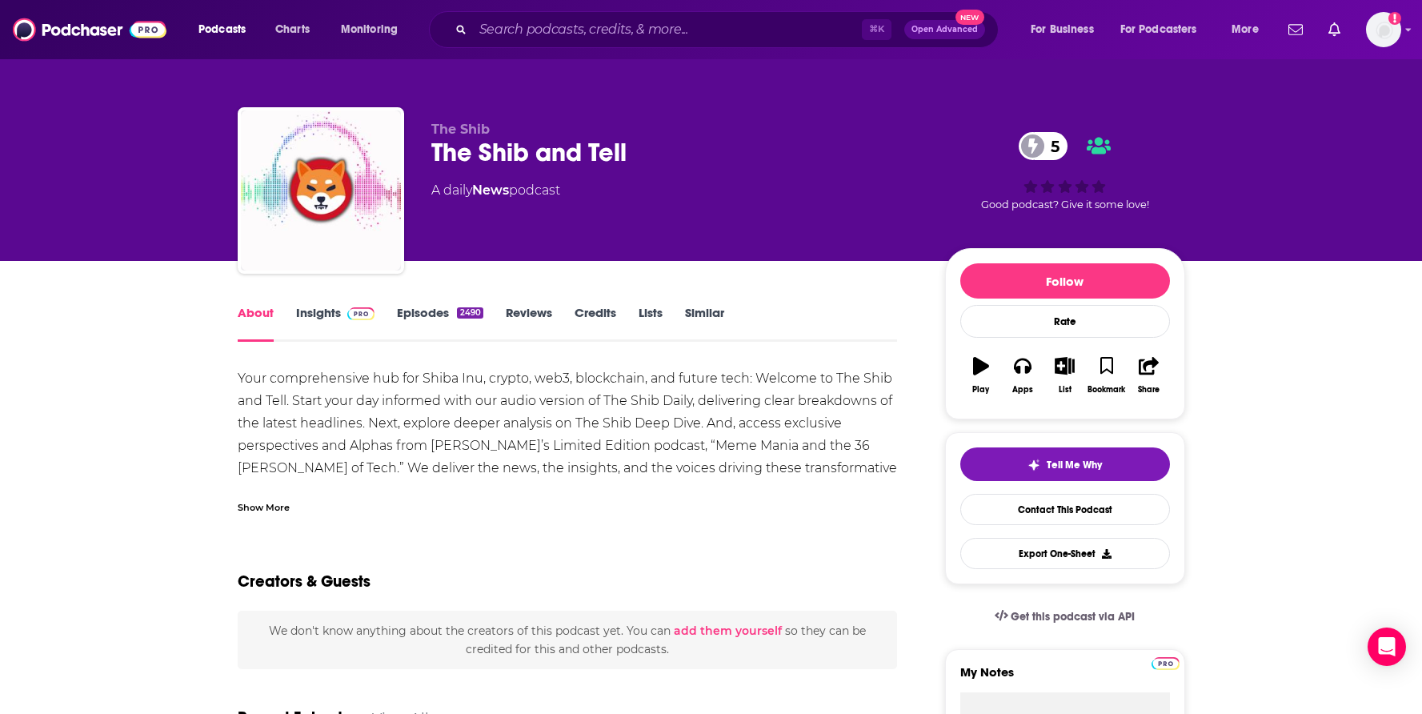
click at [397, 307] on link "Episodes 2490" at bounding box center [440, 323] width 86 height 37
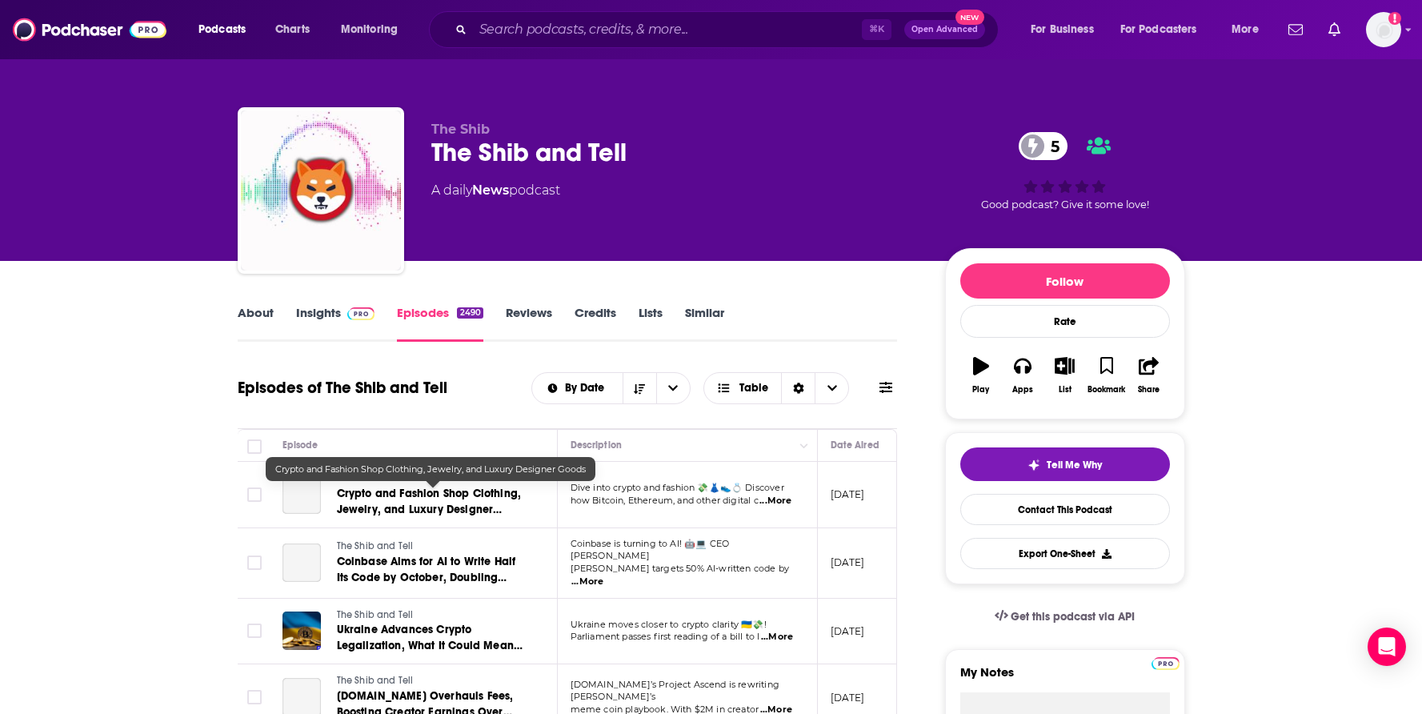
click at [406, 504] on span "Crypto and Fashion Shop Clothing, Jewelry, and Luxury Designer Goods" at bounding box center [429, 510] width 185 height 46
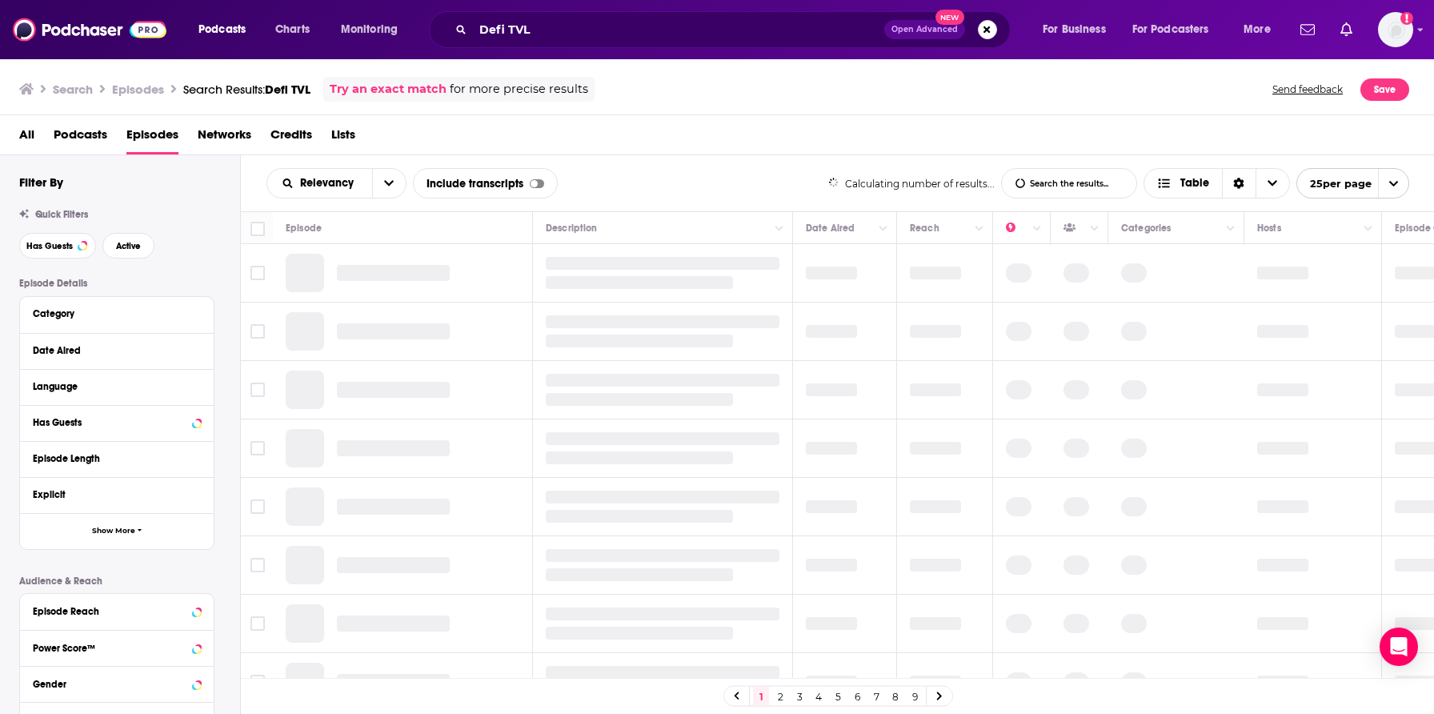
scroll to position [136, 0]
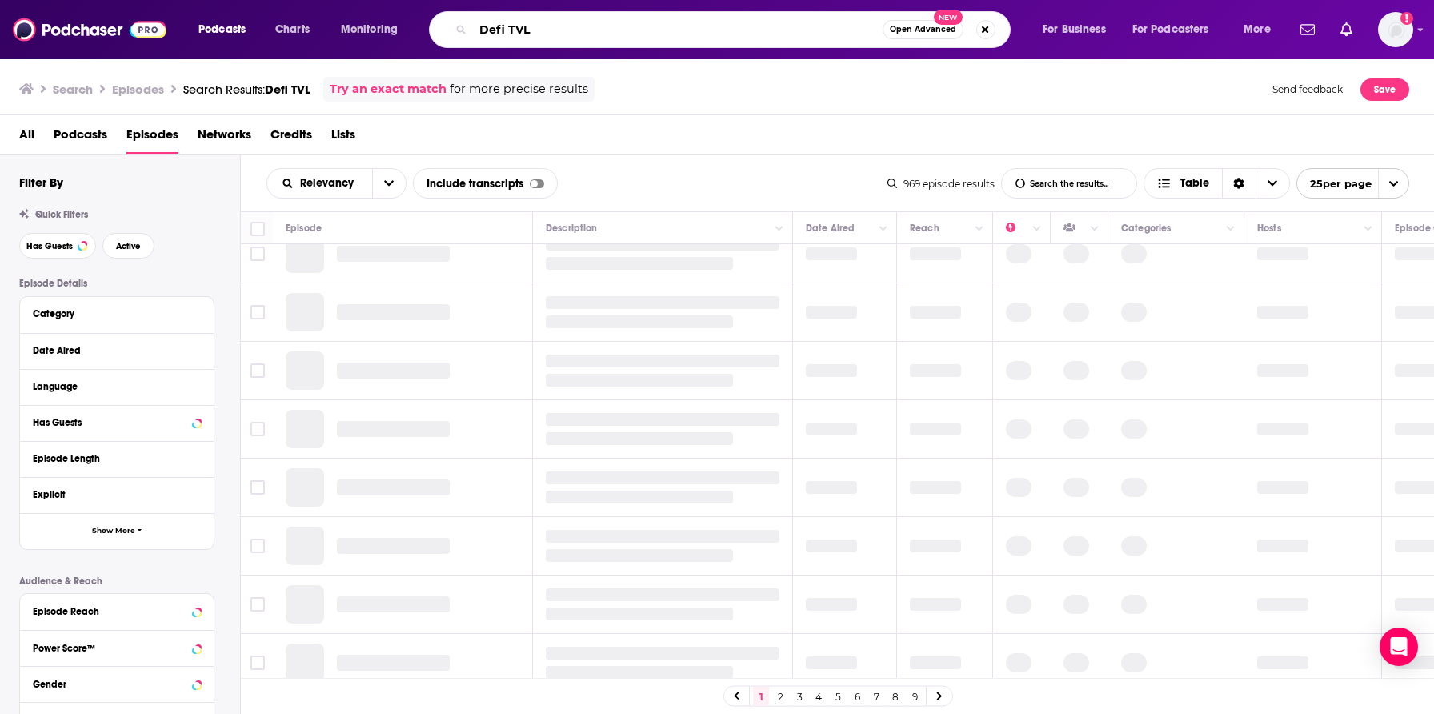
click at [519, 38] on input "Defi TVL" at bounding box center [678, 30] width 410 height 26
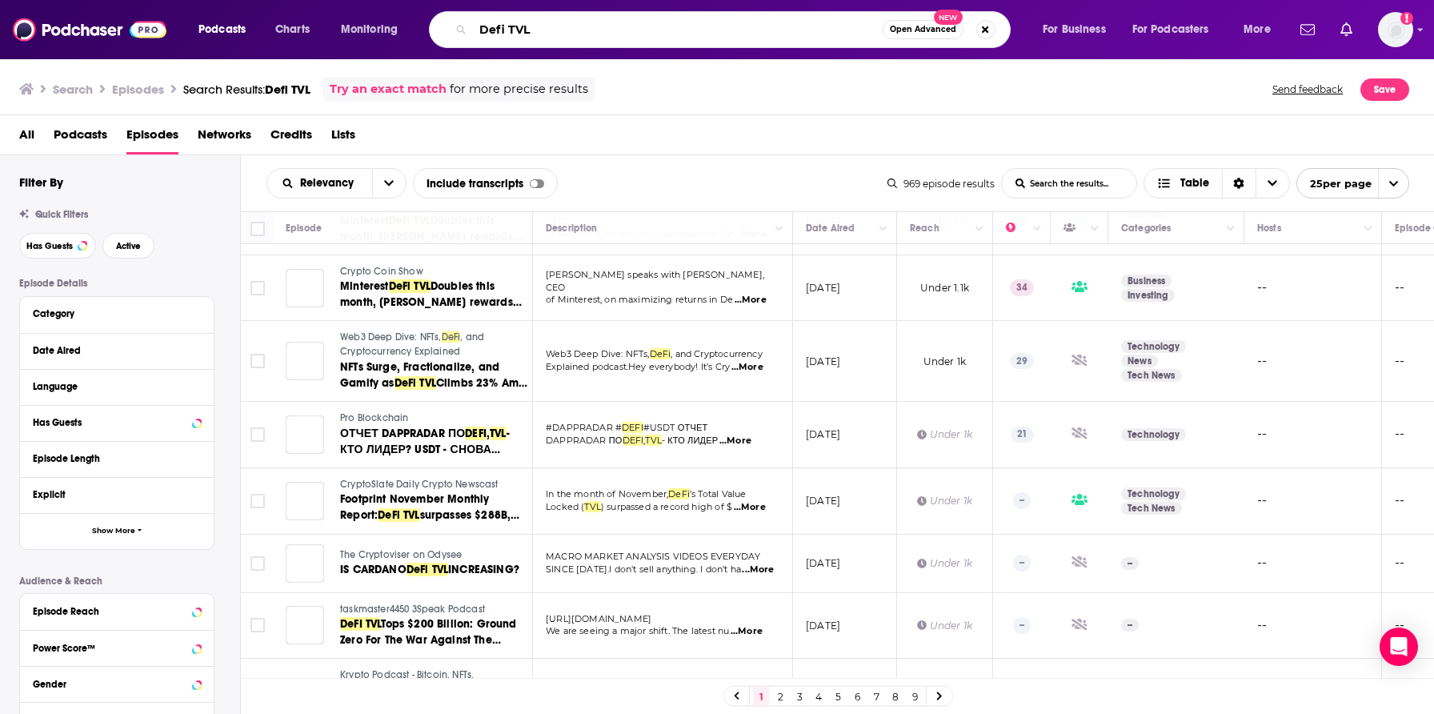
click at [519, 38] on input "Defi TVL" at bounding box center [678, 30] width 410 height 26
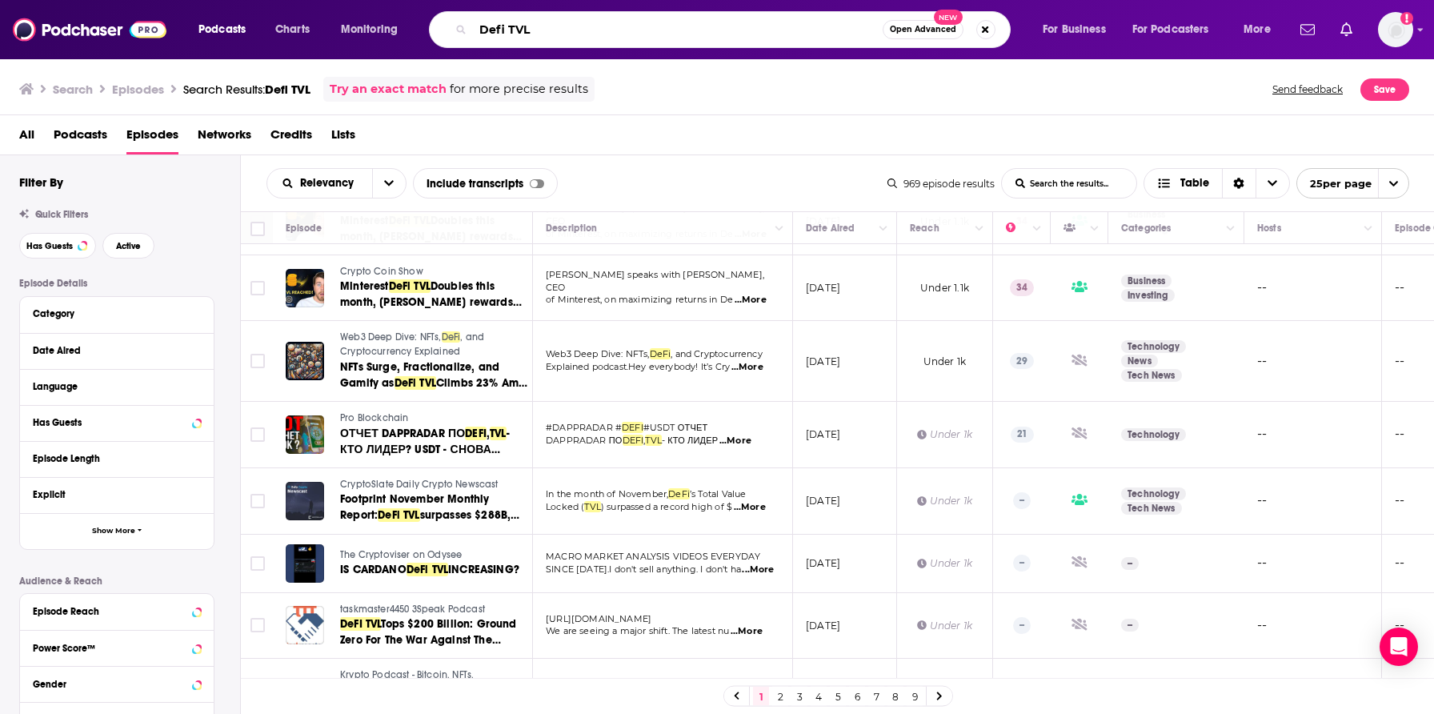
click at [519, 38] on input "Defi TVL" at bounding box center [678, 30] width 410 height 26
type input "crypto market"
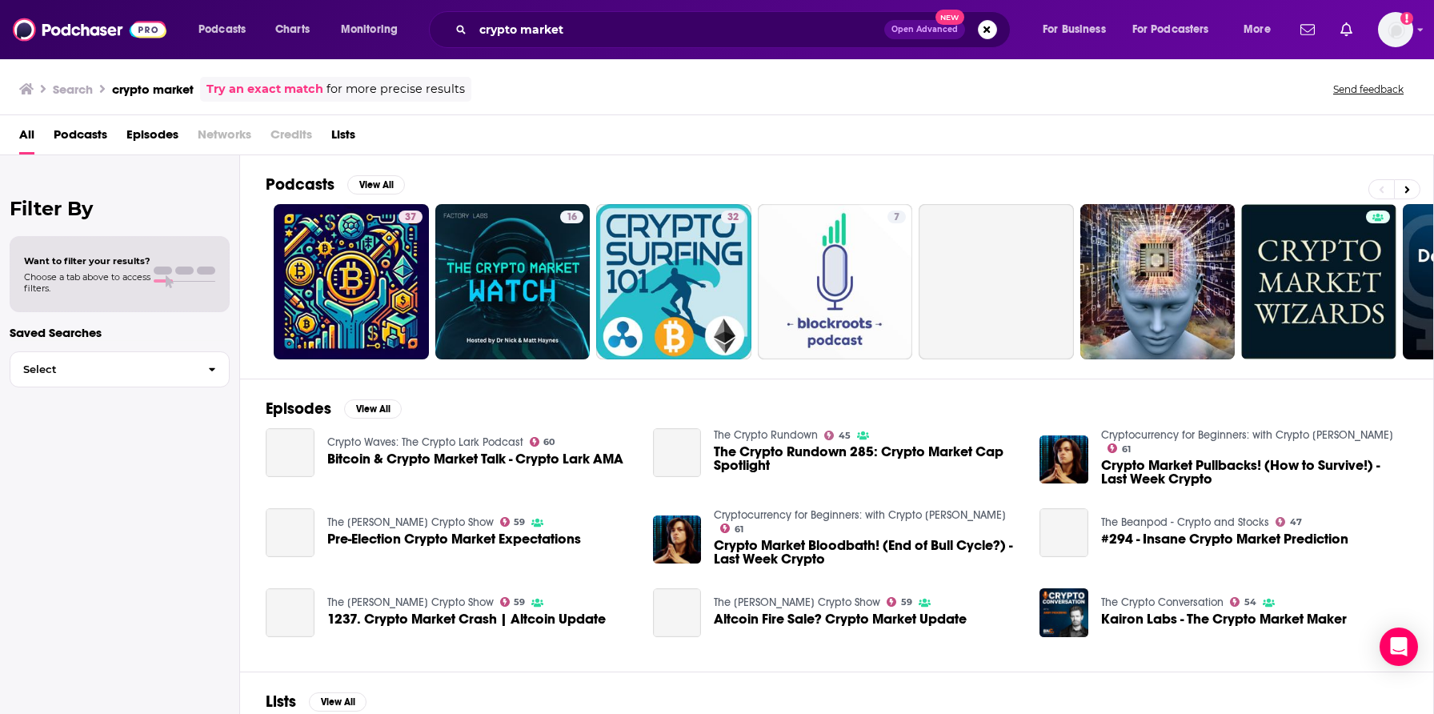
click at [147, 131] on span "Episodes" at bounding box center [152, 138] width 52 height 33
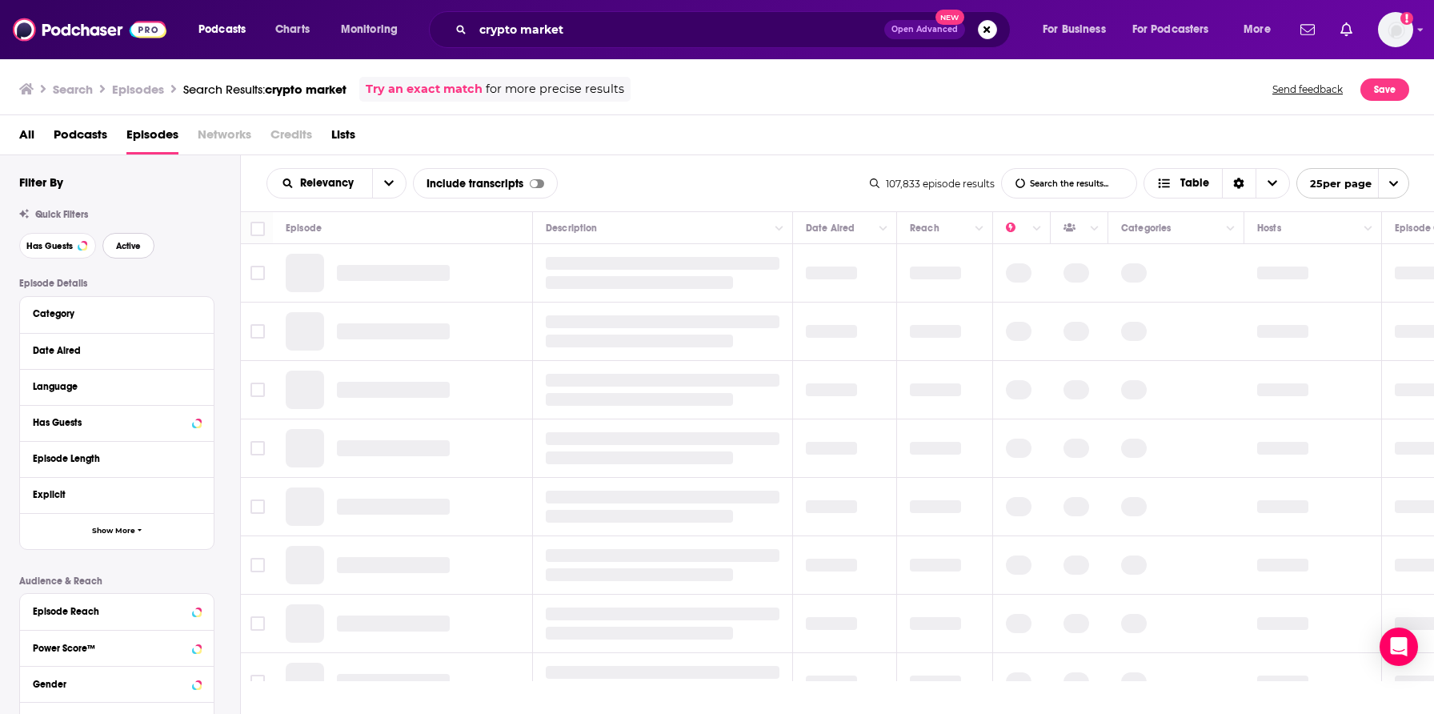
click at [127, 245] on span "Active" at bounding box center [128, 246] width 25 height 9
click at [79, 247] on div at bounding box center [82, 246] width 6 height 6
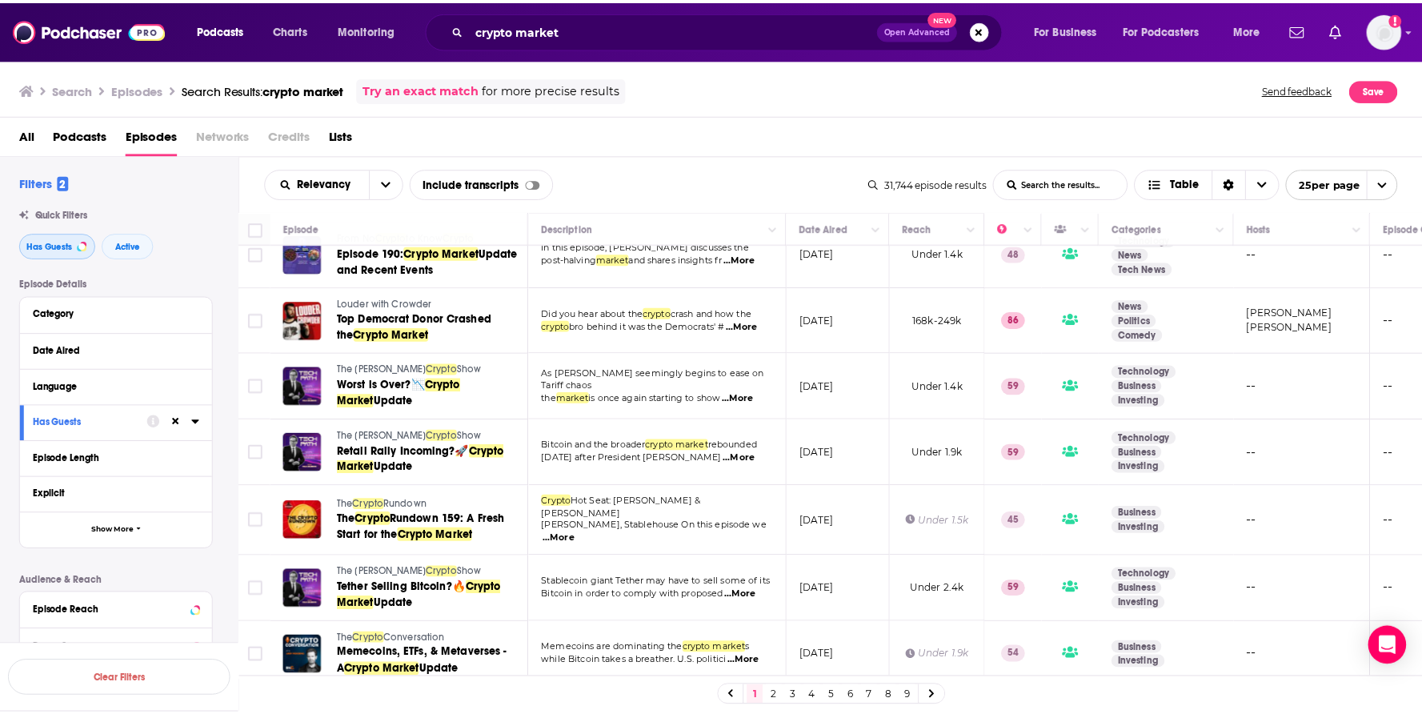
scroll to position [1214, 0]
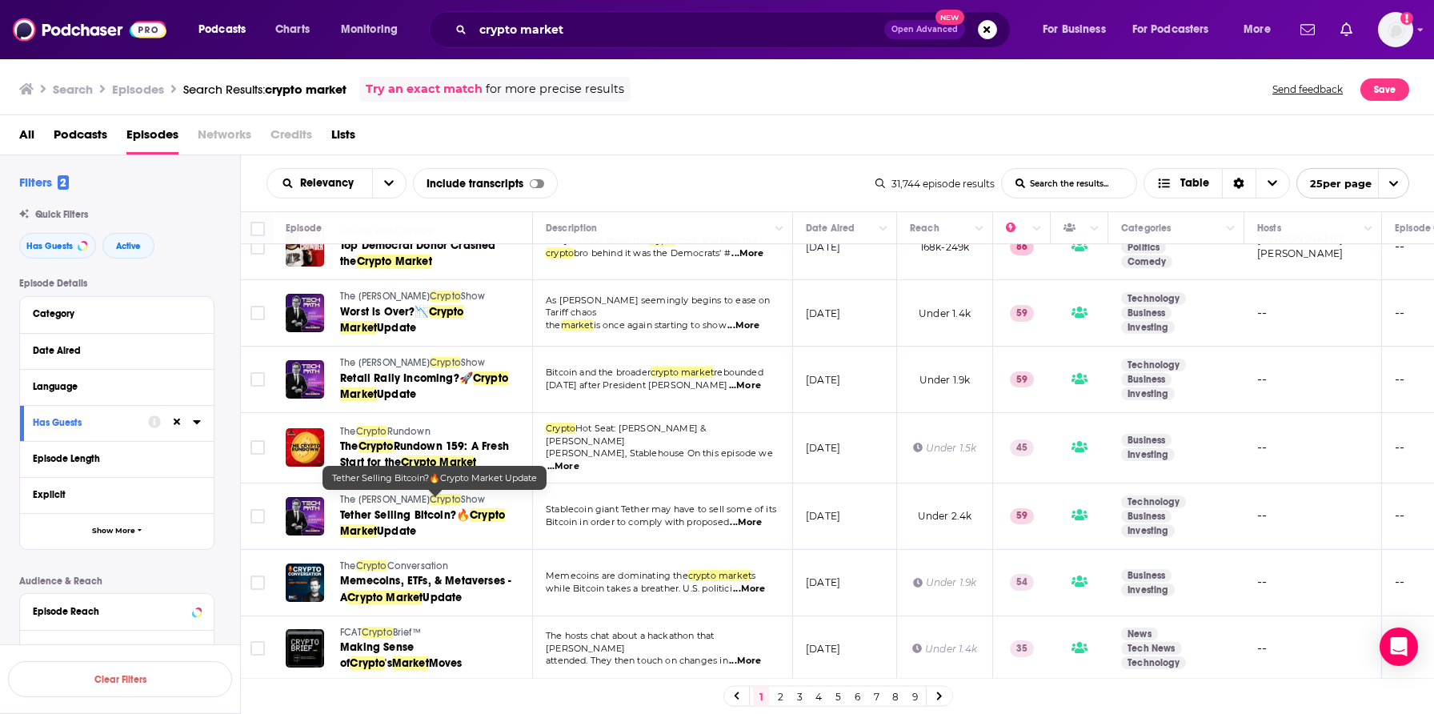
click at [415, 508] on span "Tether Selling Bitcoin?🔥" at bounding box center [405, 515] width 130 height 14
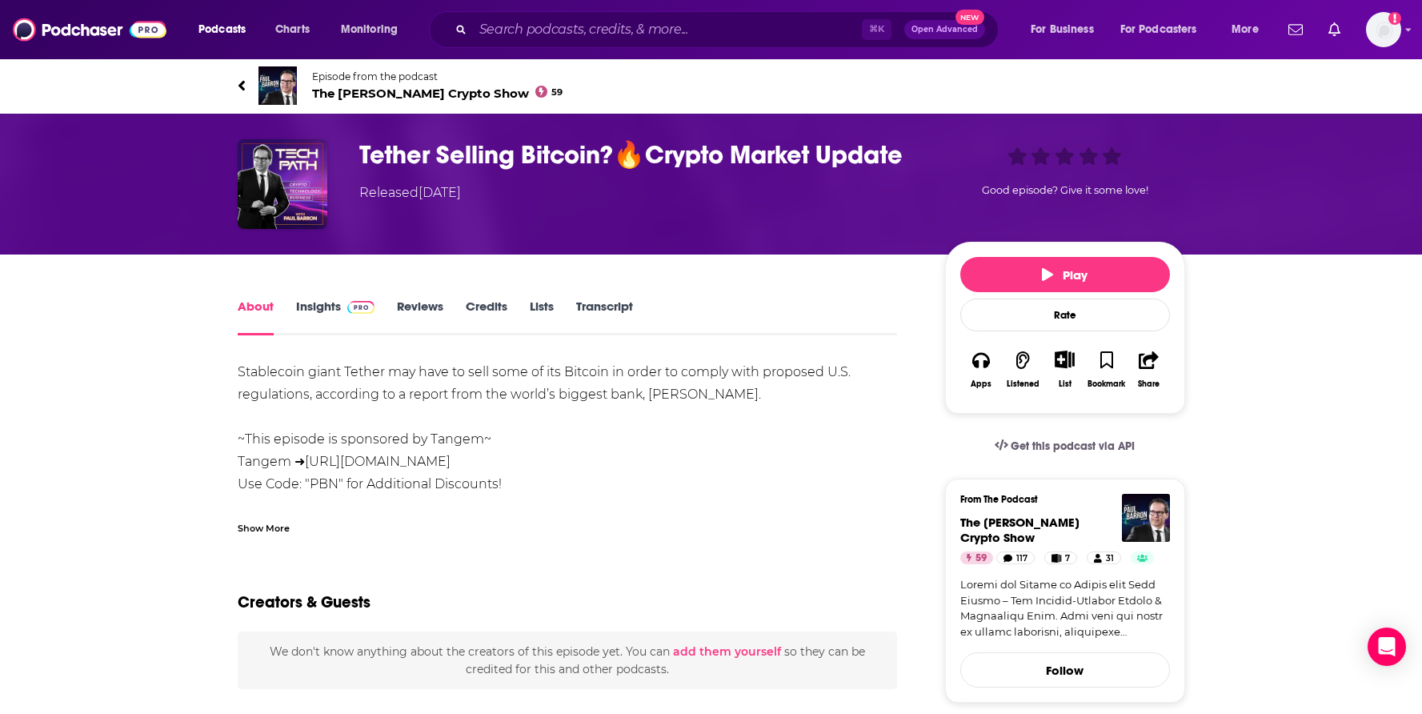
click at [324, 301] on link "Insights" at bounding box center [335, 317] width 79 height 37
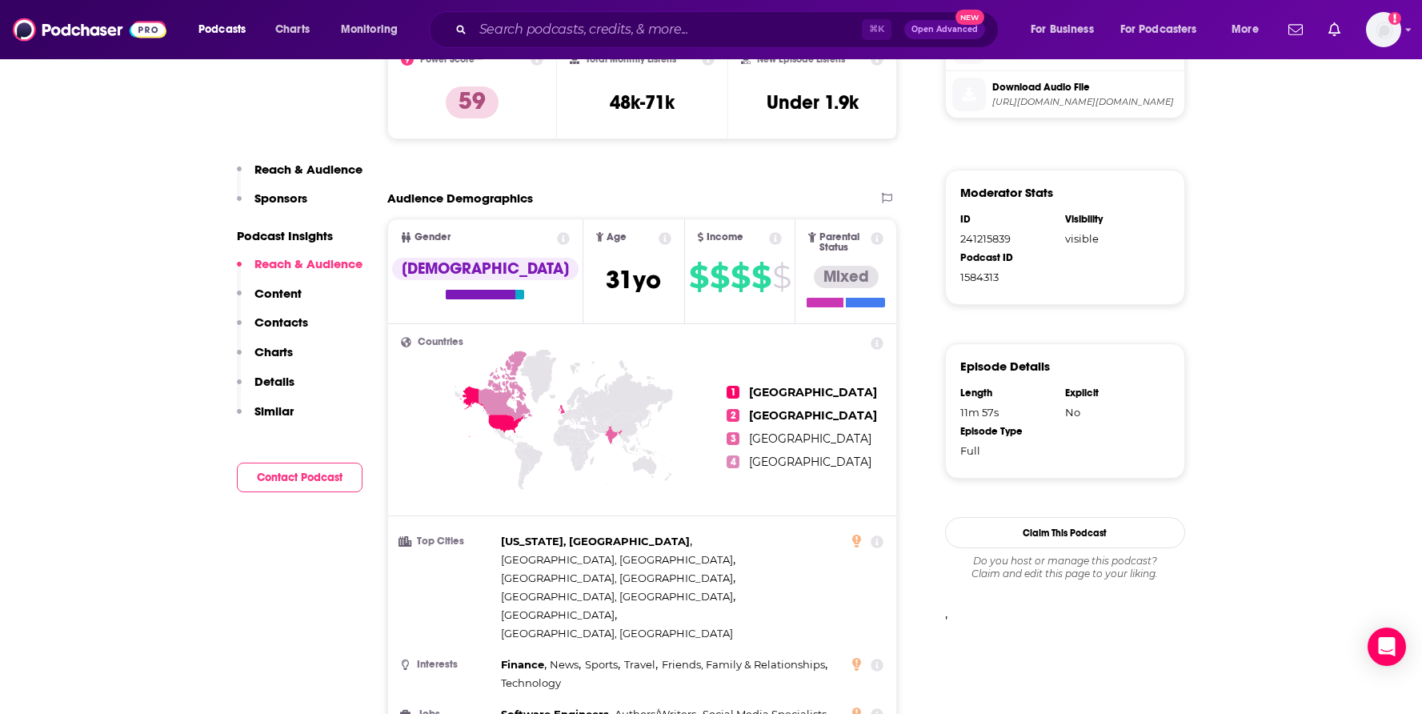
scroll to position [1450, 0]
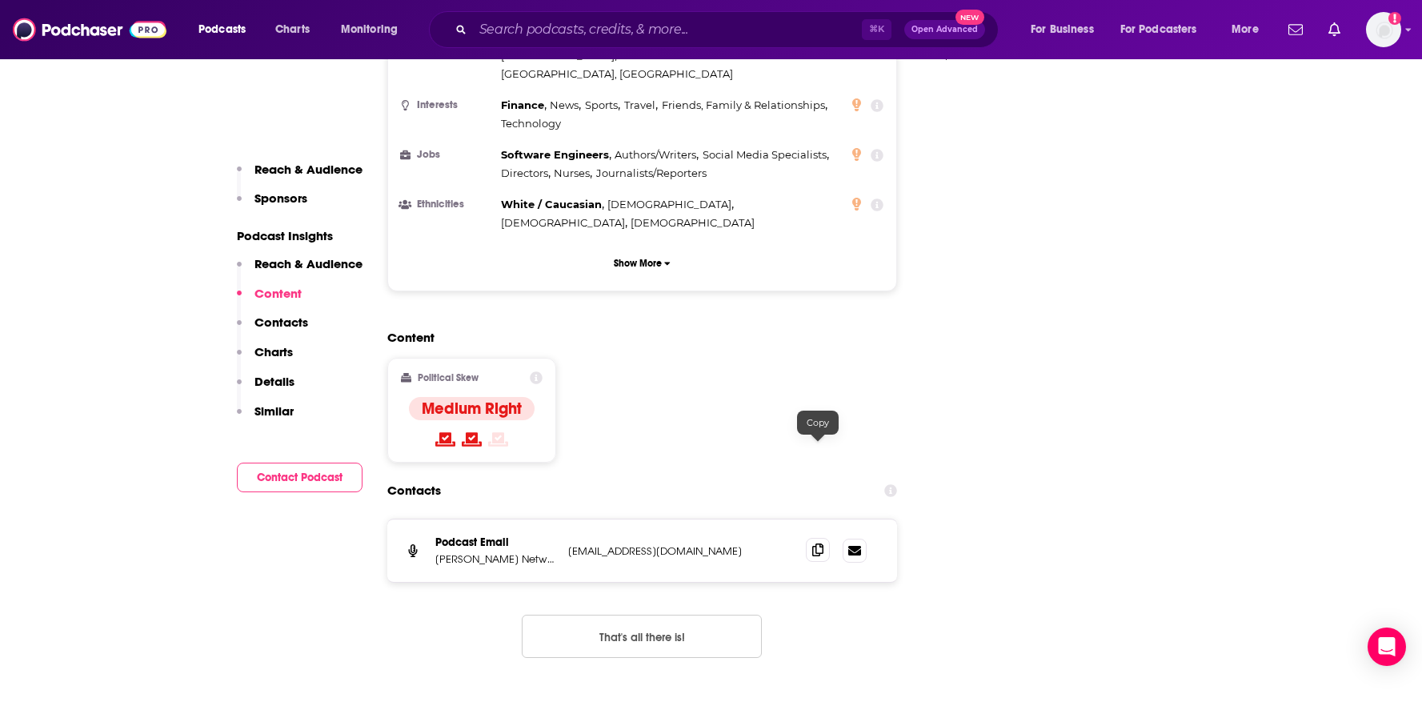
click at [821, 544] on icon at bounding box center [817, 550] width 11 height 13
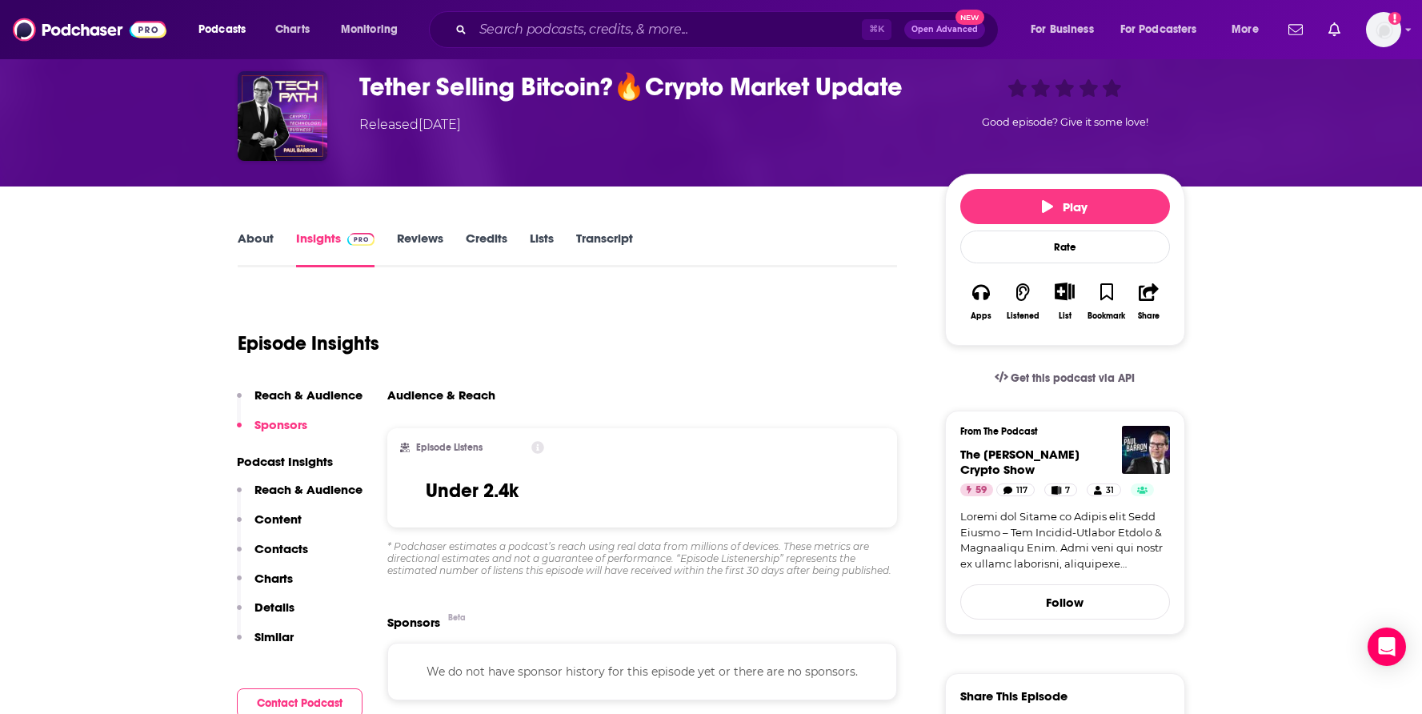
scroll to position [41, 0]
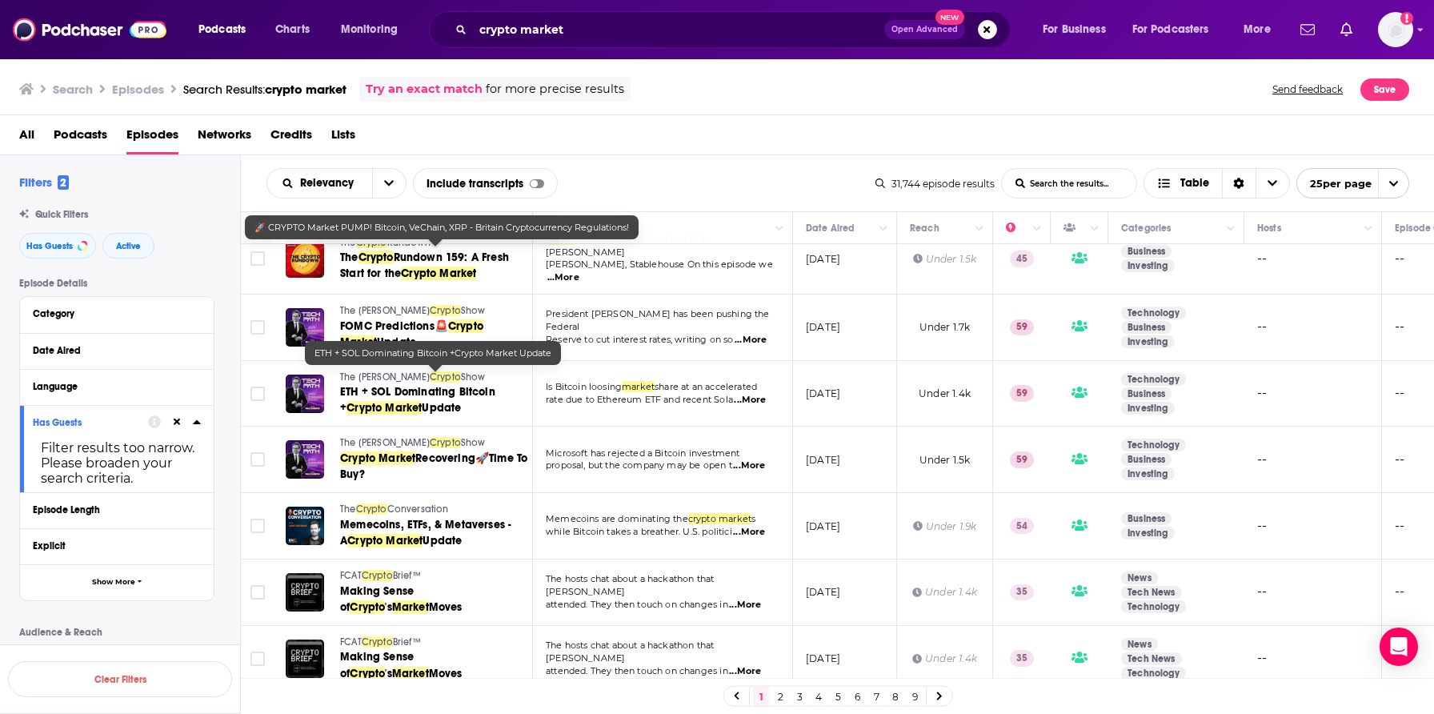
scroll to position [1214, 0]
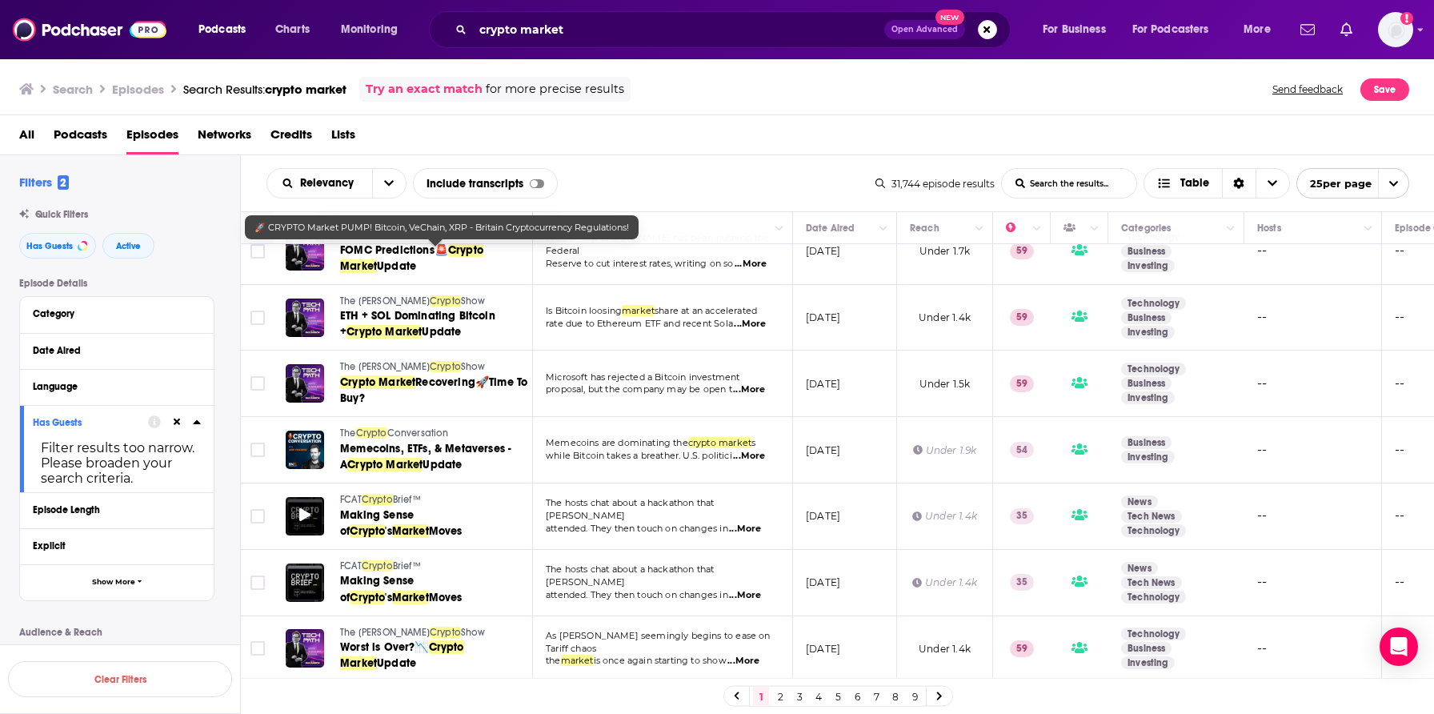
click at [298, 499] on div at bounding box center [305, 516] width 38 height 38
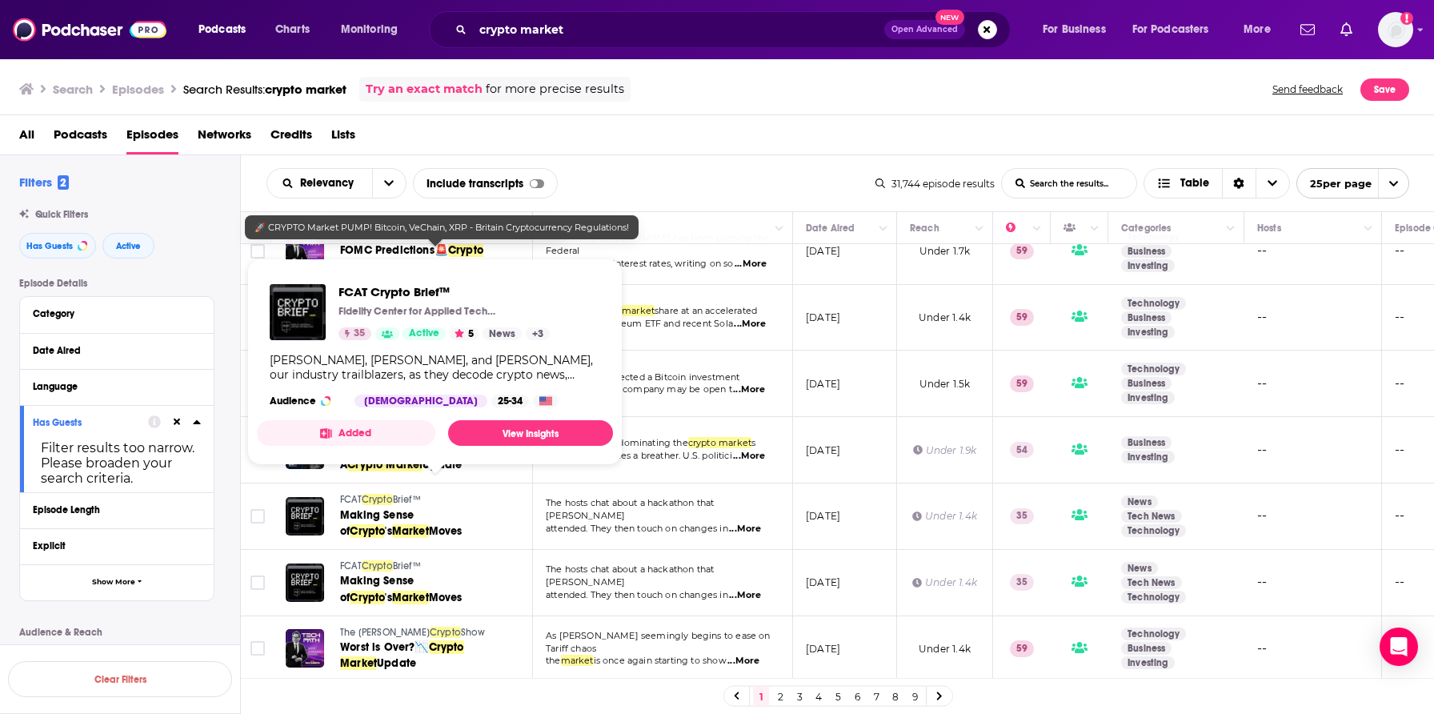
click at [367, 494] on span "Crypto" at bounding box center [377, 499] width 31 height 11
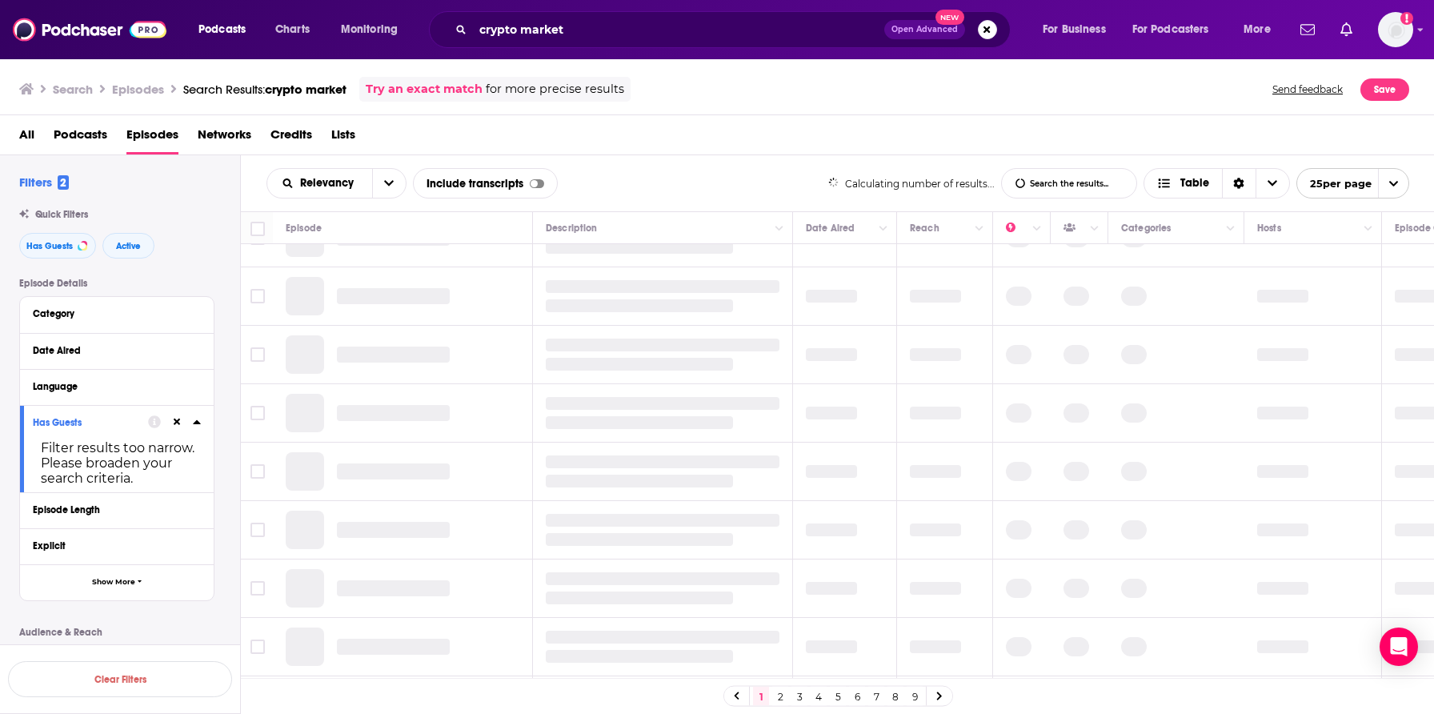
scroll to position [1035, 0]
drag, startPoint x: 779, startPoint y: 693, endPoint x: 752, endPoint y: 669, distance: 35.7
click at [780, 693] on link "2" at bounding box center [780, 696] width 16 height 19
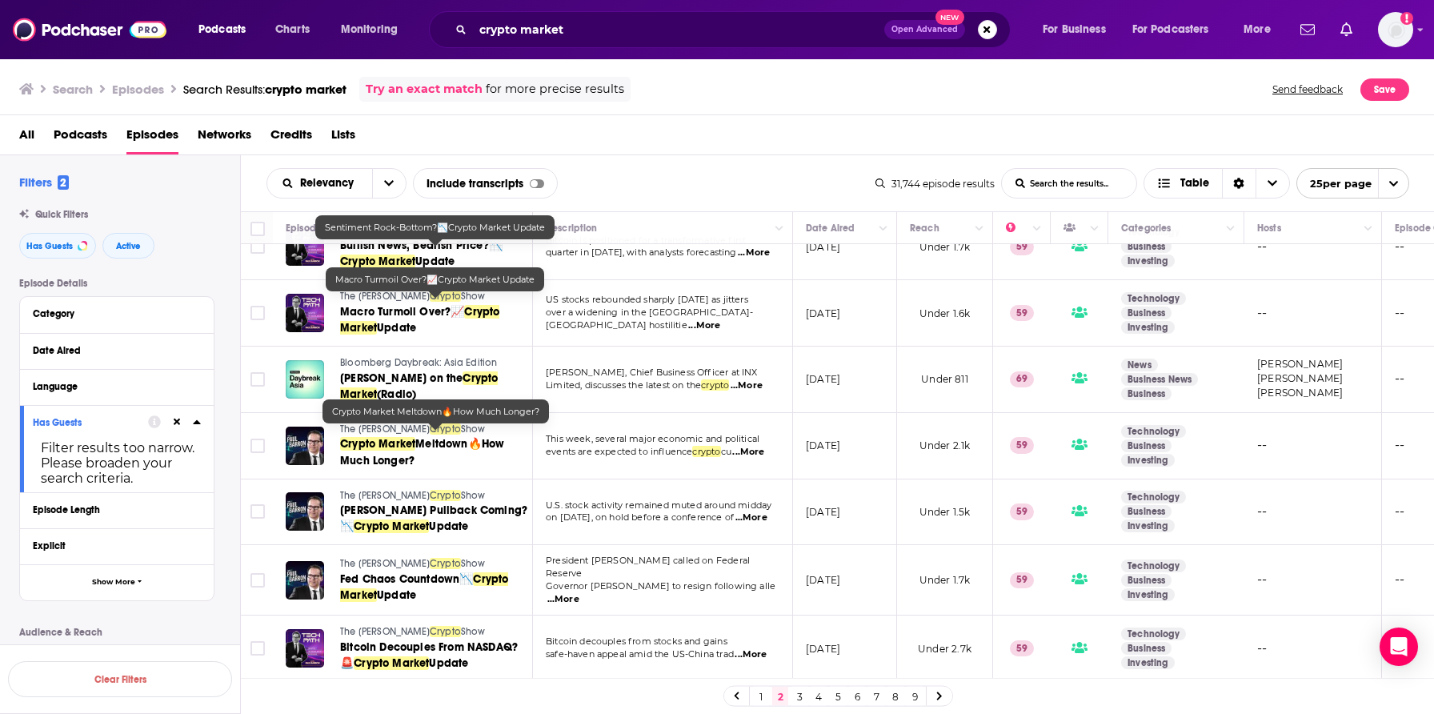
scroll to position [1225, 0]
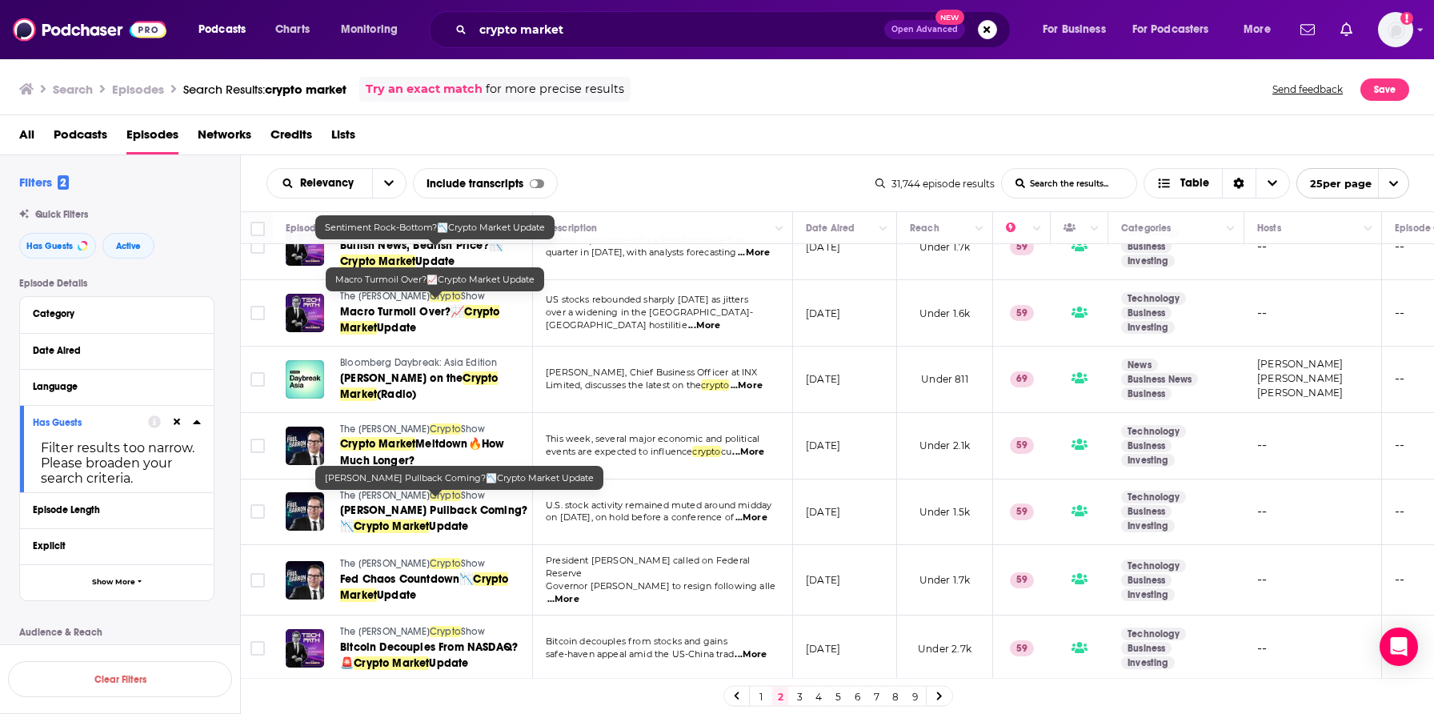
click at [804, 692] on link "3" at bounding box center [800, 696] width 16 height 19
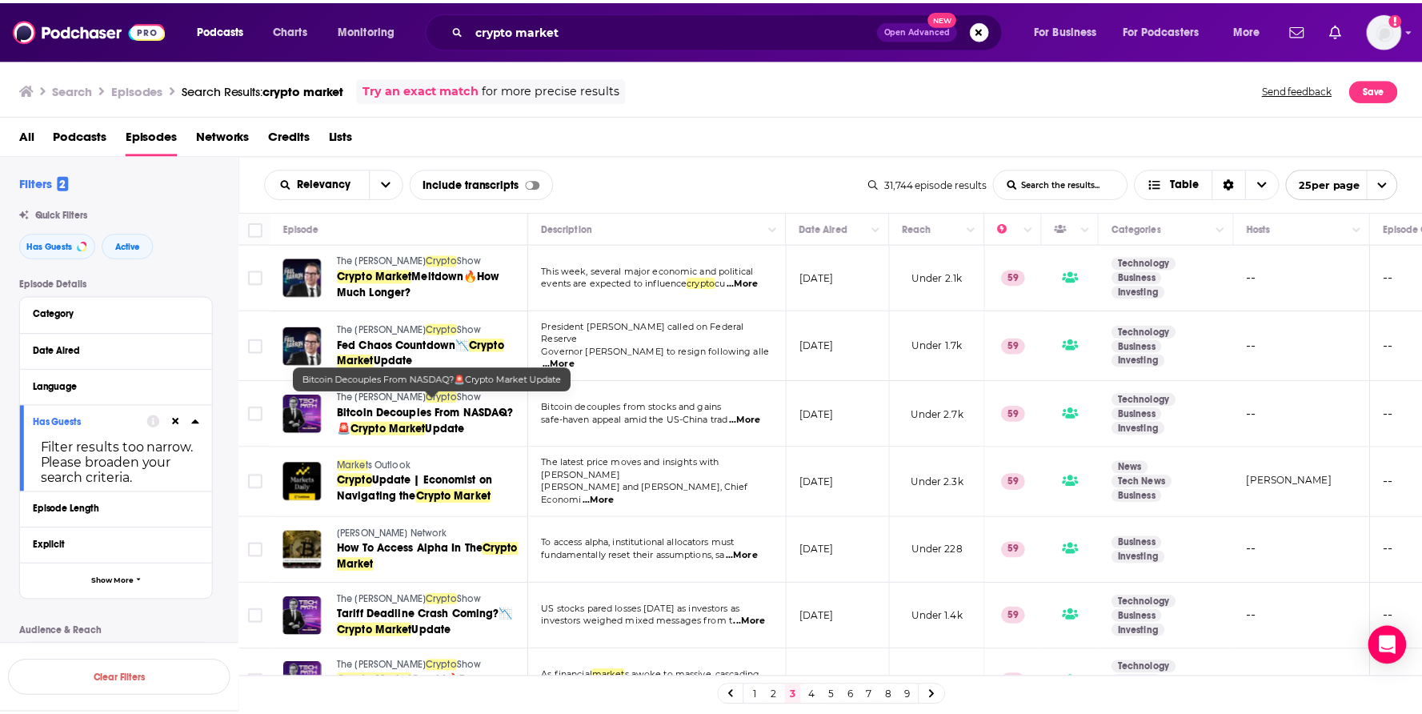
scroll to position [141, 0]
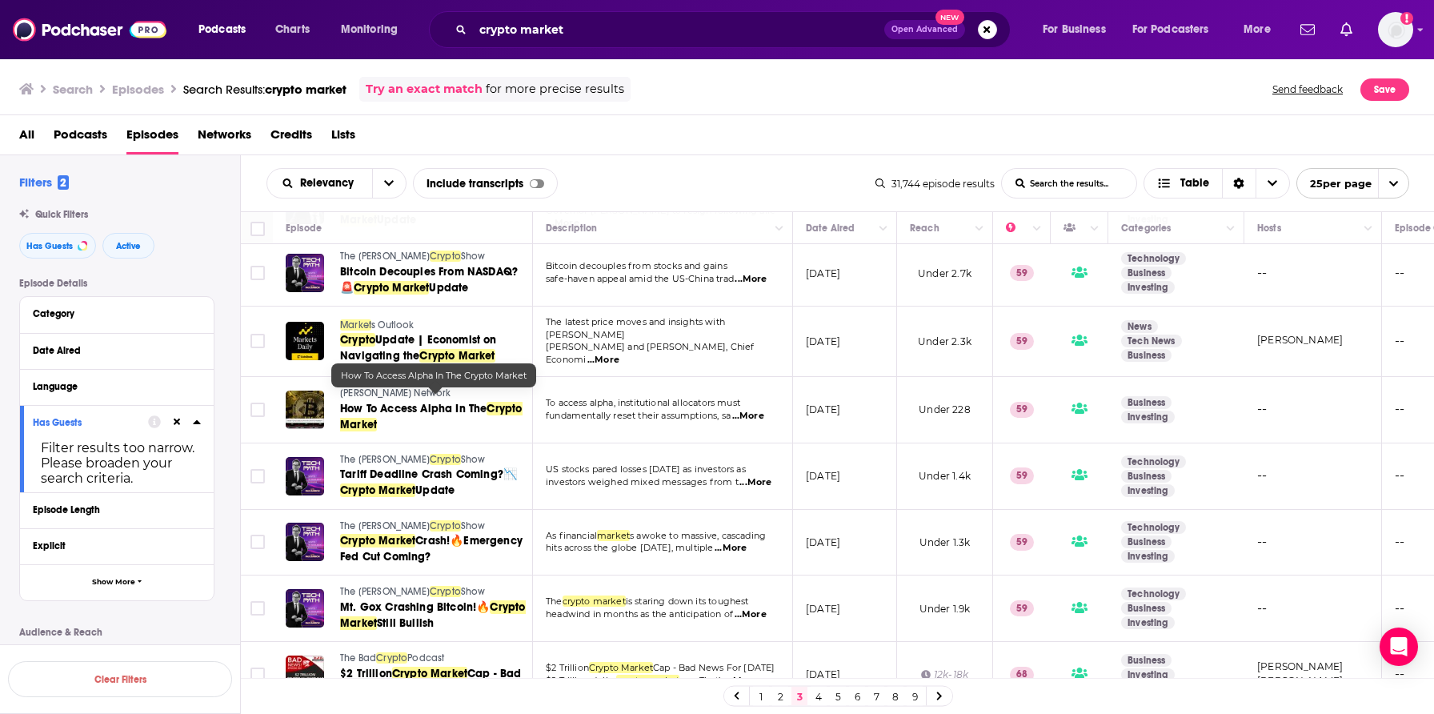
click at [389, 402] on span "How To Access Alpha In The" at bounding box center [413, 409] width 146 height 14
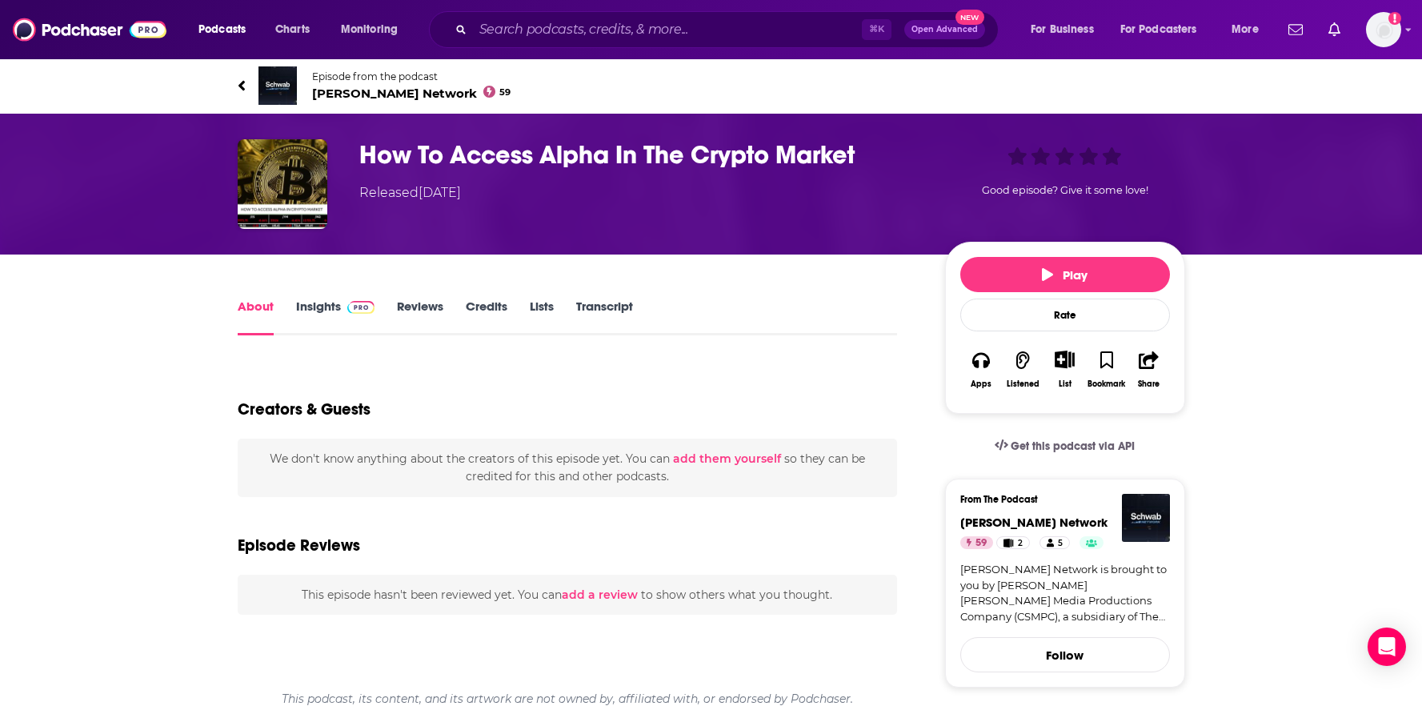
scroll to position [30, 0]
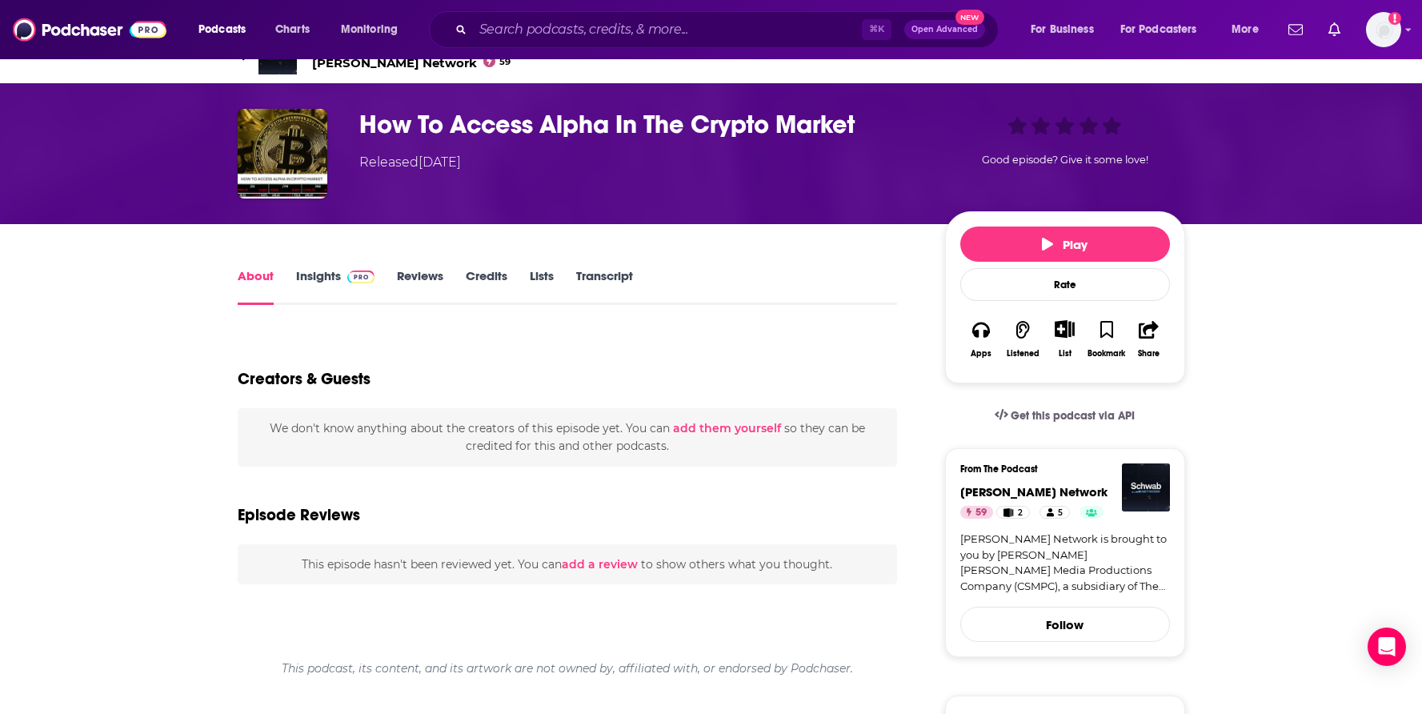
click at [319, 281] on link "Insights" at bounding box center [335, 286] width 79 height 37
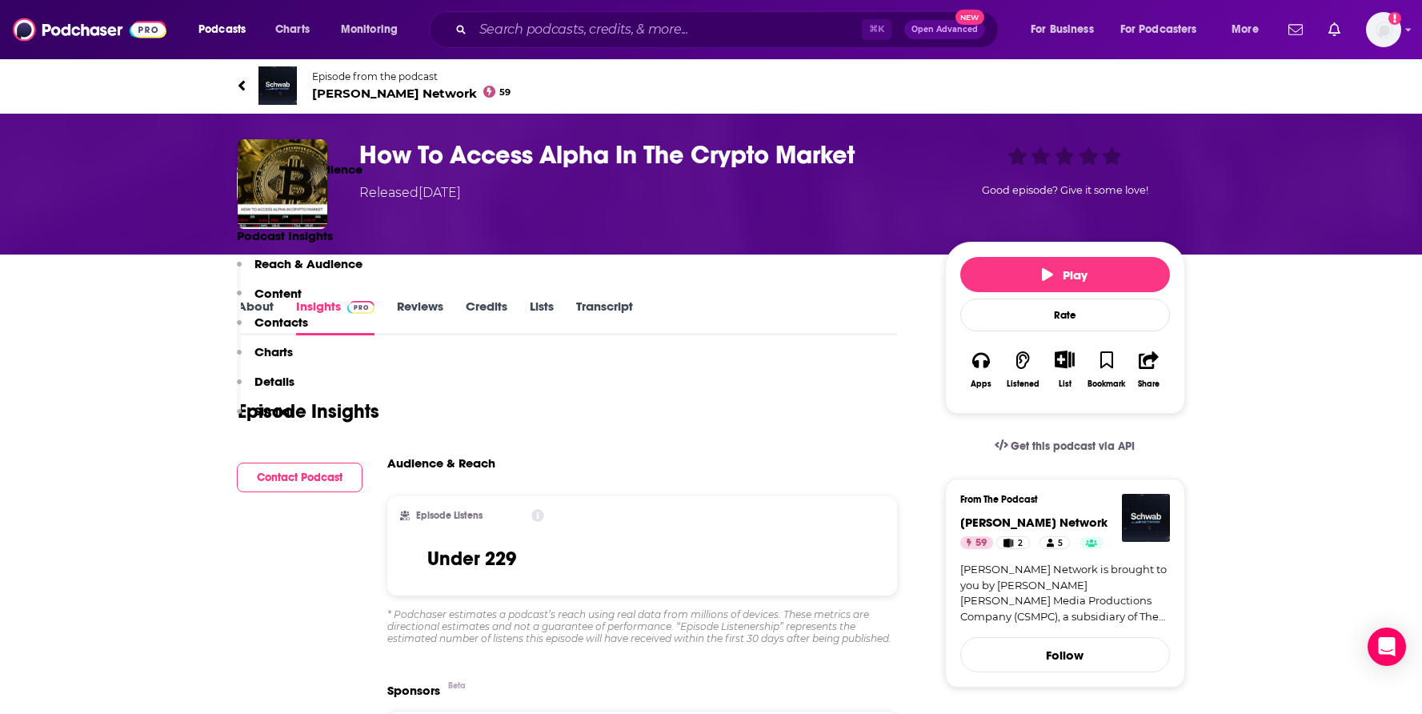
scroll to position [560, 0]
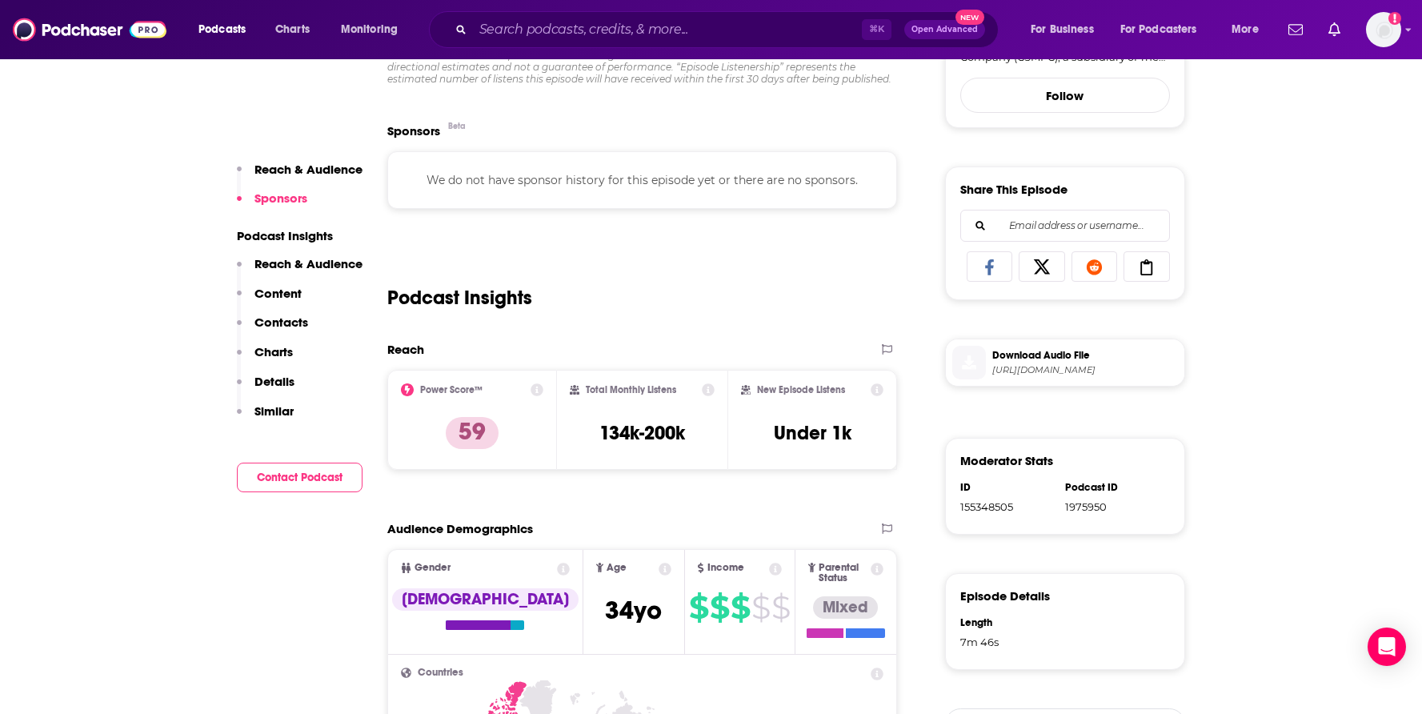
click at [1103, 354] on span "Download Audio File" at bounding box center [1086, 355] width 186 height 14
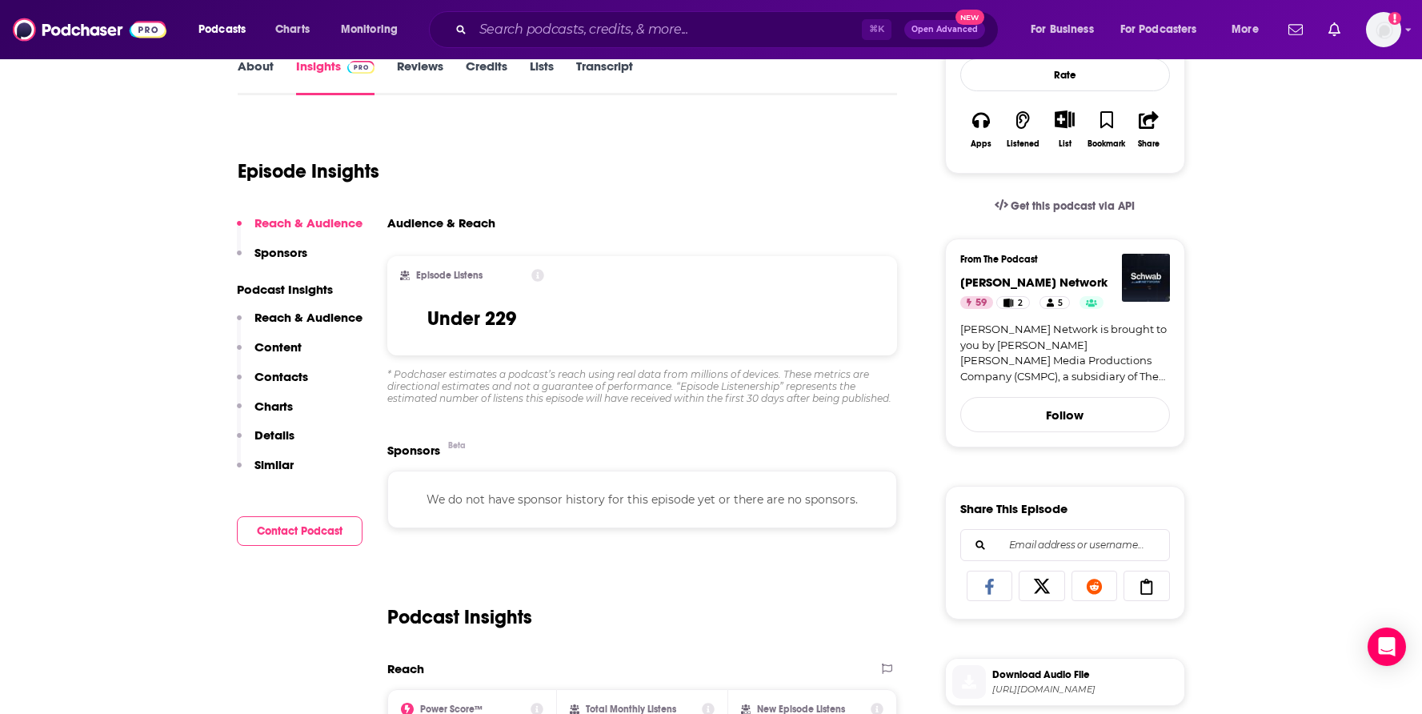
scroll to position [291, 0]
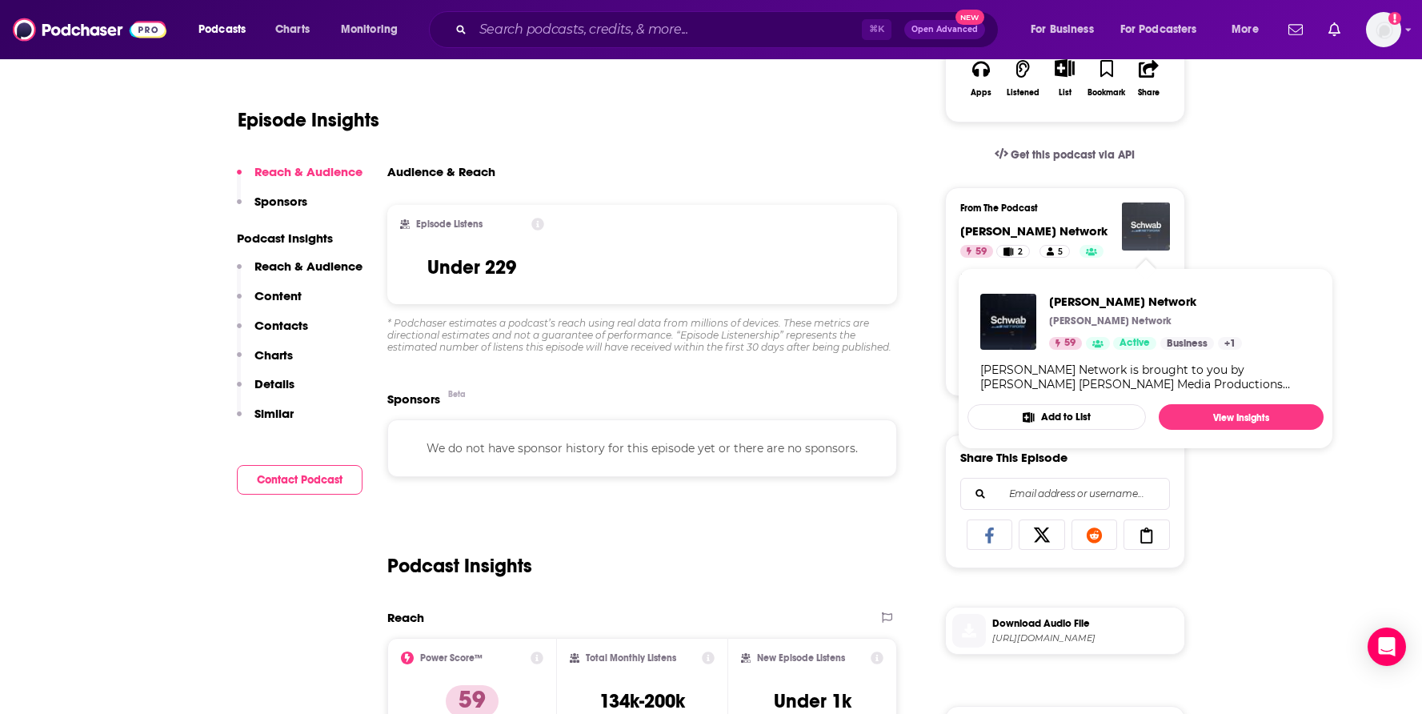
click at [1145, 218] on img "Schwab Network" at bounding box center [1146, 227] width 48 height 48
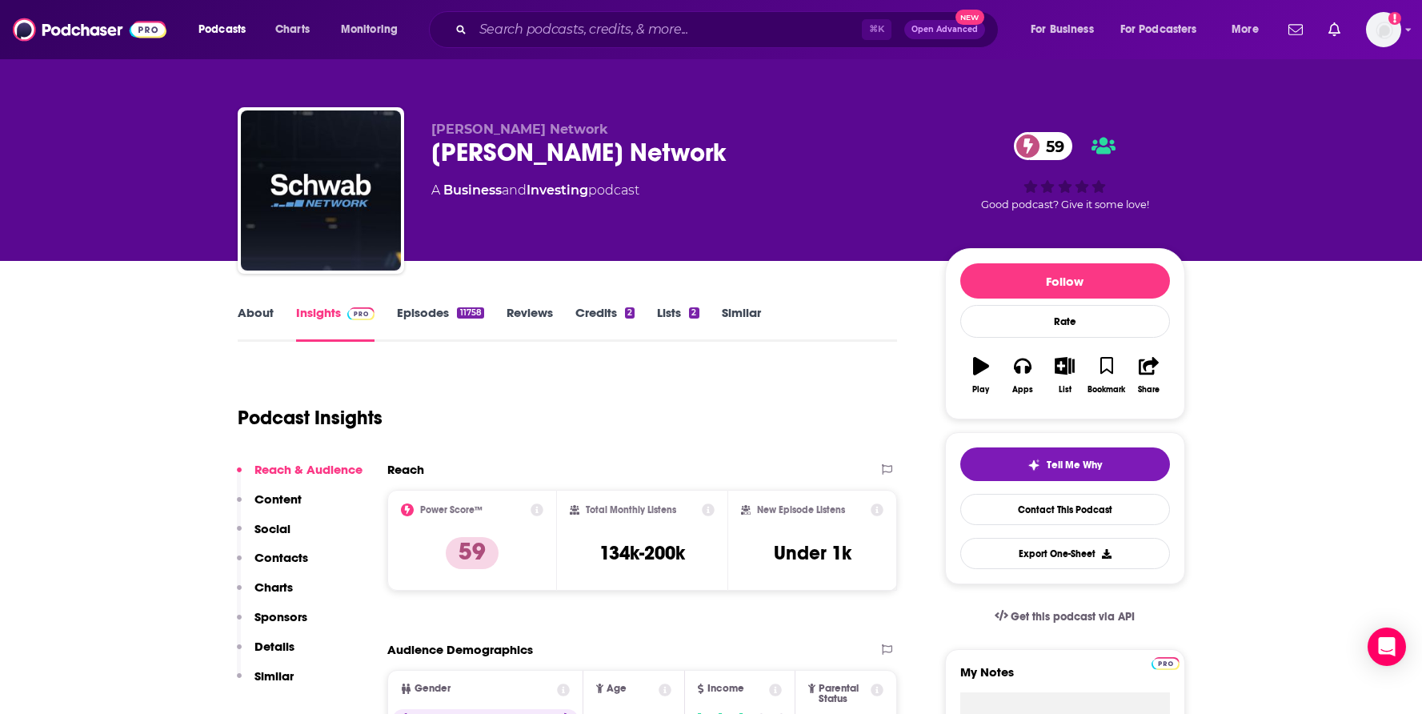
scroll to position [308, 0]
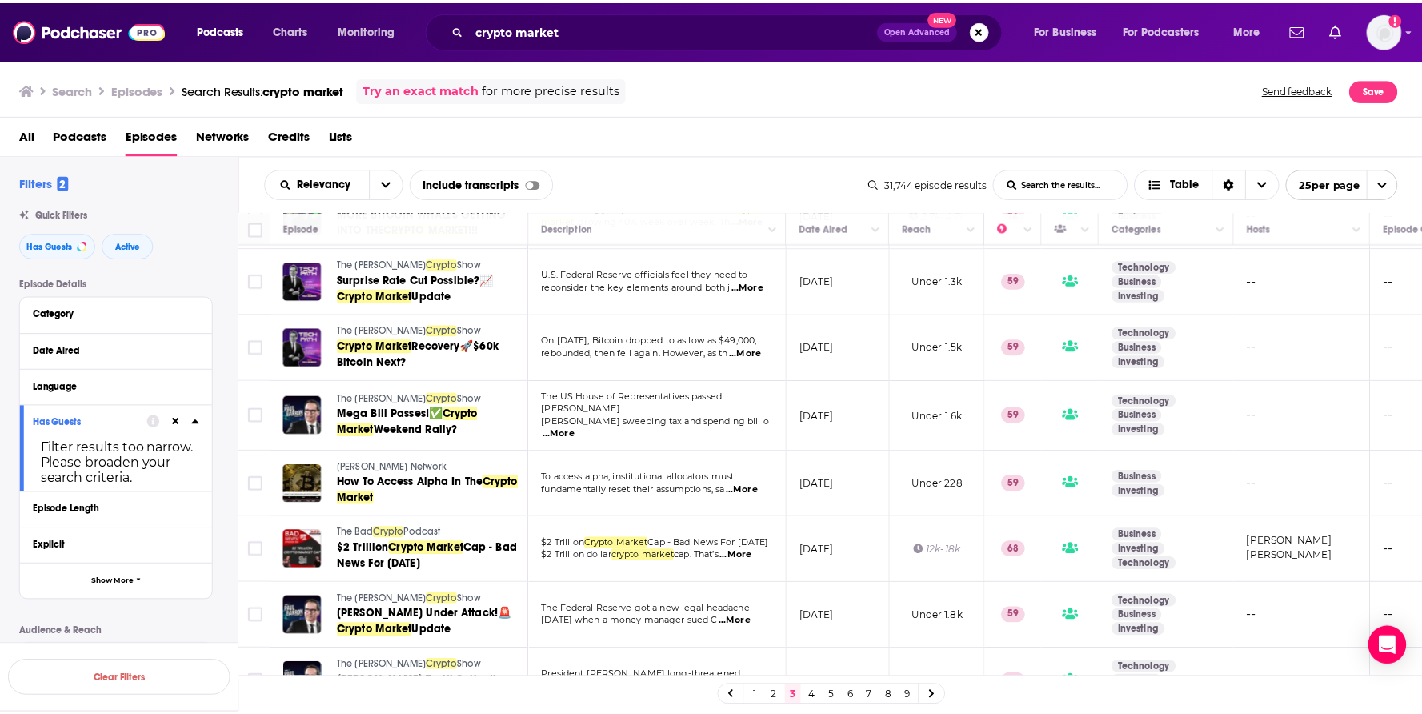
scroll to position [1230, 0]
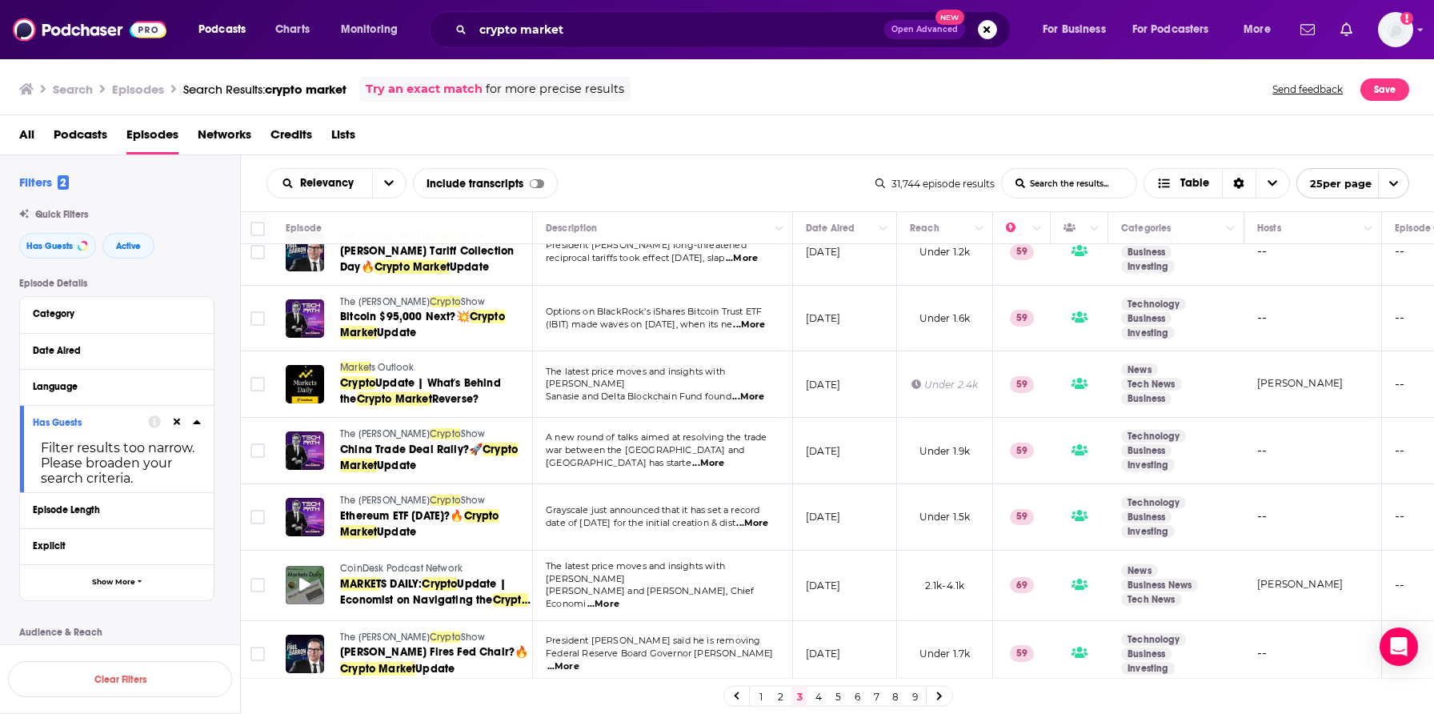
click at [307, 578] on icon at bounding box center [304, 584] width 11 height 13
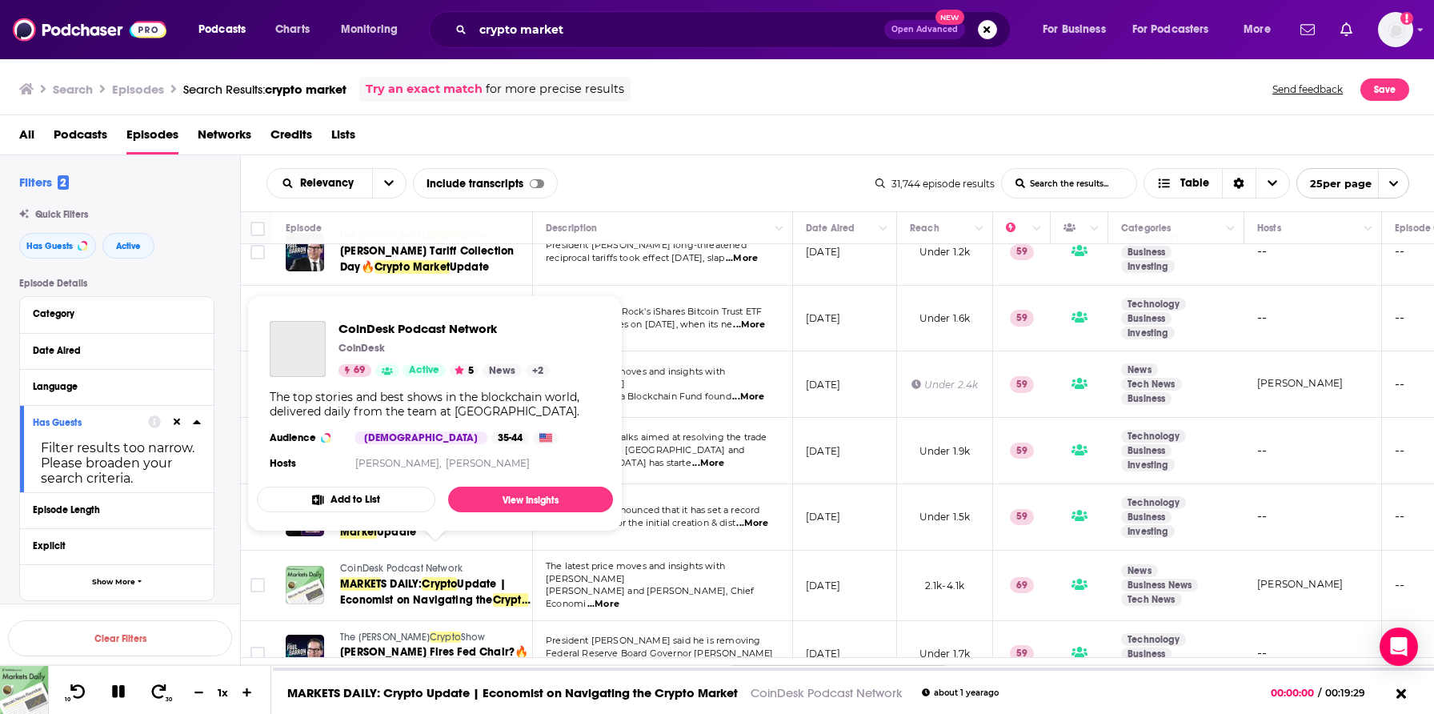
click at [378, 563] on span "CoinDesk Podcast Network" at bounding box center [401, 568] width 122 height 11
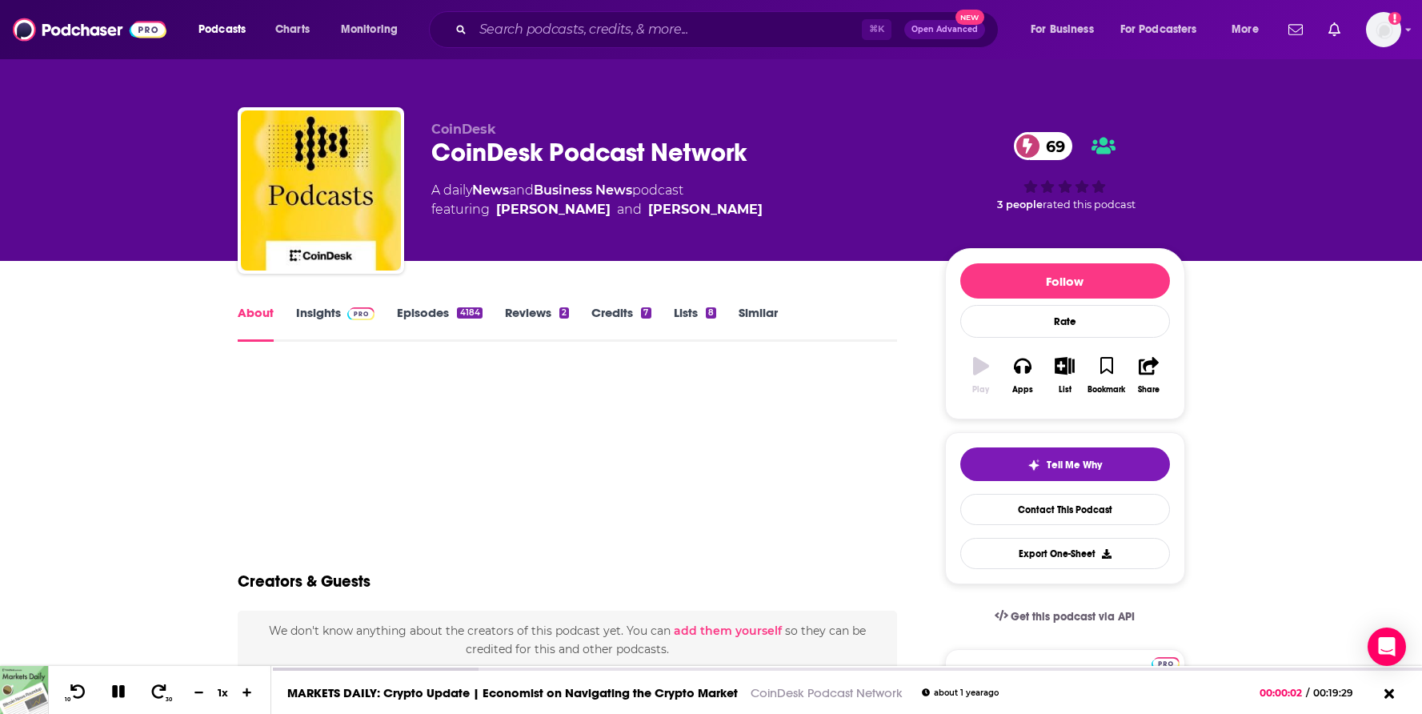
click at [322, 311] on link "Insights" at bounding box center [335, 323] width 79 height 37
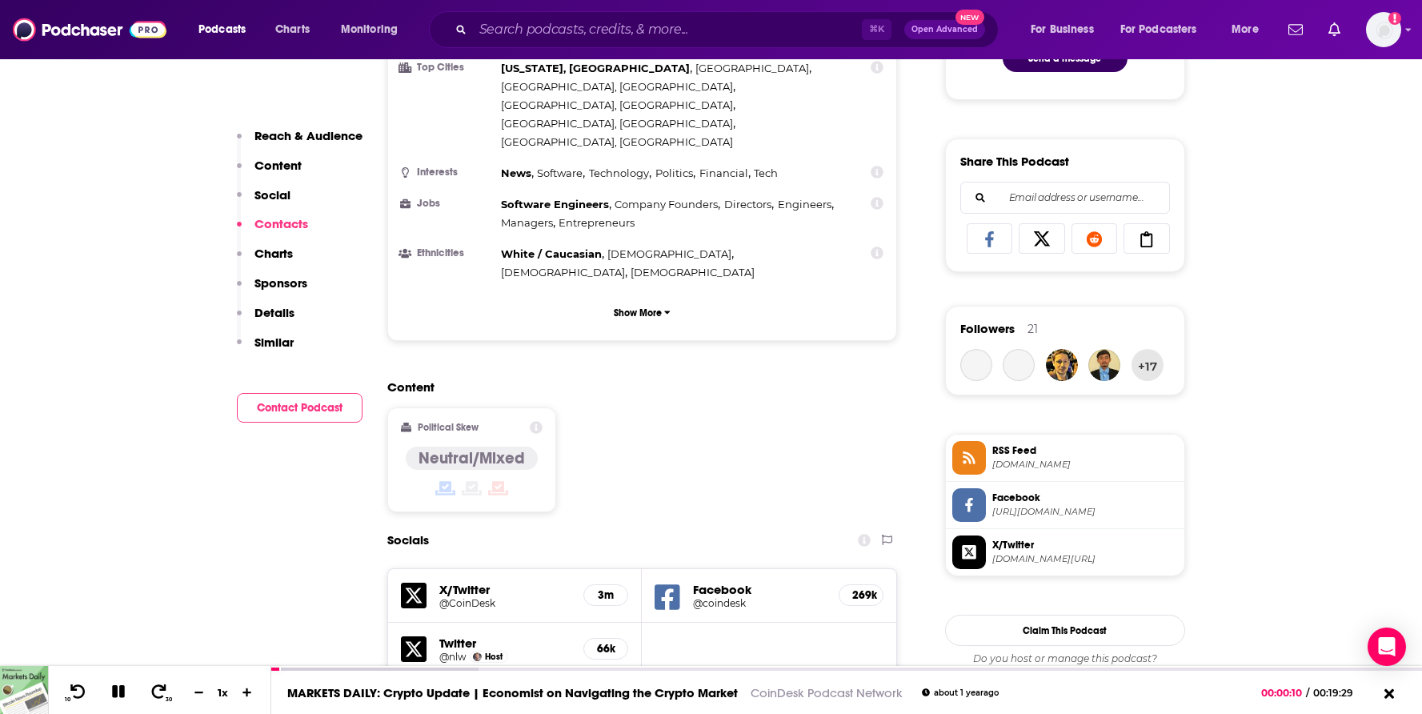
scroll to position [1271, 0]
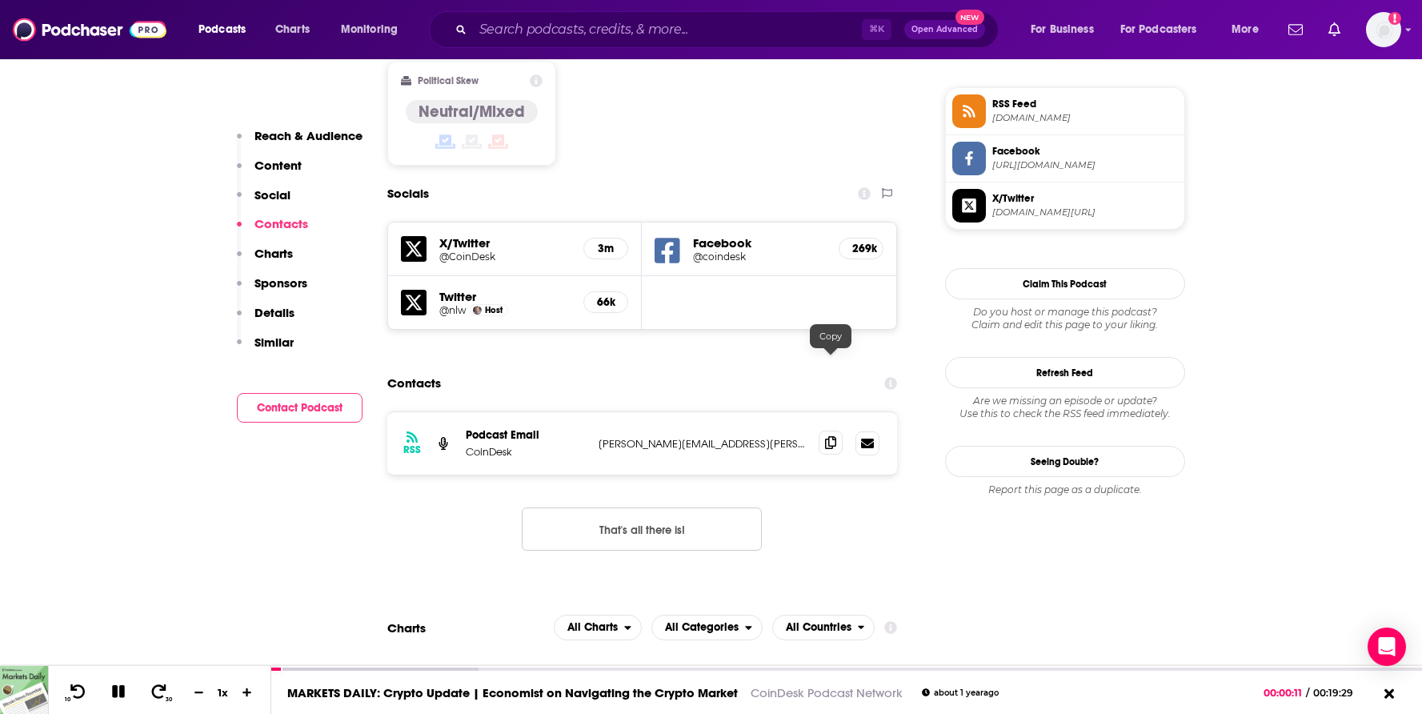
click at [827, 436] on icon at bounding box center [830, 442] width 11 height 13
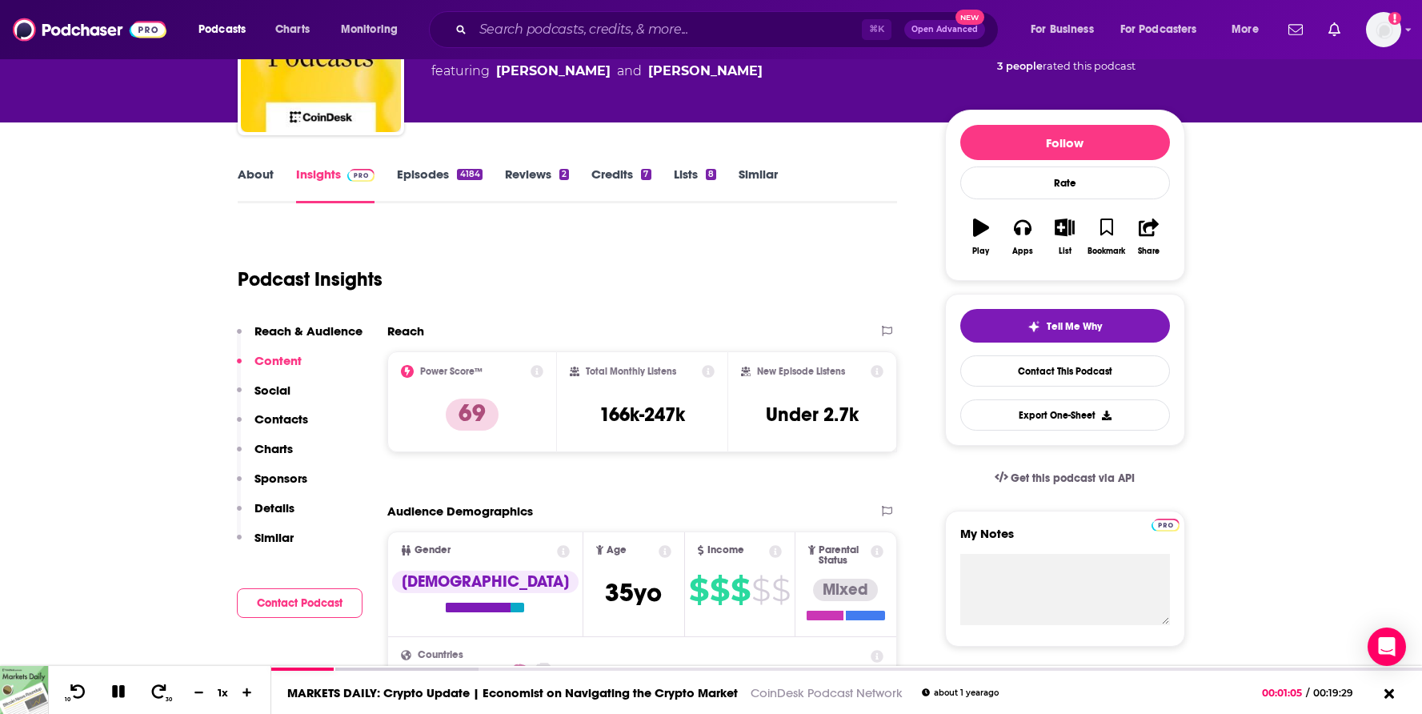
scroll to position [0, 0]
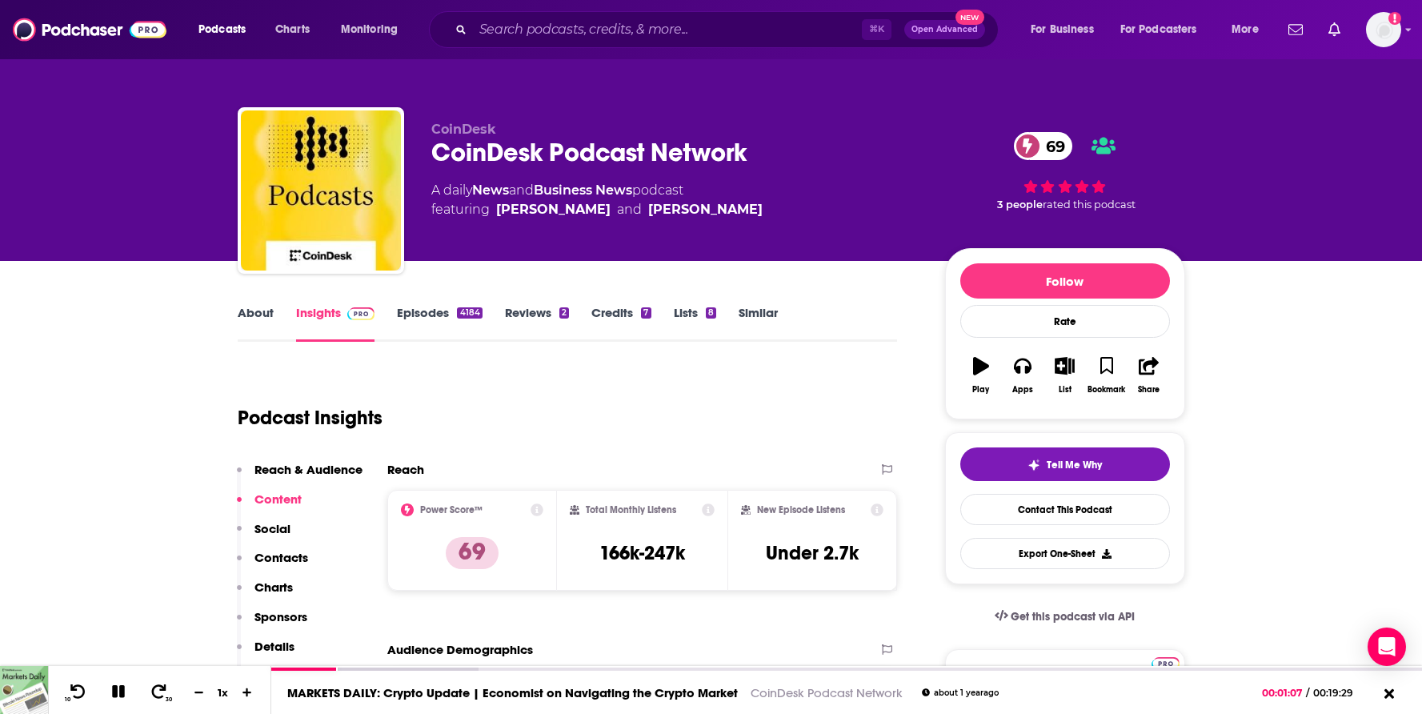
click at [257, 325] on link "About" at bounding box center [256, 323] width 36 height 37
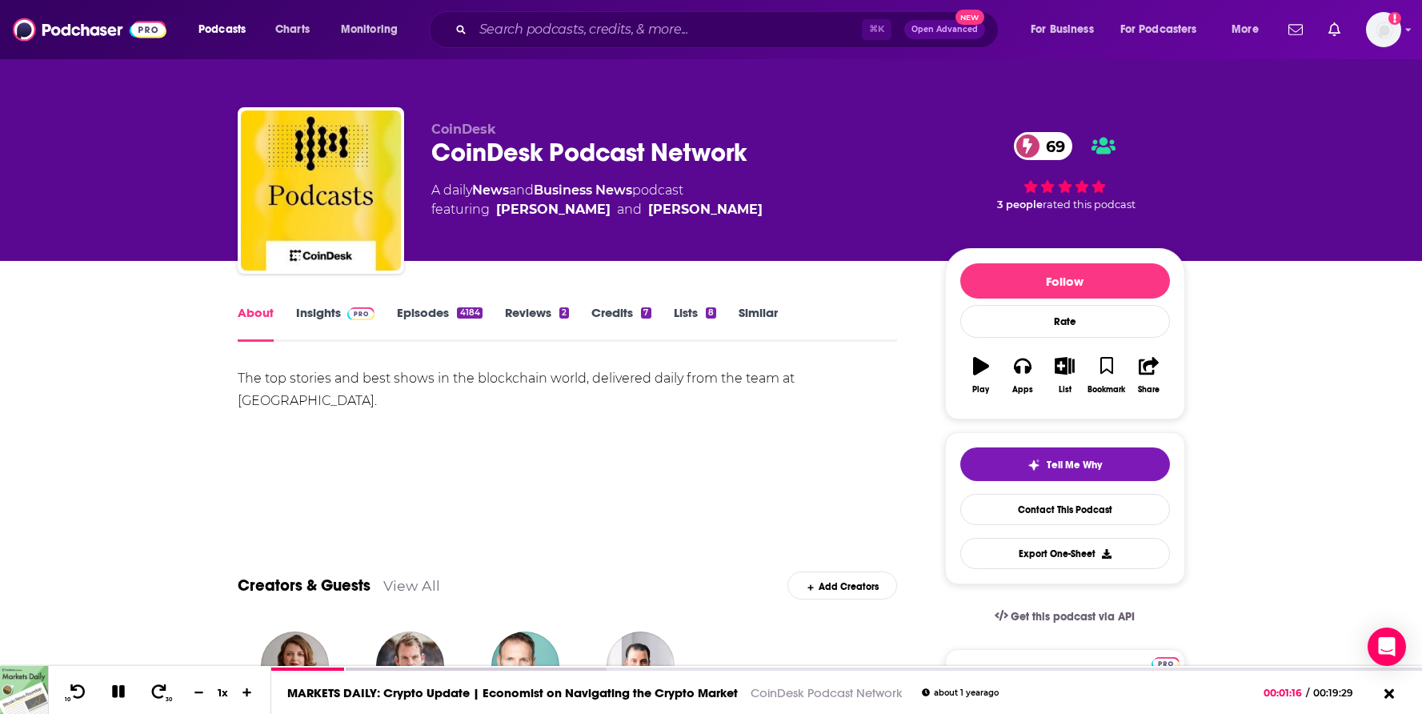
click at [443, 315] on link "Episodes 4184" at bounding box center [439, 323] width 85 height 37
